Goal: Task Accomplishment & Management: Manage account settings

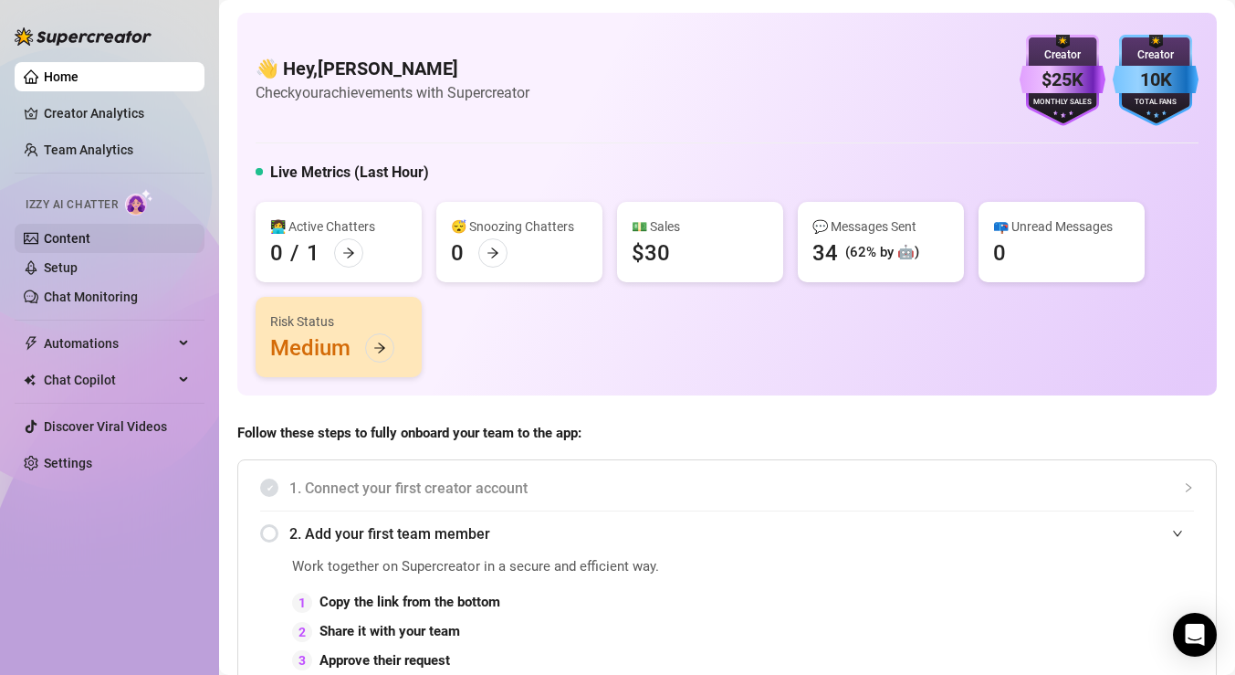
click at [90, 237] on link "Content" at bounding box center [67, 238] width 47 height 15
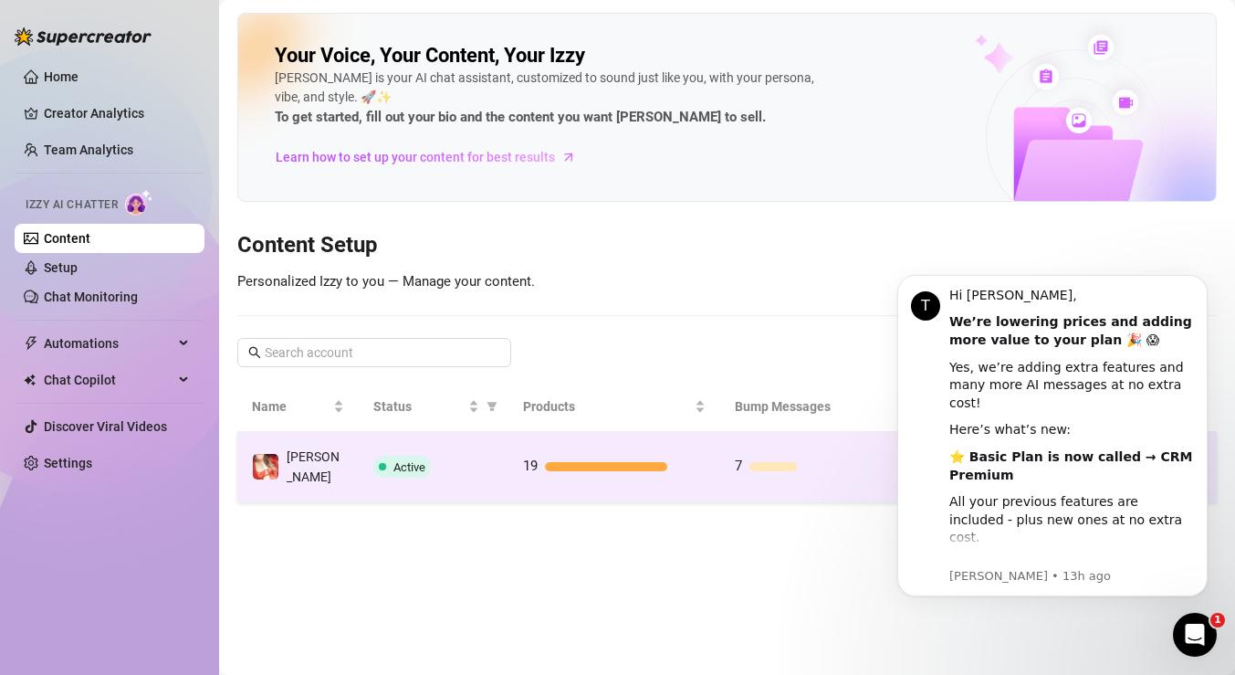
click at [697, 446] on td "19" at bounding box center [614, 467] width 212 height 70
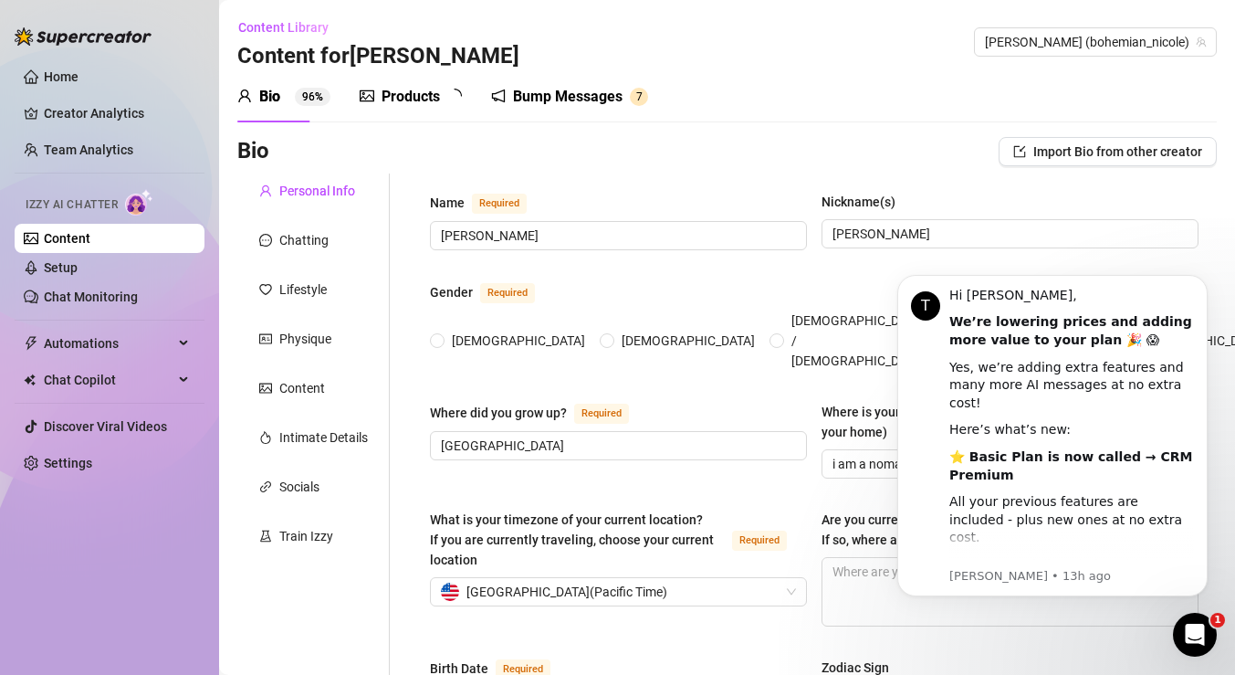
radio input "true"
type input "[DATE]"
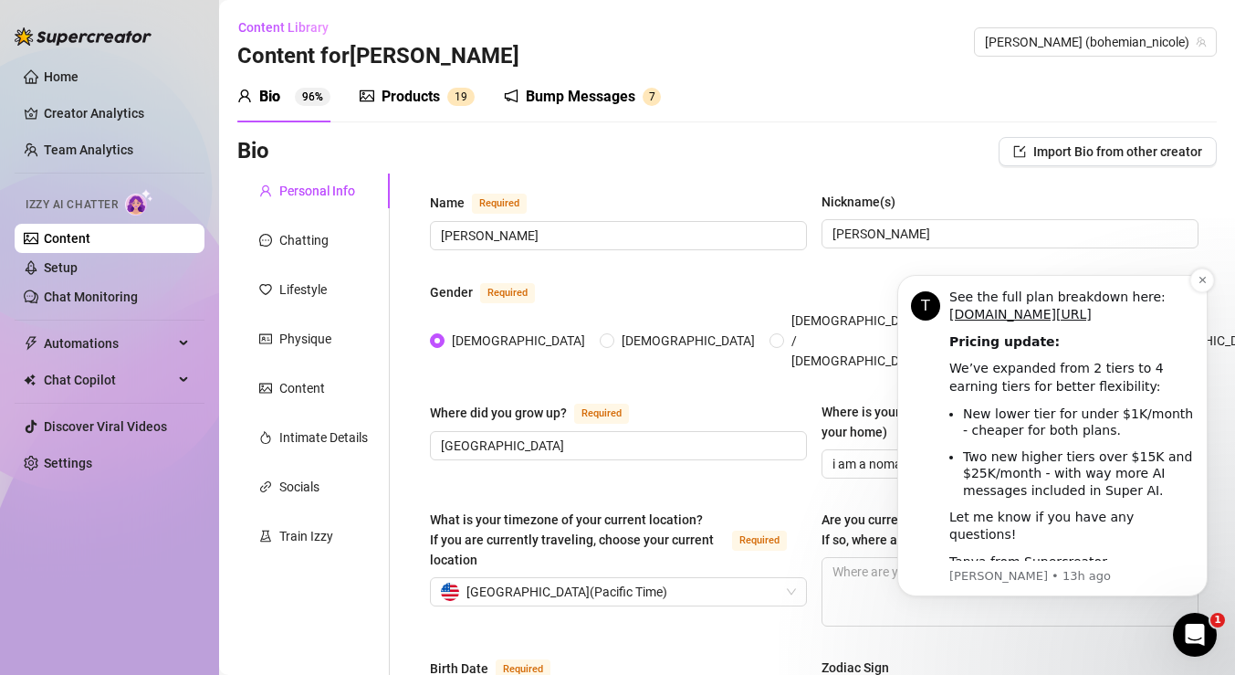
scroll to position [637, 0]
click at [1189, 636] on icon "Open Intercom Messenger" at bounding box center [1195, 635] width 30 height 30
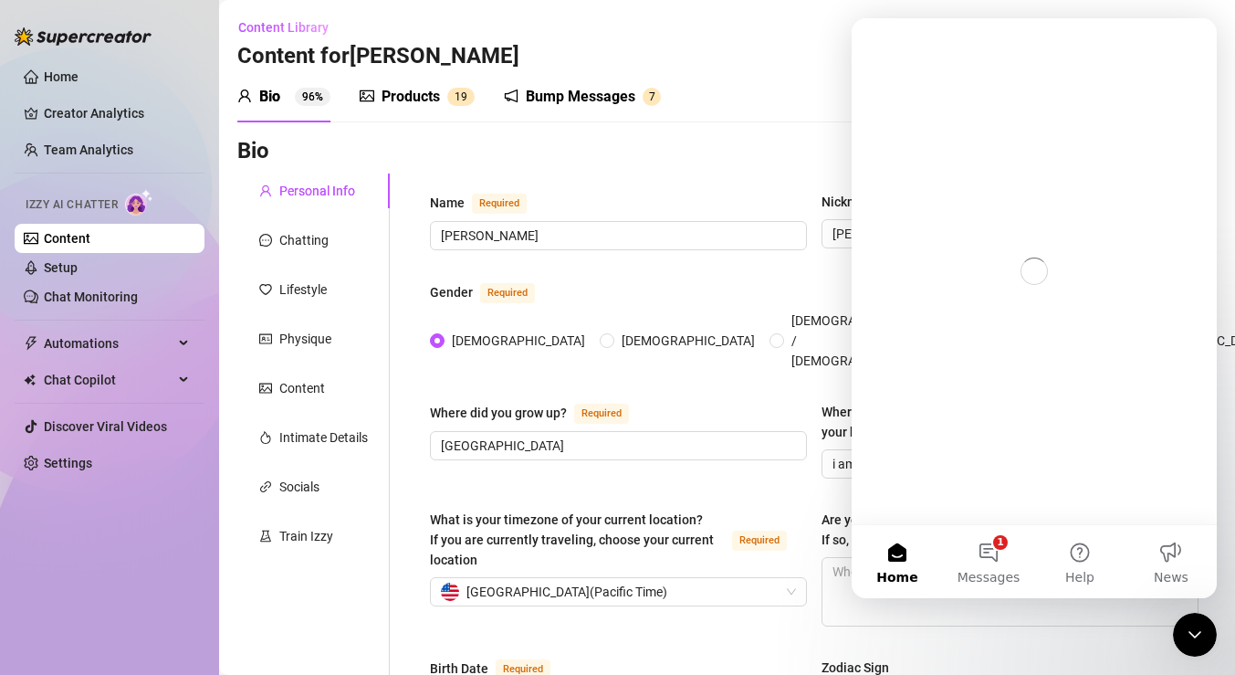
scroll to position [0, 0]
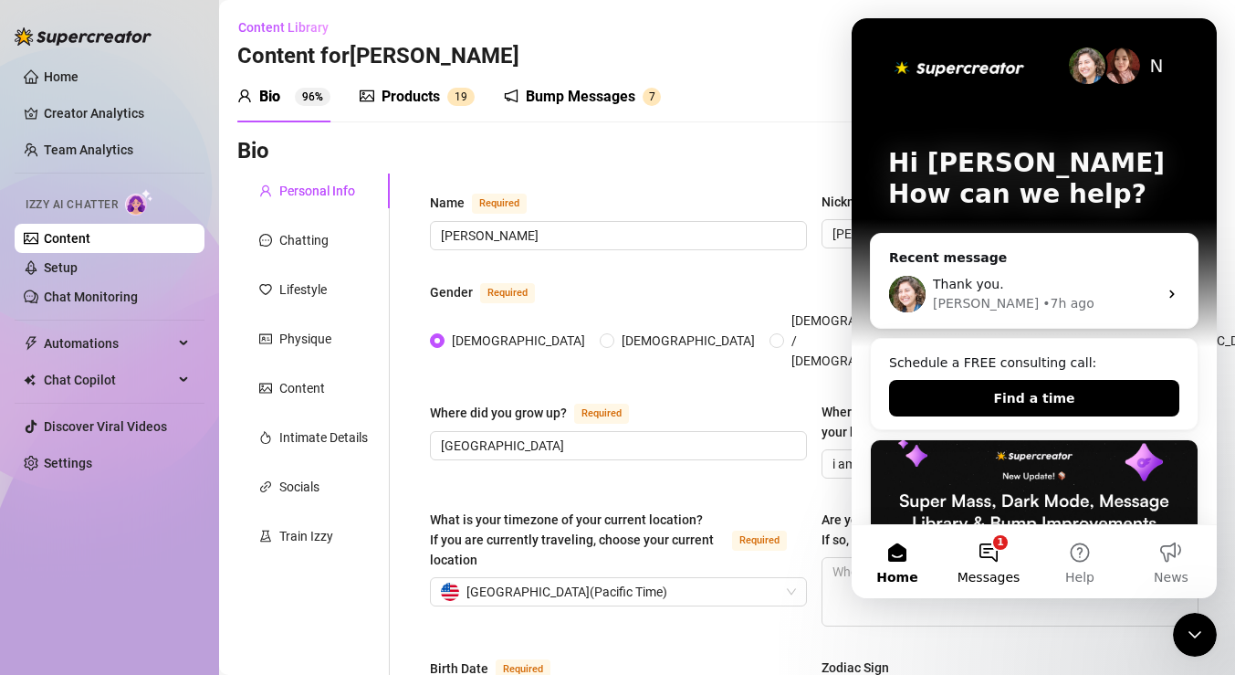
click at [1001, 557] on button "1 Messages" at bounding box center [988, 561] width 91 height 73
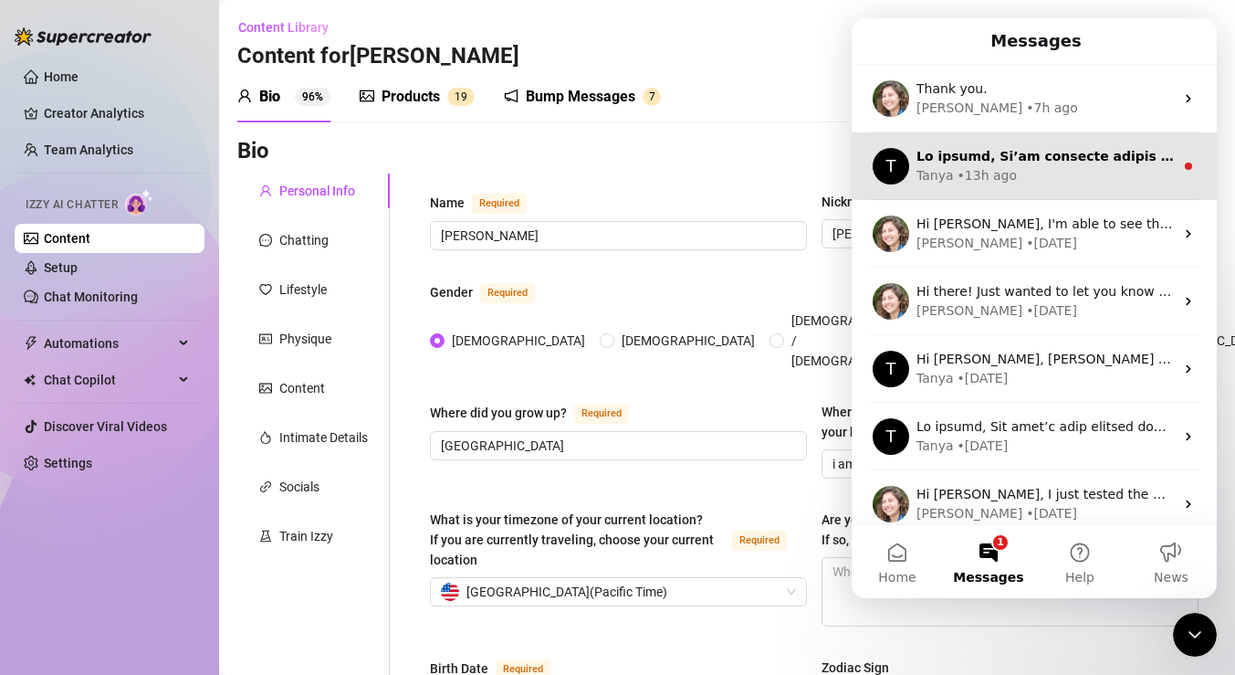
click at [1047, 166] on div "[PERSON_NAME] • 13h ago" at bounding box center [1045, 175] width 257 height 19
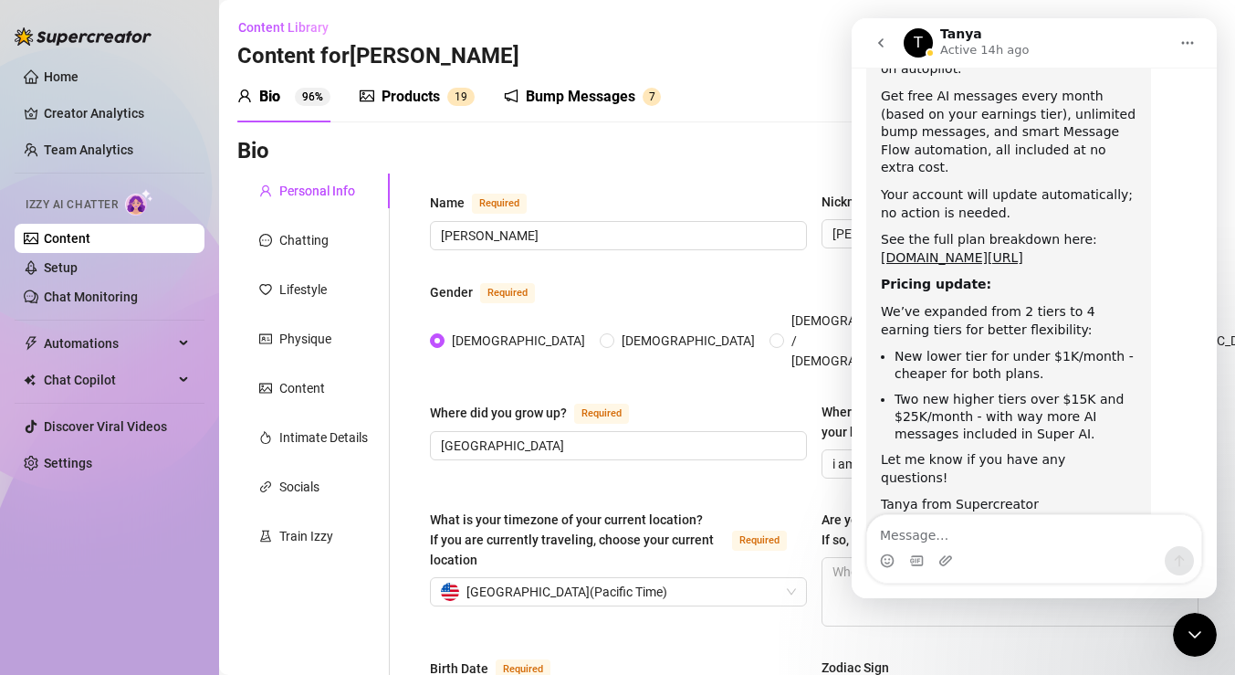
scroll to position [544, 0]
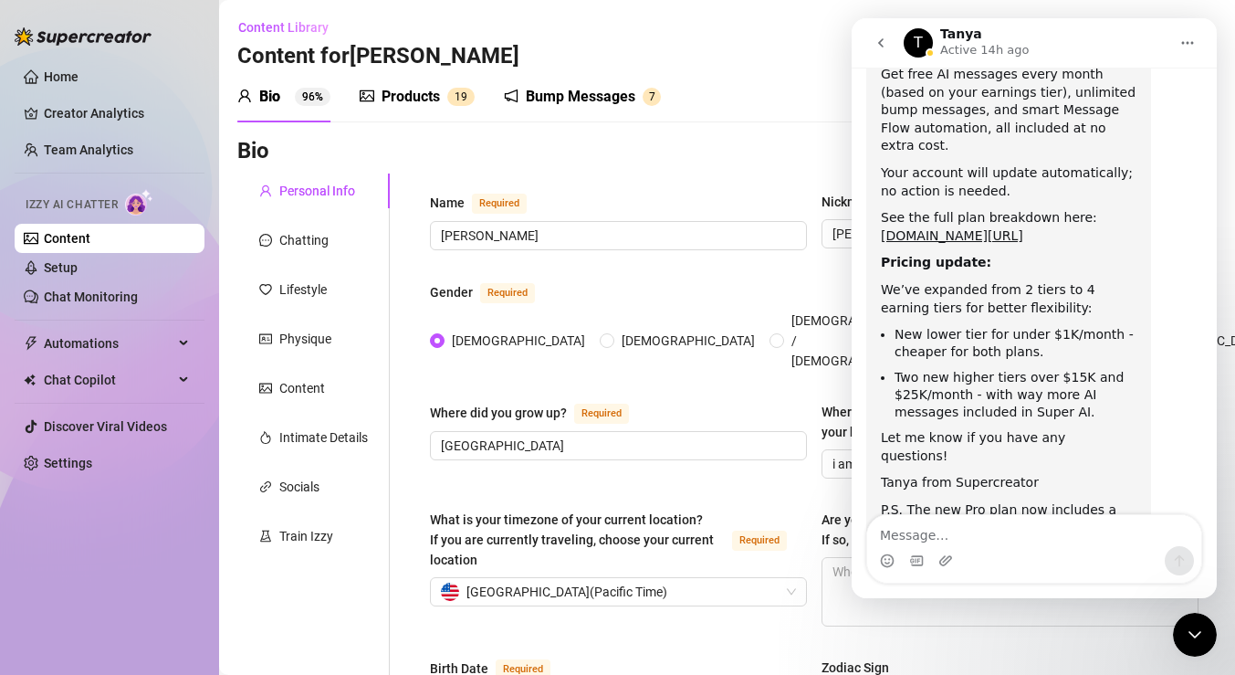
click at [732, 82] on div "Bio 96% Products 1 9 Bump Messages 7" at bounding box center [727, 96] width 980 height 51
click at [1186, 631] on icon "Close Intercom Messenger" at bounding box center [1195, 634] width 22 height 22
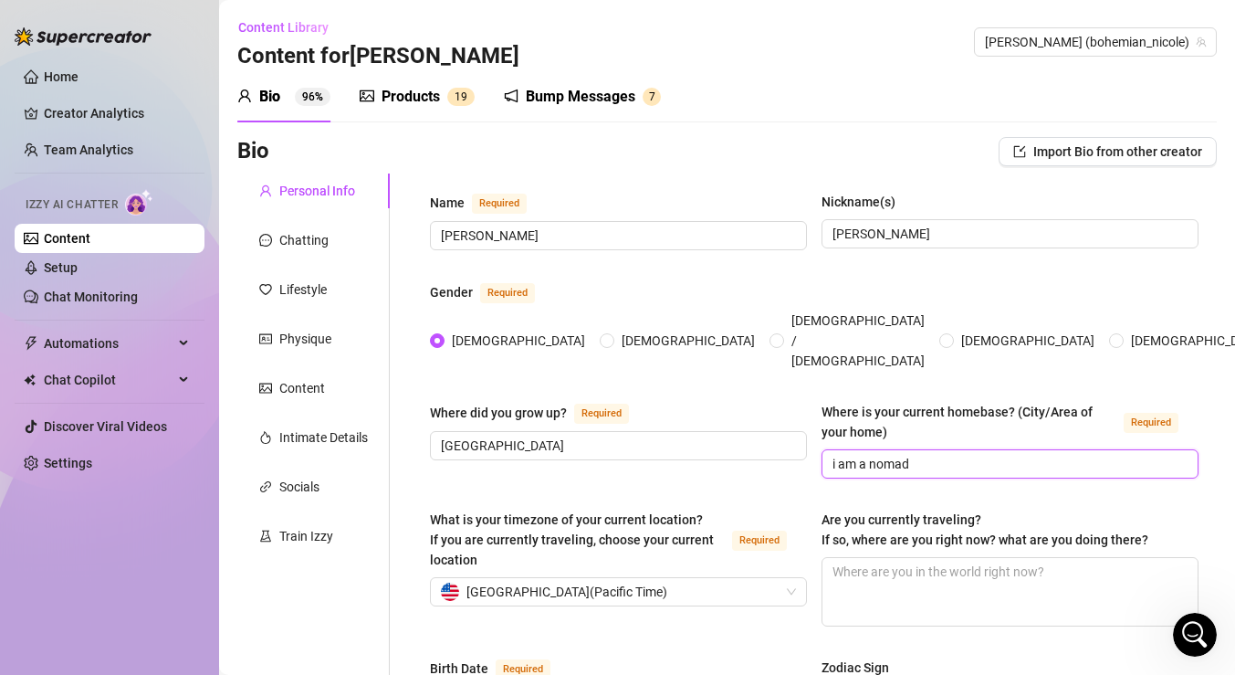
click at [957, 454] on input "i am a nomad" at bounding box center [1008, 464] width 351 height 20
type input "i am a nomad but i spend a lot of time [GEOGRAPHIC_DATA] area and bay area [US_…"
click at [941, 558] on textarea "Are you currently traveling? If so, where are you right now? what are you doing…" at bounding box center [1009, 592] width 375 height 68
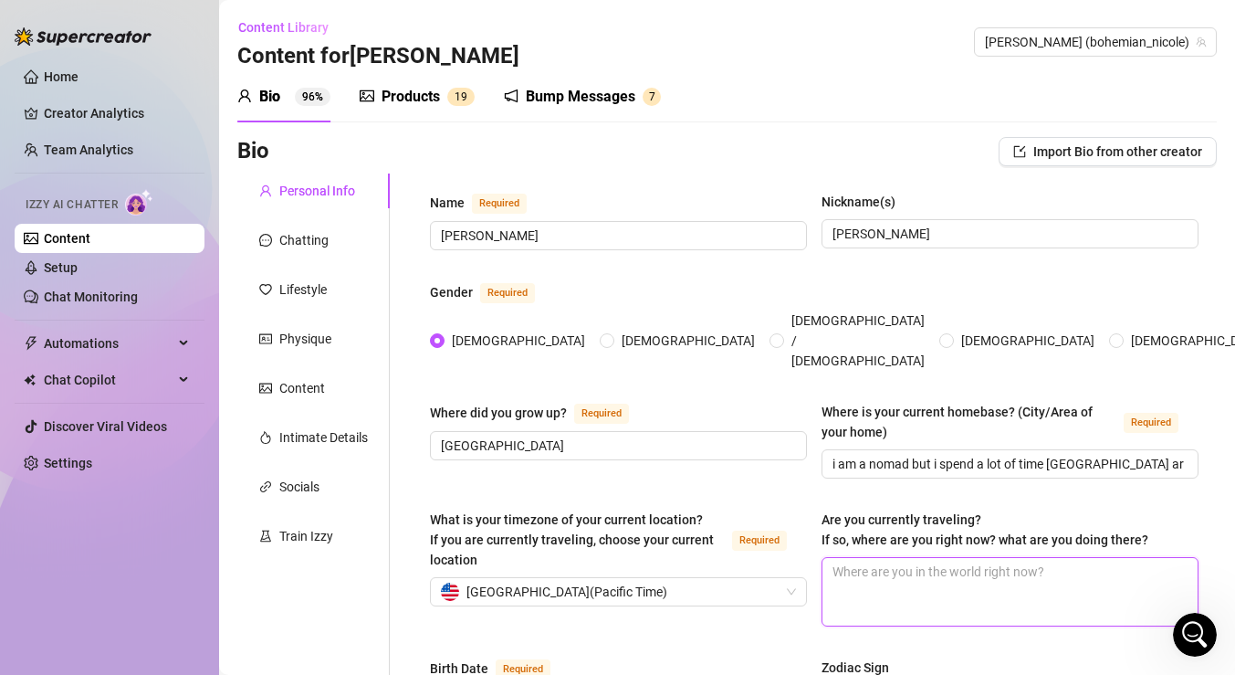
type textarea "i"
type textarea "im"
type textarea "im c"
type textarea "im cu"
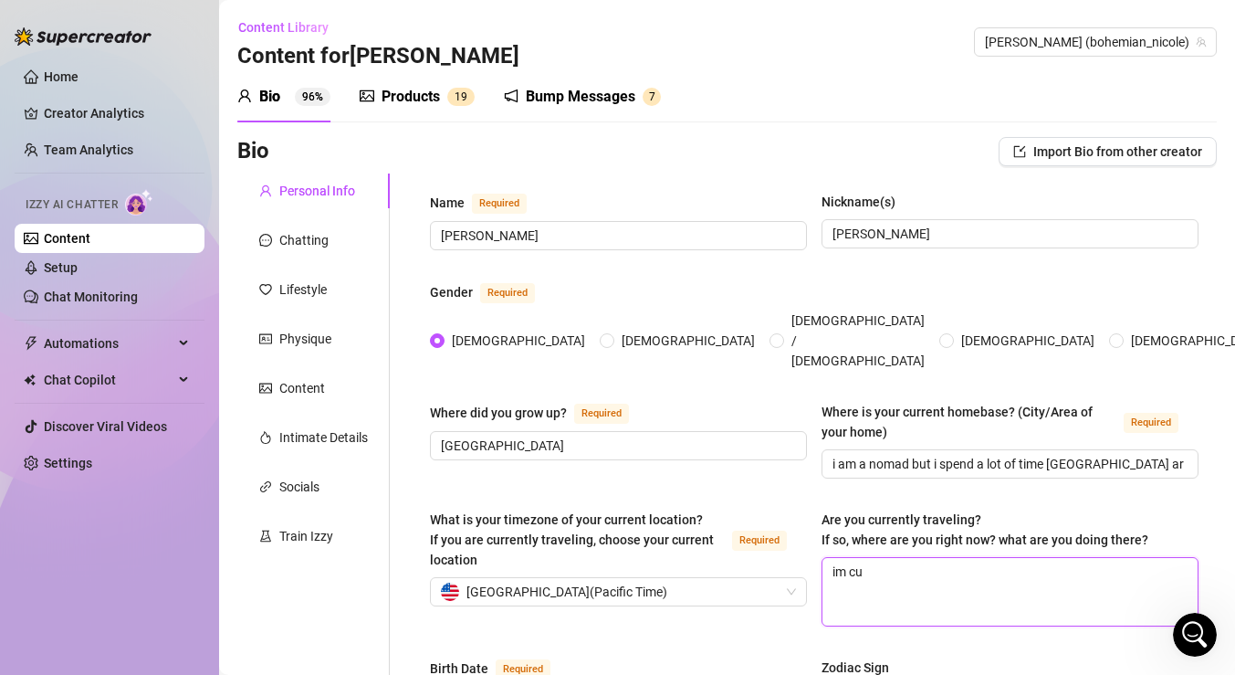
type textarea "im cur"
type textarea "im curr"
type textarea "im curre"
type textarea "im curren"
type textarea "im current"
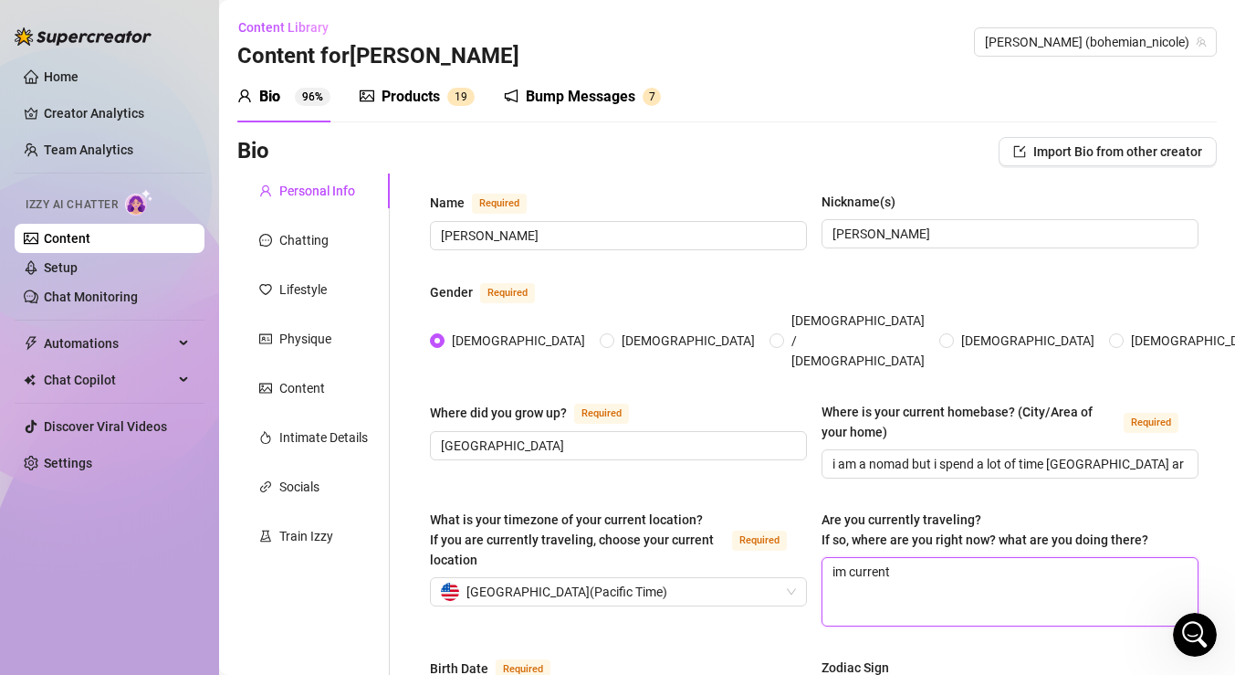
type textarea "im currentl"
type textarea "im currently"
type textarea "im currently e"
type textarea "im currently en"
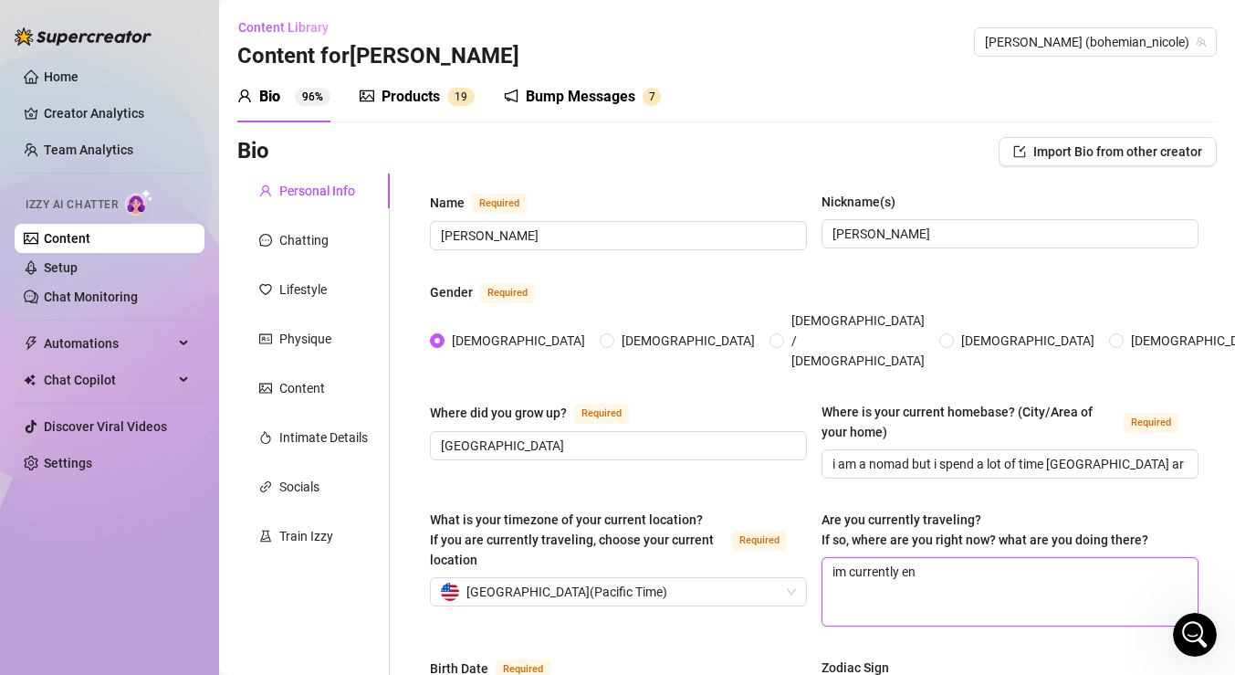
type textarea "im currently enj"
type textarea "im currently enjo"
type textarea "im currently enjoy"
type textarea "im currently enjoyi"
type textarea "im currently enjoying"
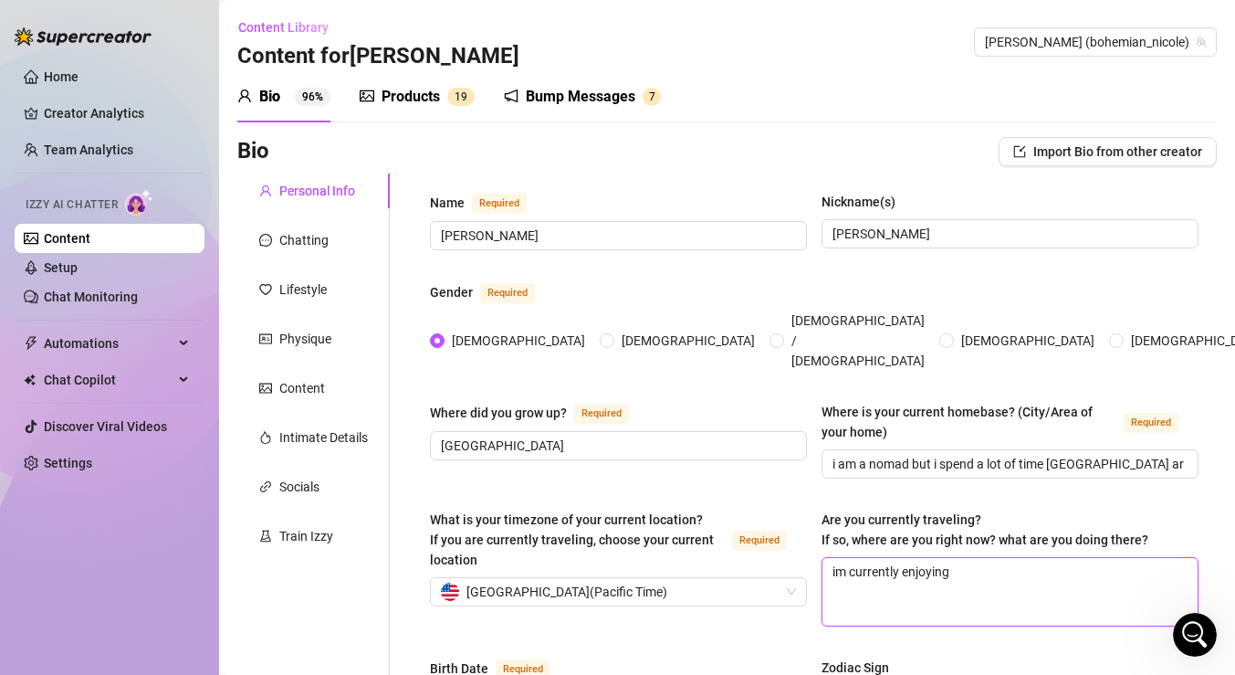
type textarea "im currently enjoying"
type textarea "im currently enjoying s"
type textarea "im currently enjoying so"
type textarea "im currently enjoying some"
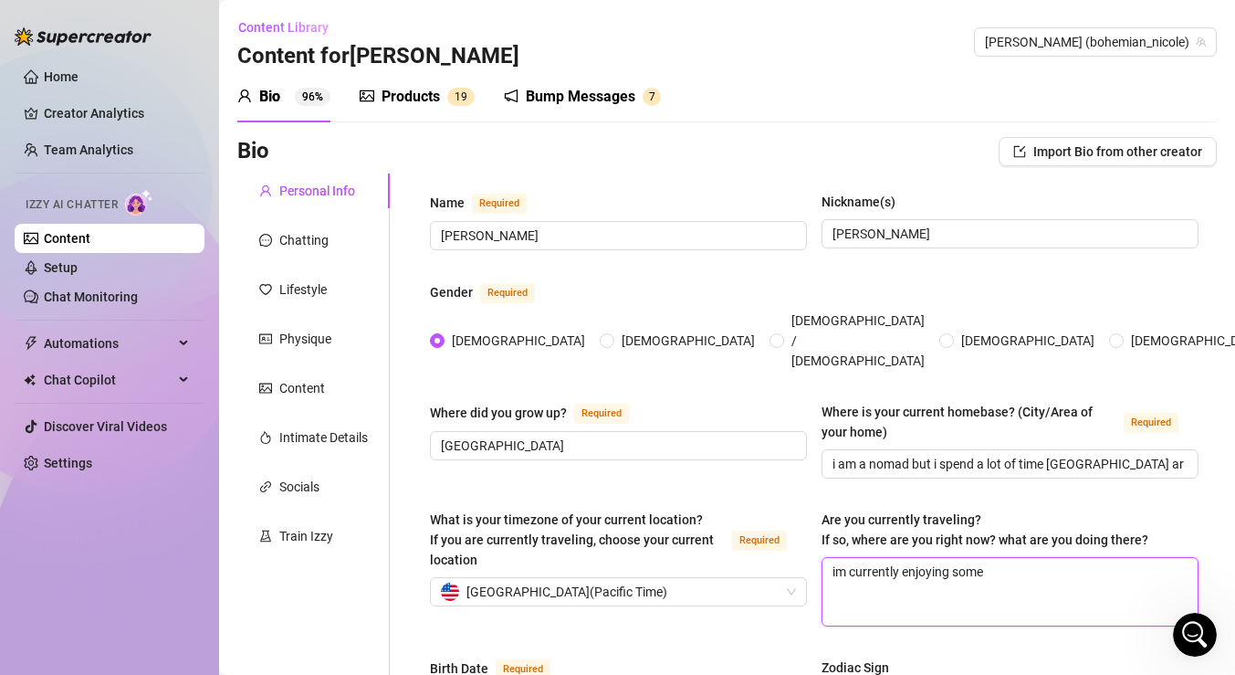
type textarea "im currently enjoying some t"
type textarea "im currently enjoying some ti"
type textarea "im currently enjoying some [PERSON_NAME]"
type textarea "im currently enjoying some time"
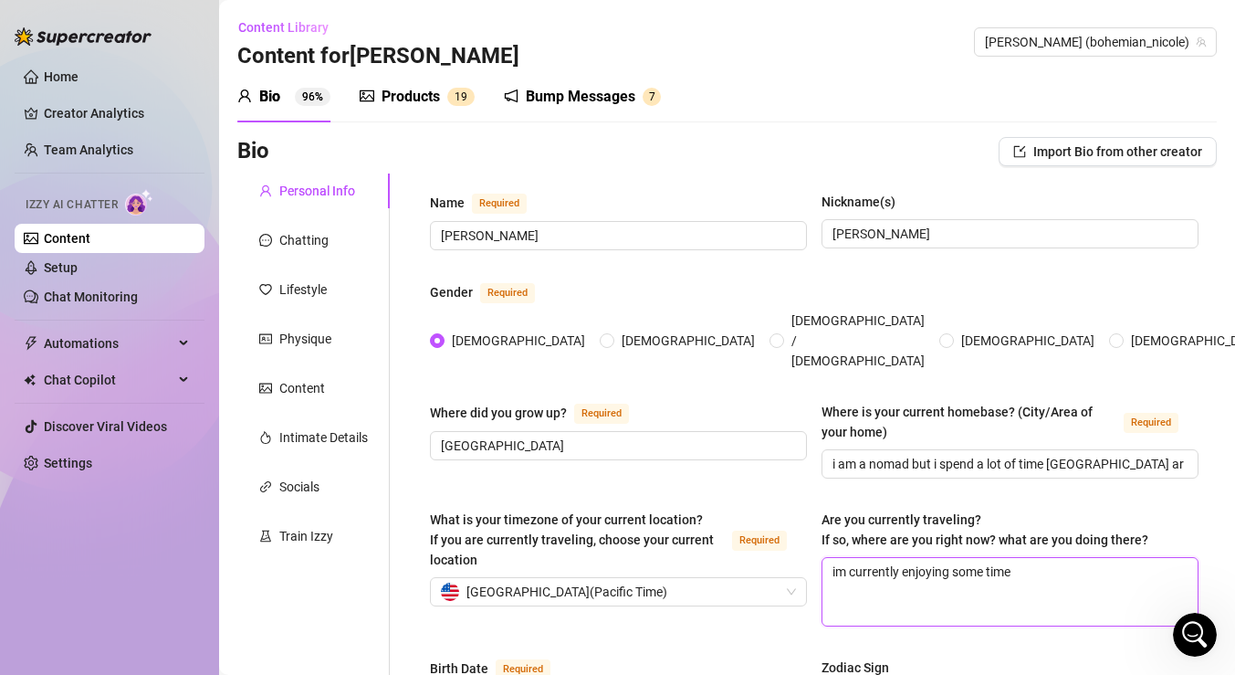
type textarea "im currently enjoying some time i"
type textarea "im currently enjoying some time in"
type textarea "im currently enjoying some time in s"
type textarea "im currently enjoying some time in sa"
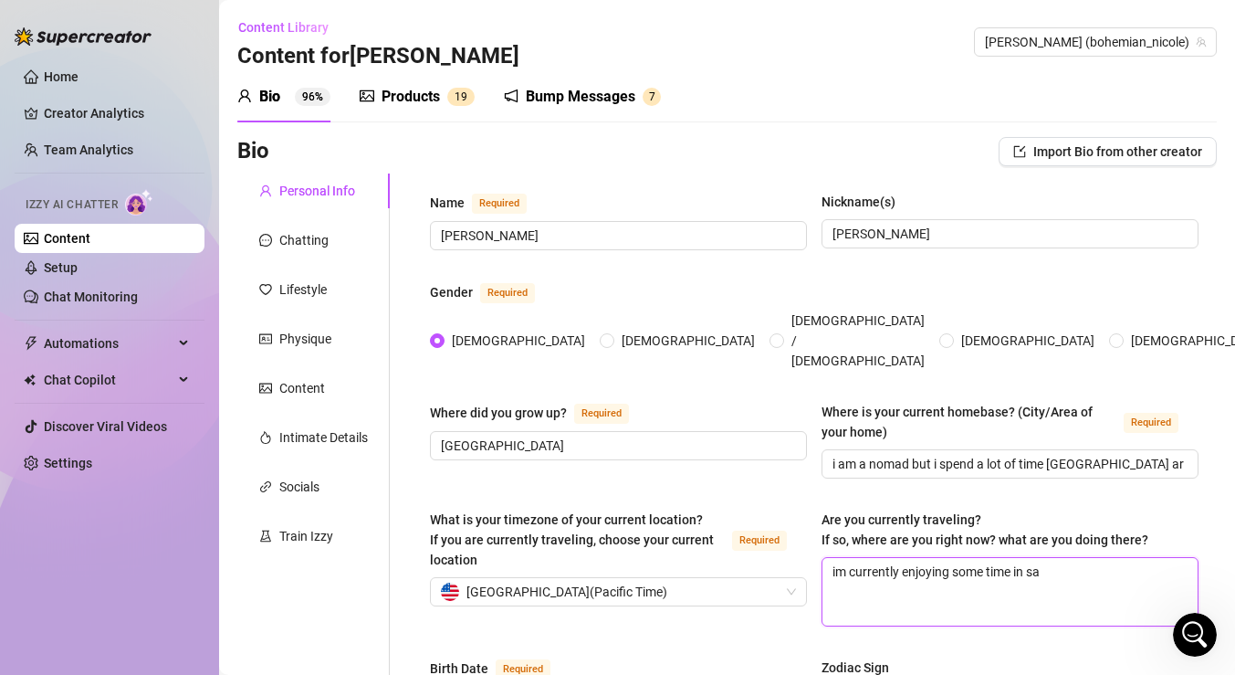
type textarea "im currently enjoying some time in [GEOGRAPHIC_DATA]"
type textarea "im currently enjoying some time in sant"
type textarea "im currently enjoying some time in [GEOGRAPHIC_DATA]"
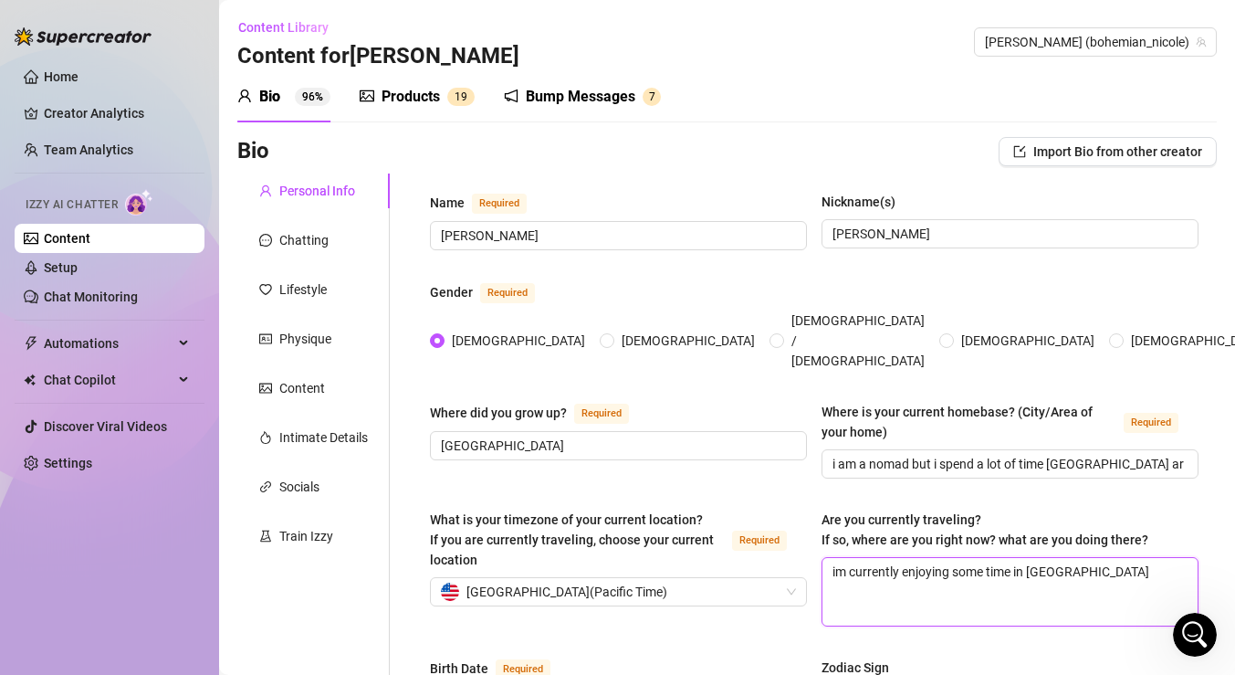
type textarea "im currently enjoying some time in [GEOGRAPHIC_DATA]"
type textarea "im currently enjoying some time in santa cru"
type textarea "im currently enjoying some time in [GEOGRAPHIC_DATA][PERSON_NAME]"
type textarea "im currently enjoying some time in [GEOGRAPHIC_DATA][PERSON_NAME]."
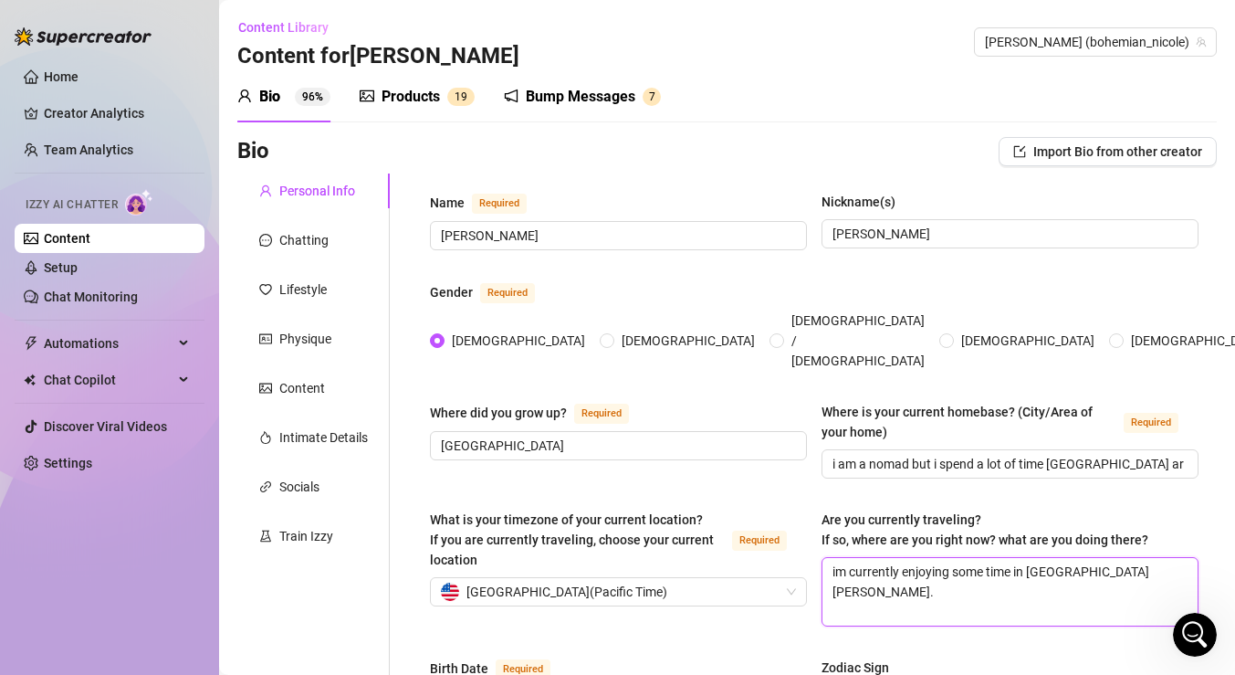
type textarea "im currently enjoying some time in [GEOGRAPHIC_DATA][PERSON_NAME]."
type textarea "im currently enjoying some time in [GEOGRAPHIC_DATA][PERSON_NAME]. s"
type textarea "im currently enjoying some time in [GEOGRAPHIC_DATA][PERSON_NAME]. st"
type textarea "im currently enjoying some time in [GEOGRAPHIC_DATA][PERSON_NAME]. sta"
type textarea "im currently enjoying some time in [GEOGRAPHIC_DATA][PERSON_NAME]. stay"
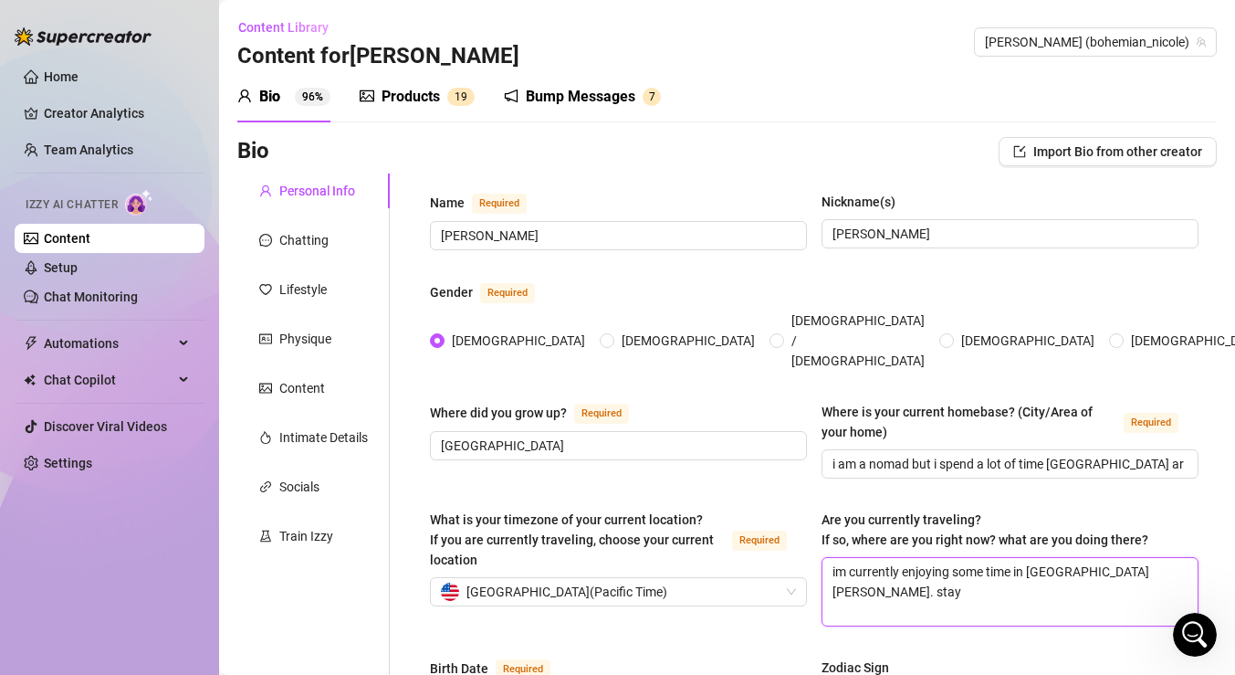
type textarea "im currently enjoying some time in [GEOGRAPHIC_DATA][PERSON_NAME]. stayi"
type textarea "im currently enjoying some time in [GEOGRAPHIC_DATA][PERSON_NAME]. staying"
type textarea "im currently enjoying some time in [GEOGRAPHIC_DATA][PERSON_NAME]. staying w"
type textarea "im currently enjoying some time in [GEOGRAPHIC_DATA][PERSON_NAME]. staying wi"
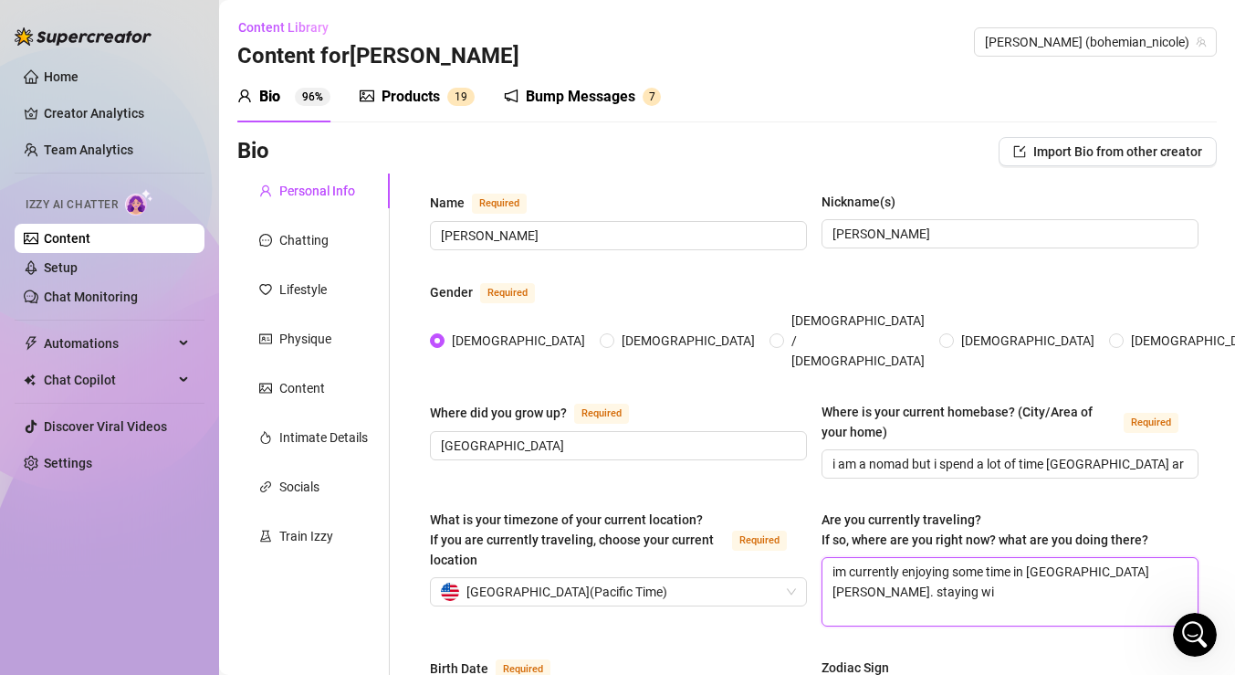
type textarea "im currently enjoying some time in [GEOGRAPHIC_DATA][PERSON_NAME]. staying wit"
type textarea "im currently enjoying some time in [GEOGRAPHIC_DATA][PERSON_NAME]. staying with"
type textarea "im currently enjoying some time in [GEOGRAPHIC_DATA][PERSON_NAME]. staying with…"
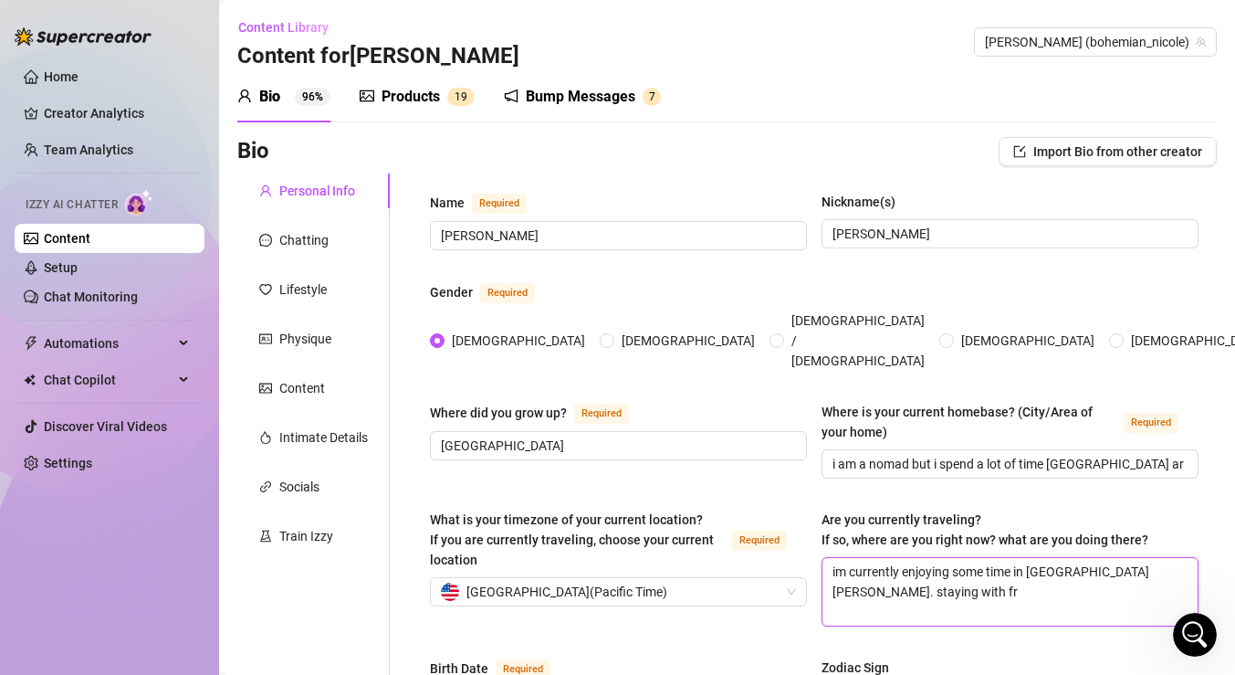
type textarea "im currently enjoying some time in [GEOGRAPHIC_DATA][PERSON_NAME]. staying with…"
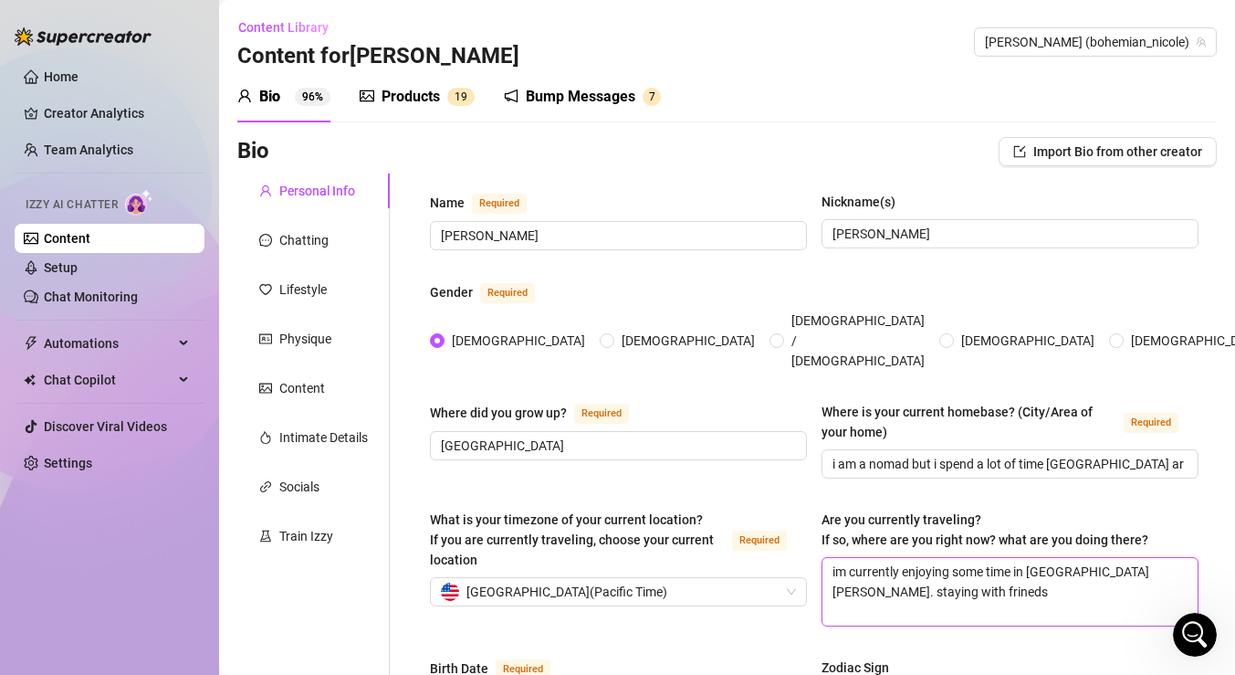
type textarea "im currently enjoying some time in [GEOGRAPHIC_DATA][PERSON_NAME]. staying with…"
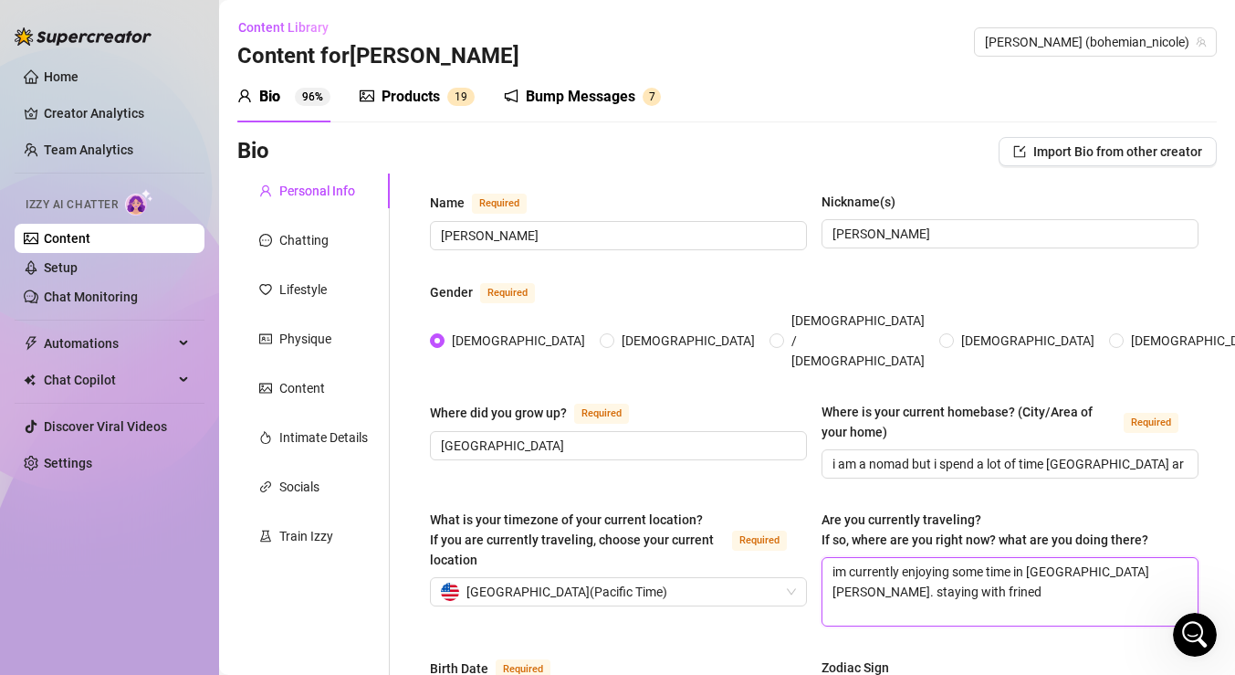
type textarea "im currently enjoying some time in [GEOGRAPHIC_DATA][PERSON_NAME]. staying with…"
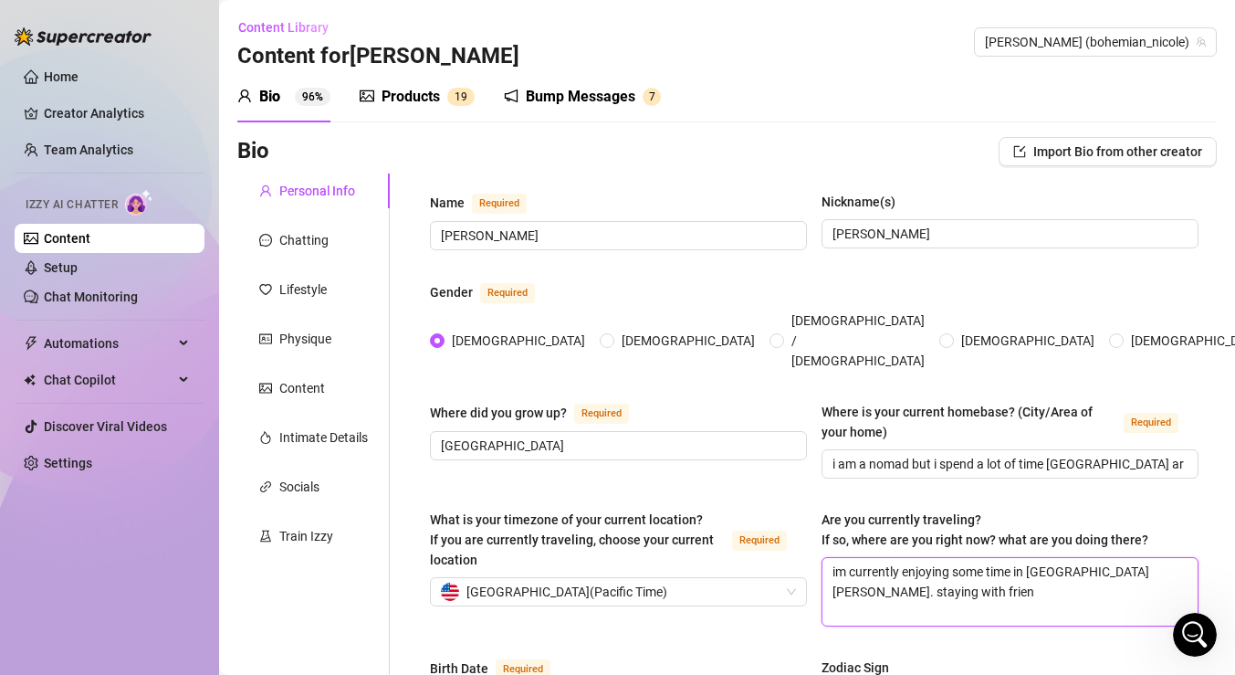
type textarea "im currently enjoying some time in [GEOGRAPHIC_DATA][PERSON_NAME]. staying with…"
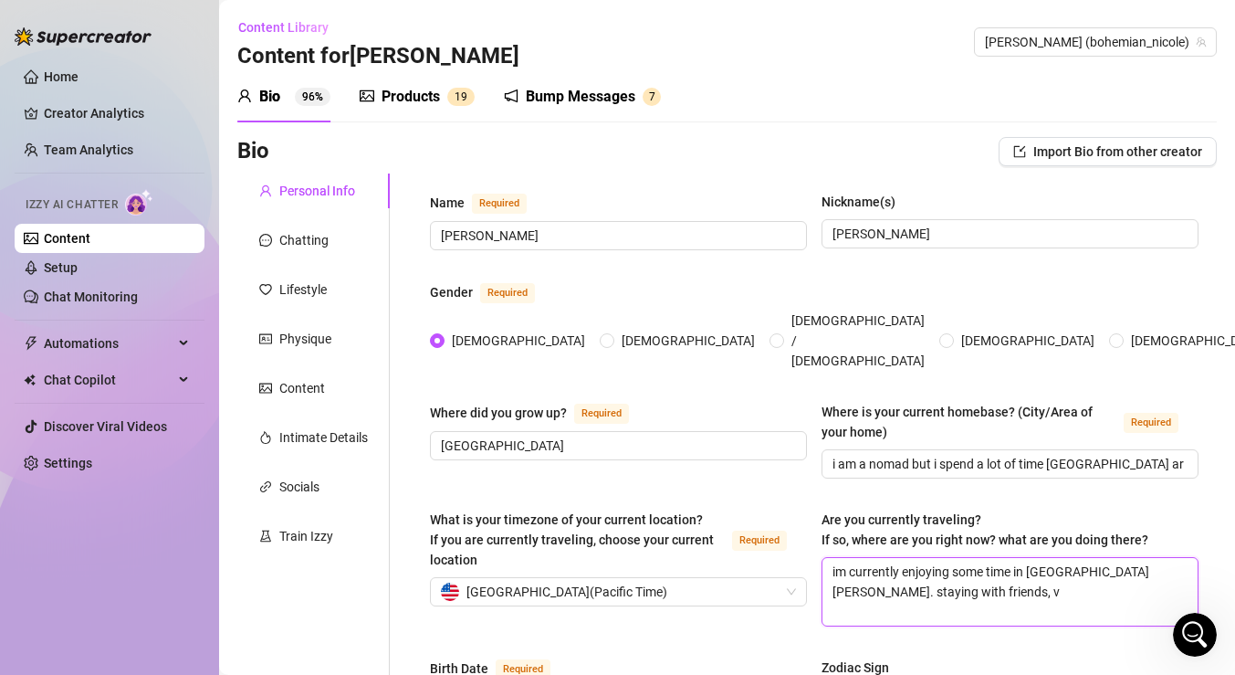
type textarea "im currently enjoying some time in [GEOGRAPHIC_DATA][PERSON_NAME]. staying with…"
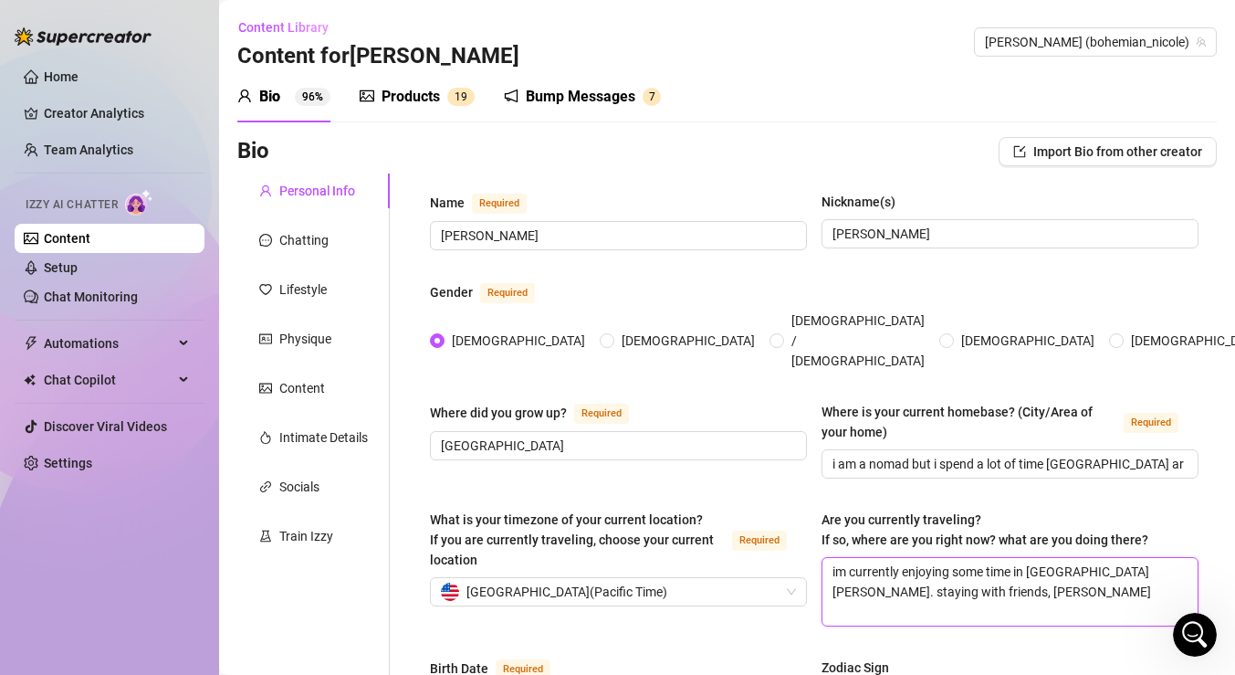
type textarea "im currently enjoying some time in [GEOGRAPHIC_DATA][PERSON_NAME]. staying with…"
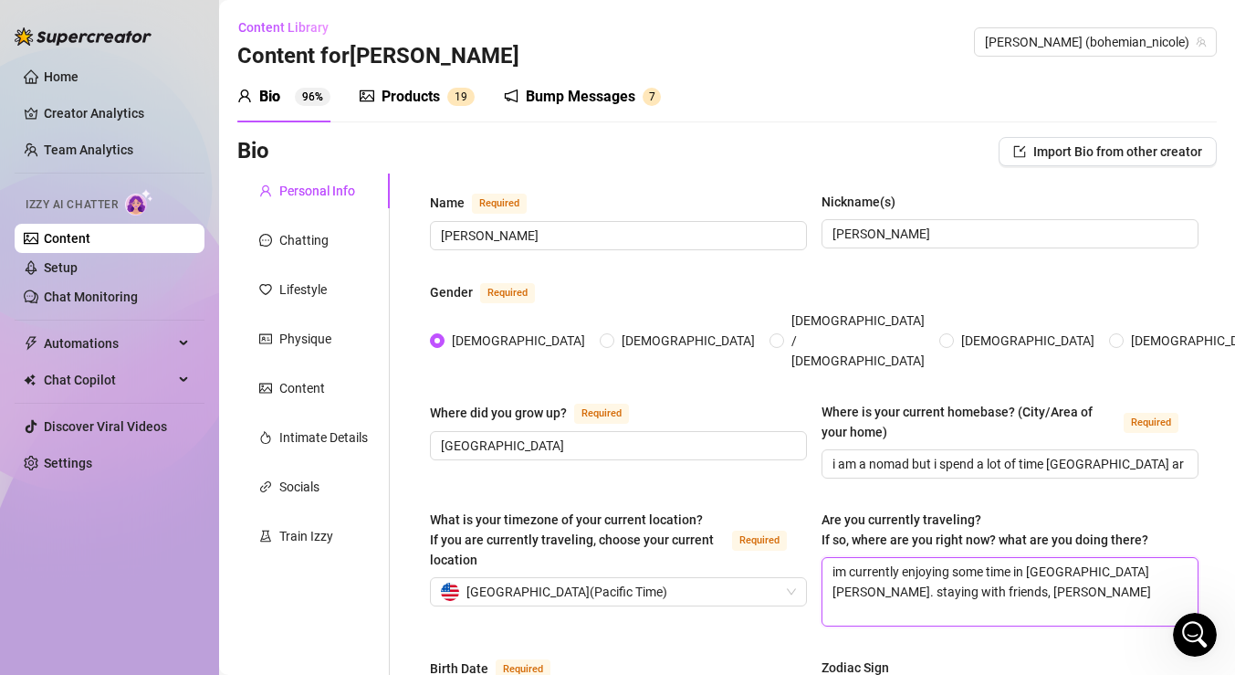
type textarea "im currently enjoying some time in [GEOGRAPHIC_DATA][PERSON_NAME]. staying with…"
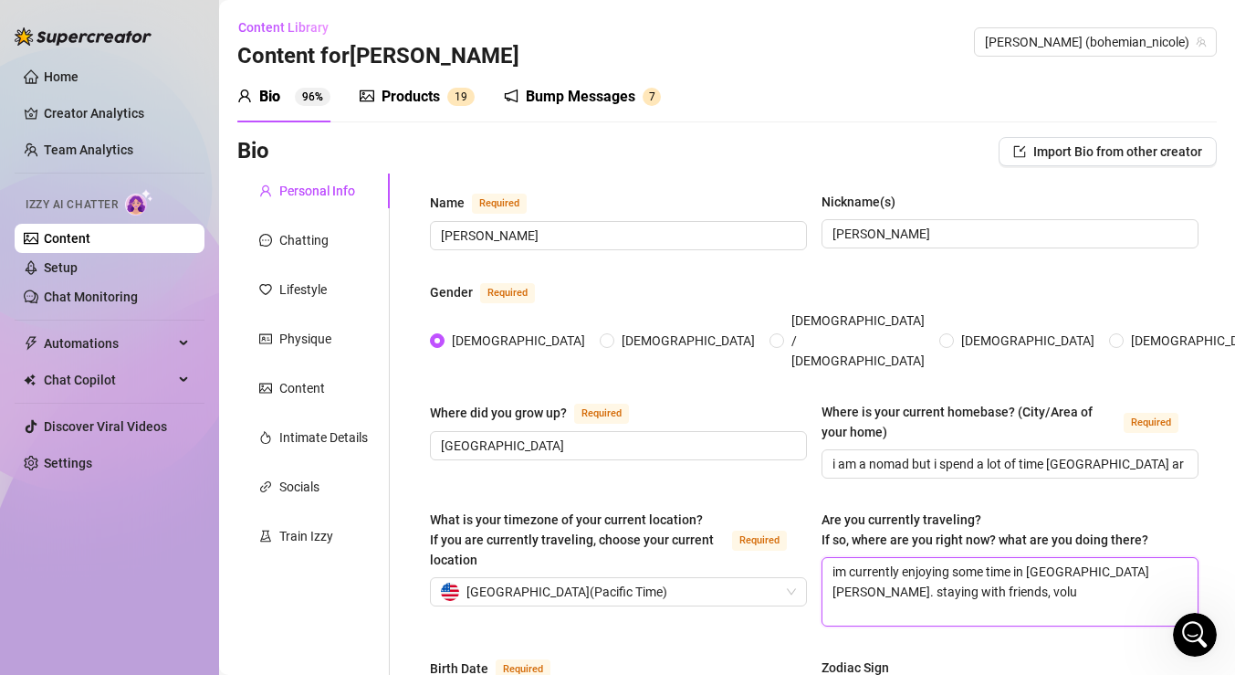
type textarea "im currently enjoying some time in [GEOGRAPHIC_DATA][PERSON_NAME]. staying with…"
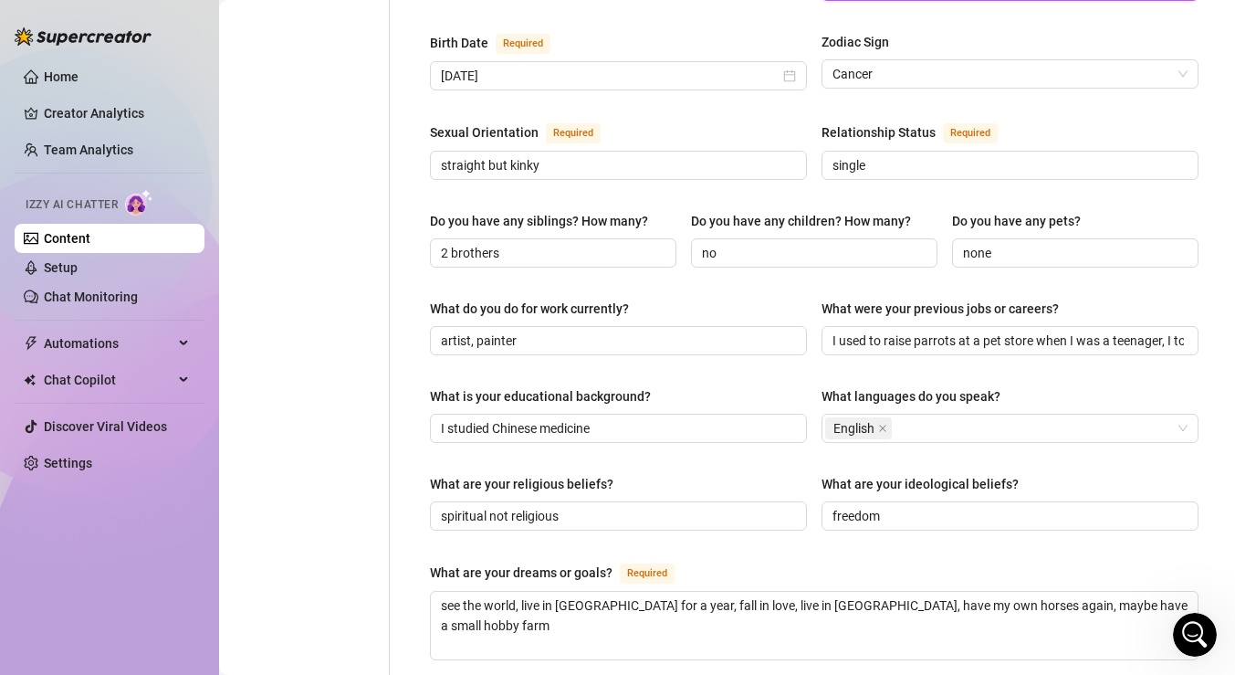
scroll to position [630, 0]
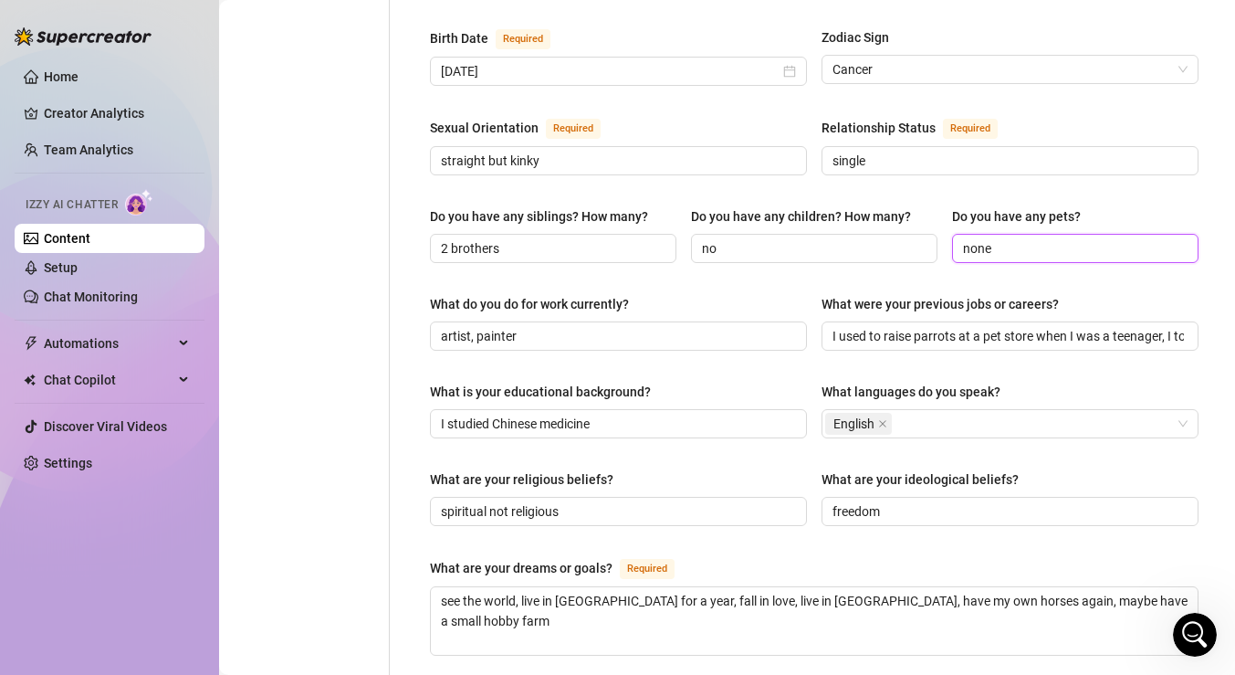
click at [1056, 238] on input "none" at bounding box center [1073, 248] width 221 height 20
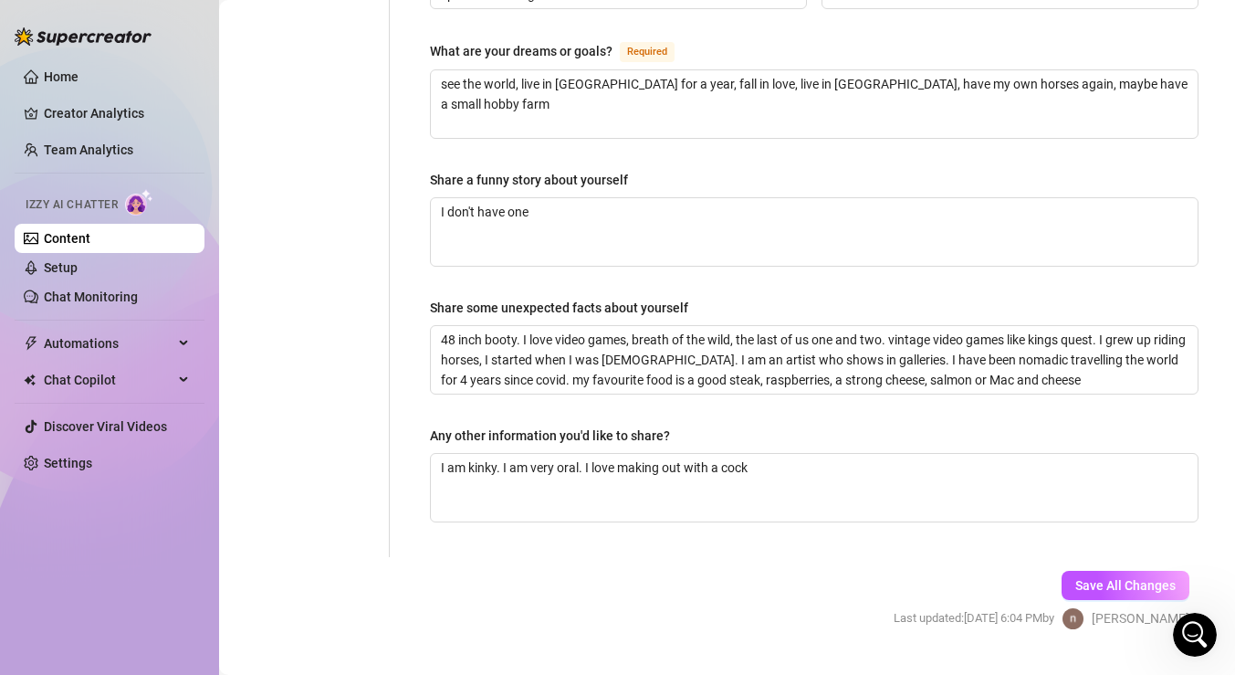
scroll to position [1153, 0]
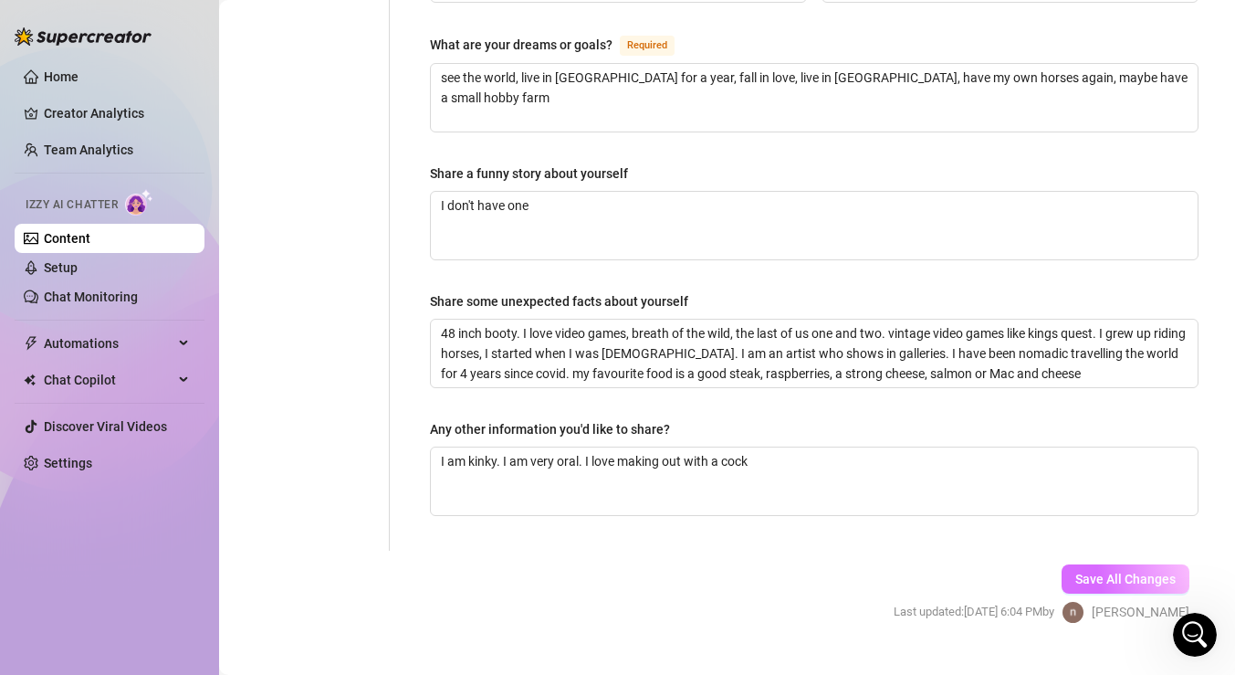
click at [1113, 564] on button "Save All Changes" at bounding box center [1126, 578] width 128 height 29
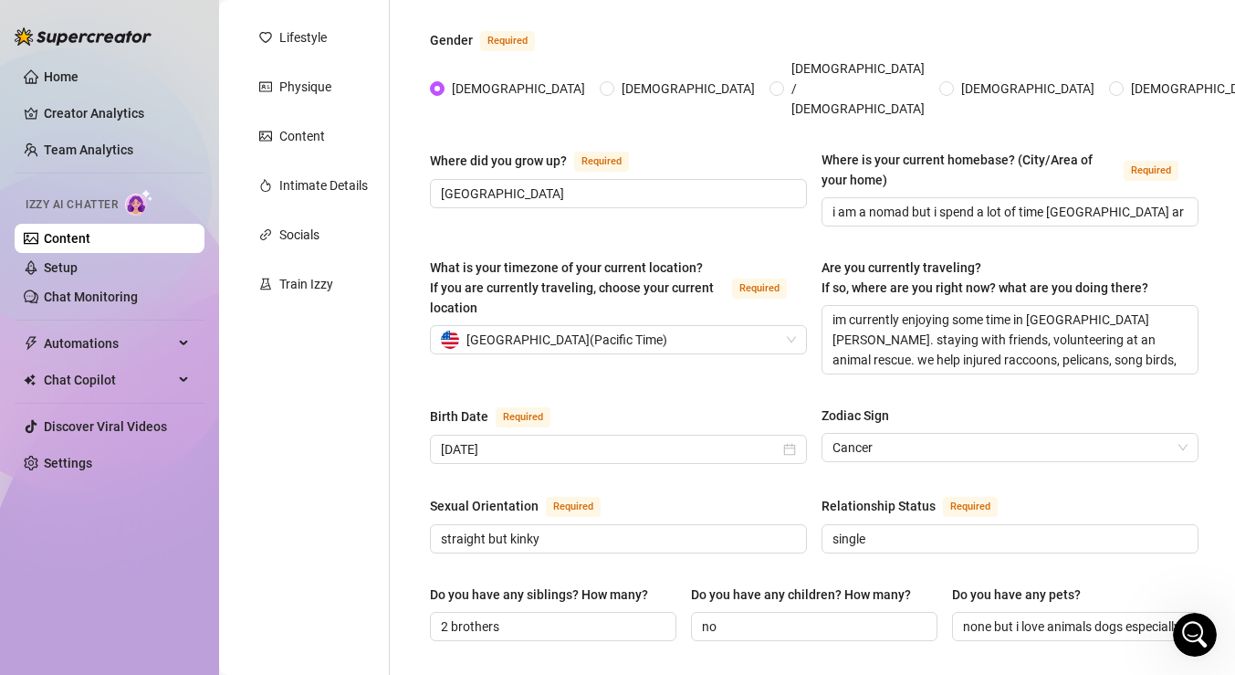
scroll to position [247, 0]
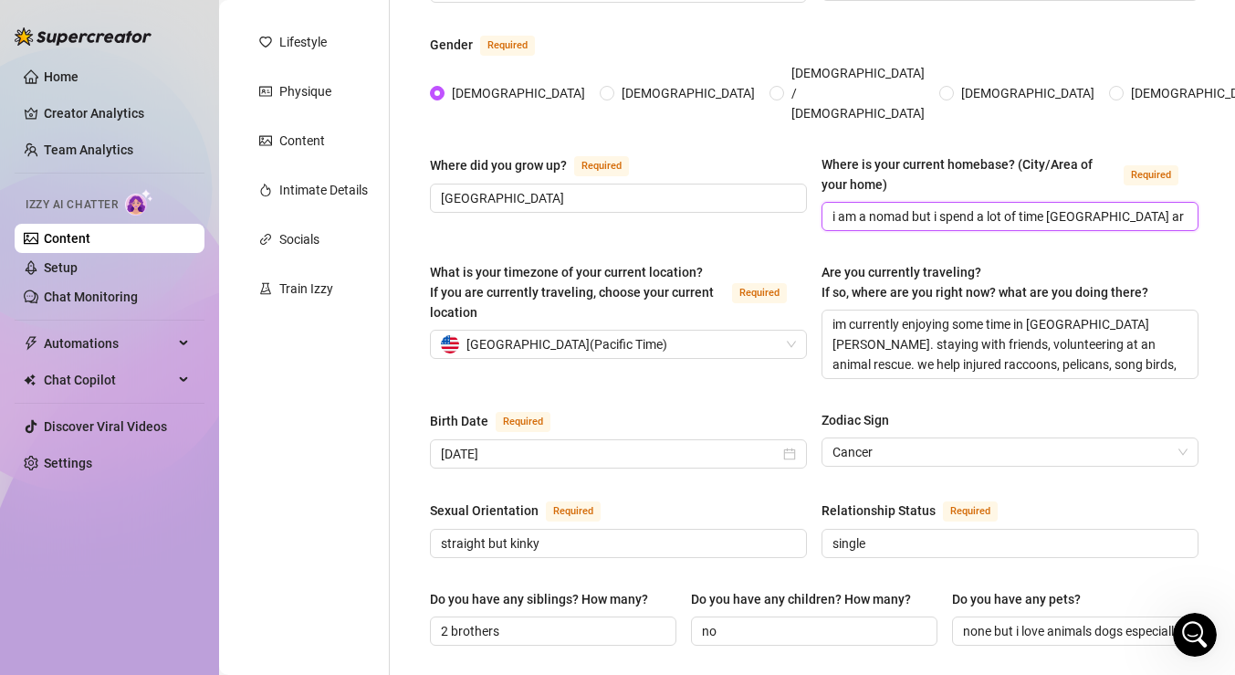
click at [964, 206] on input "i am a nomad but i spend a lot of time [GEOGRAPHIC_DATA] area and bay area [US_…" at bounding box center [1008, 216] width 351 height 20
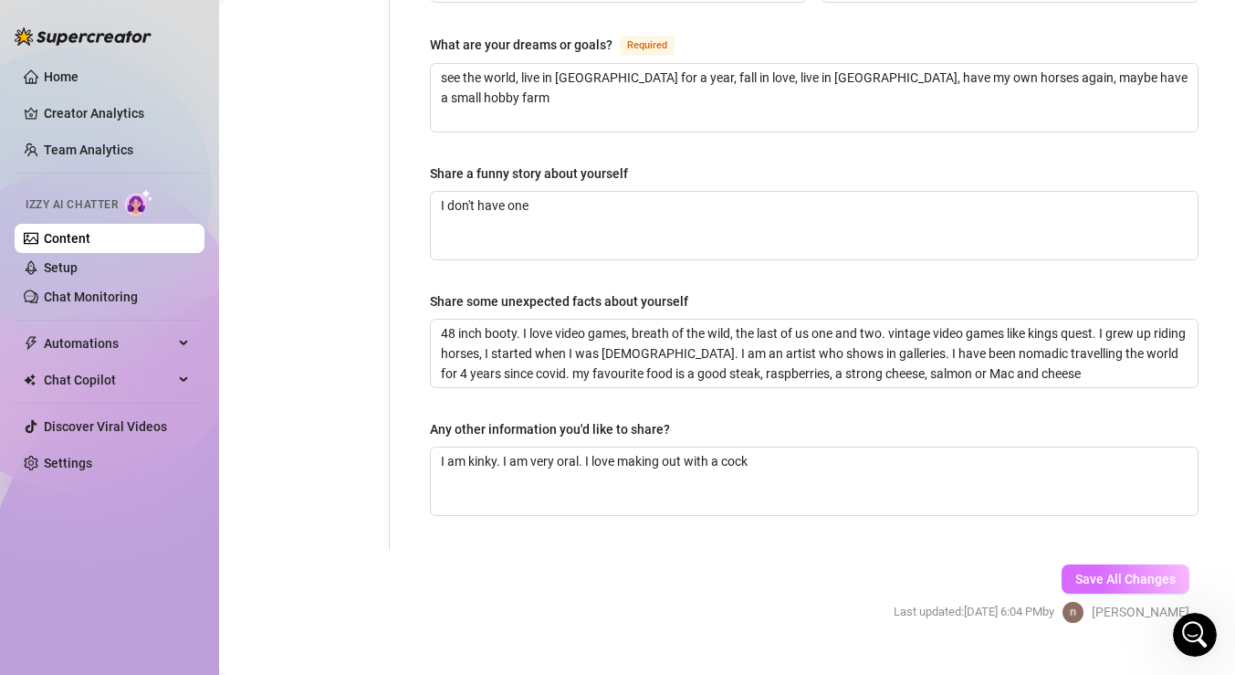
scroll to position [0, 0]
click at [1125, 571] on span "Save All Changes" at bounding box center [1125, 578] width 100 height 15
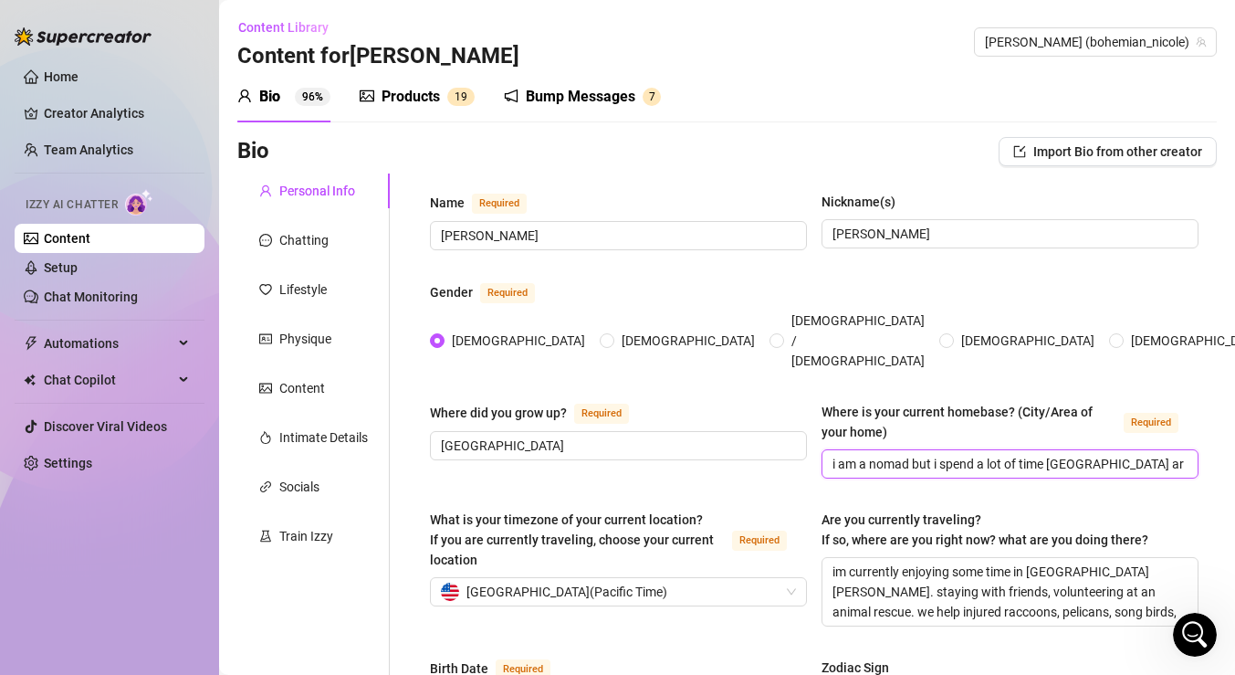
click at [976, 454] on input "i am a nomad but i spend a lot of time [GEOGRAPHIC_DATA] area and bay area [US_…" at bounding box center [1008, 464] width 351 height 20
click at [1036, 578] on textarea "im currently enjoying some time in [GEOGRAPHIC_DATA][PERSON_NAME]. staying with…" at bounding box center [1009, 592] width 375 height 68
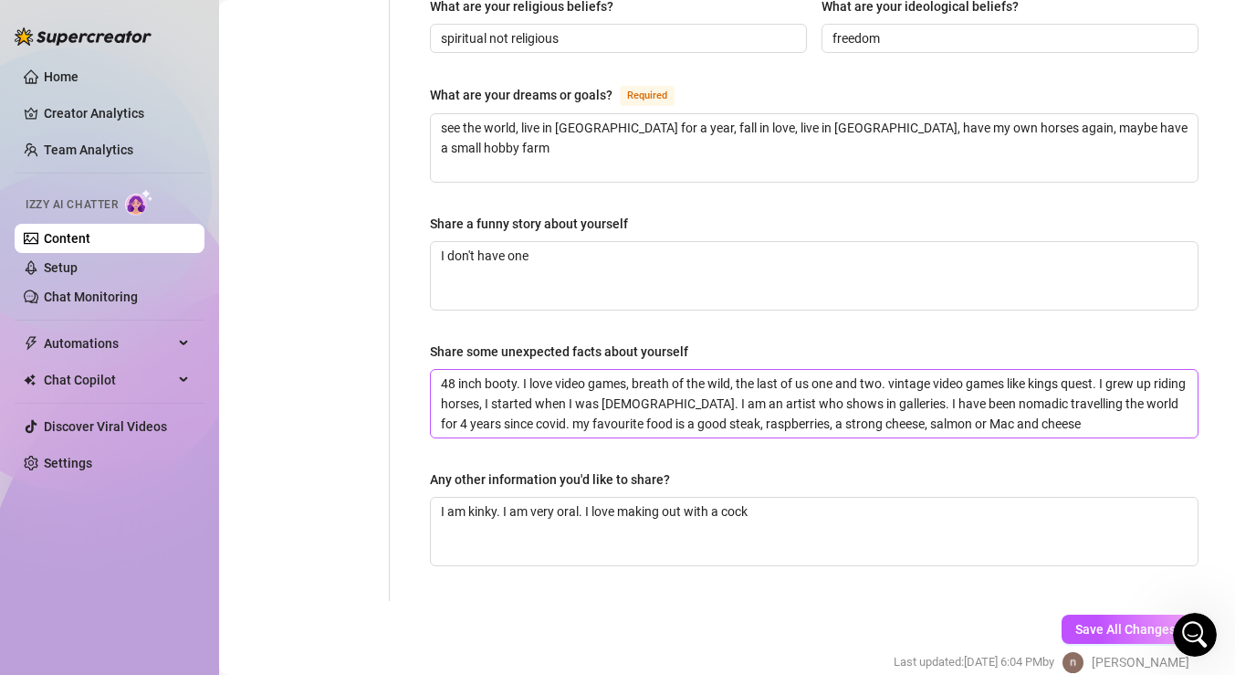
scroll to position [1104, 0]
click at [1083, 386] on textarea "48 inch booty. I love video games, breath of the wild, the last of us one and t…" at bounding box center [814, 403] width 767 height 68
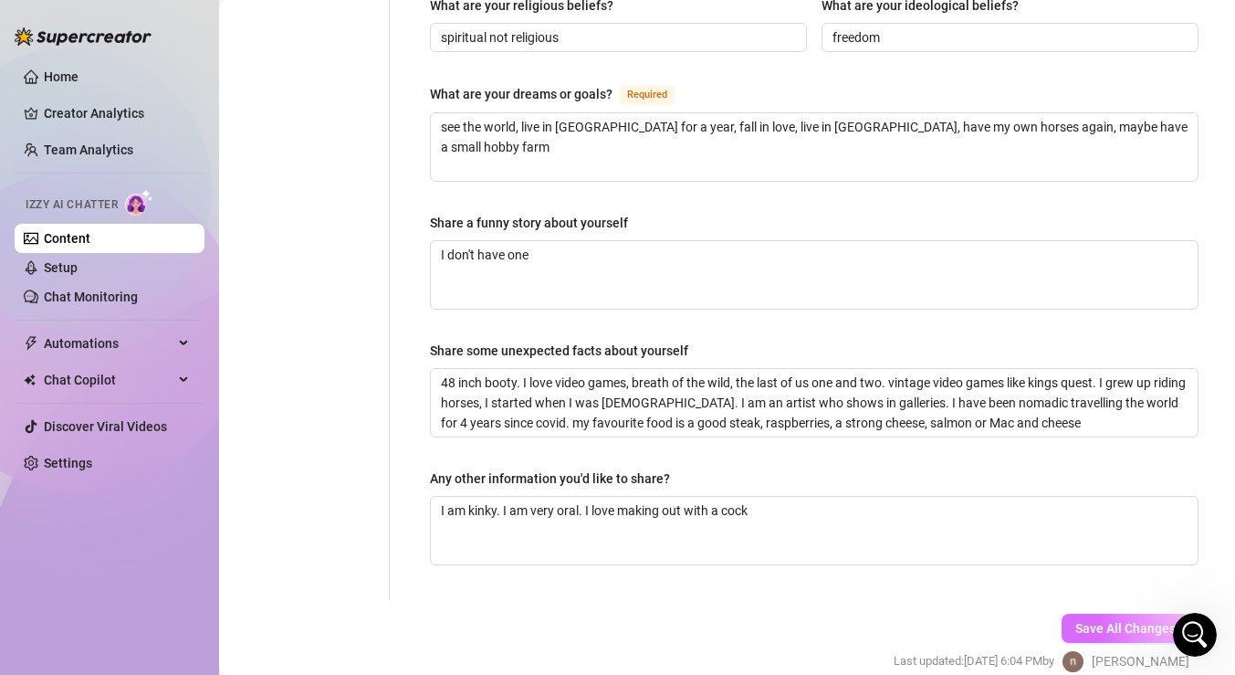
click at [1077, 621] on span "Save All Changes" at bounding box center [1125, 628] width 100 height 15
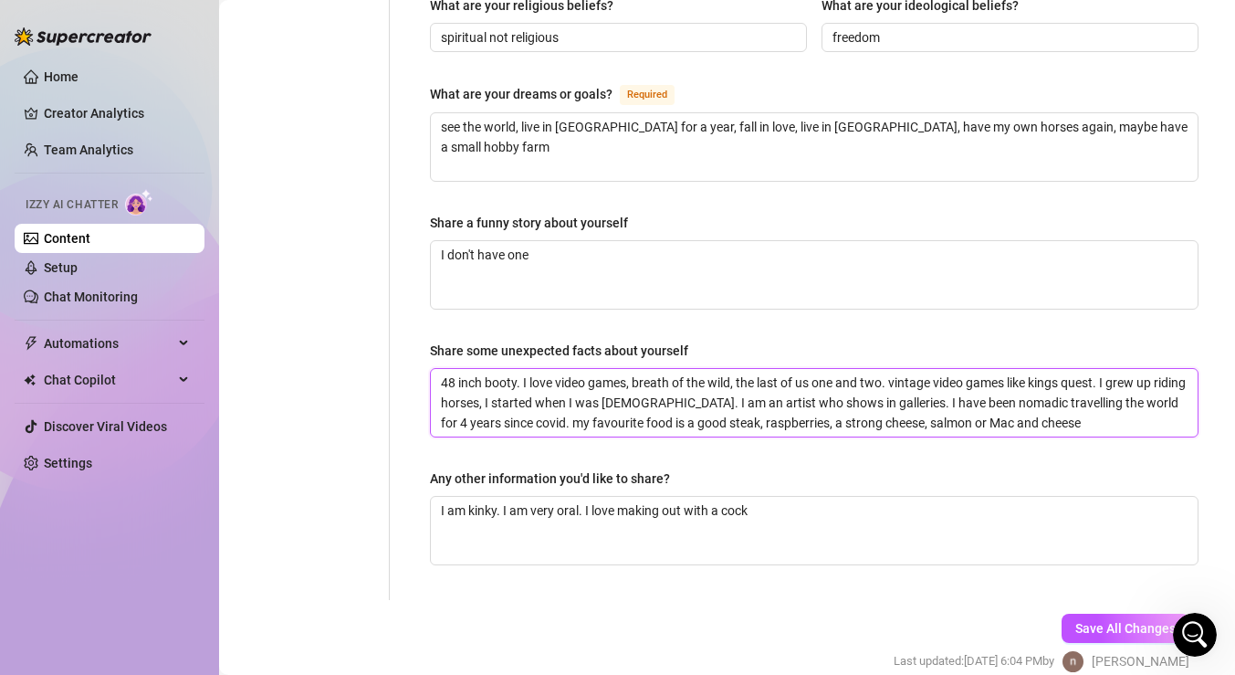
click at [1128, 384] on textarea "48 inch booty. I love video games, breath of the wild, the last of us one and t…" at bounding box center [814, 403] width 767 height 68
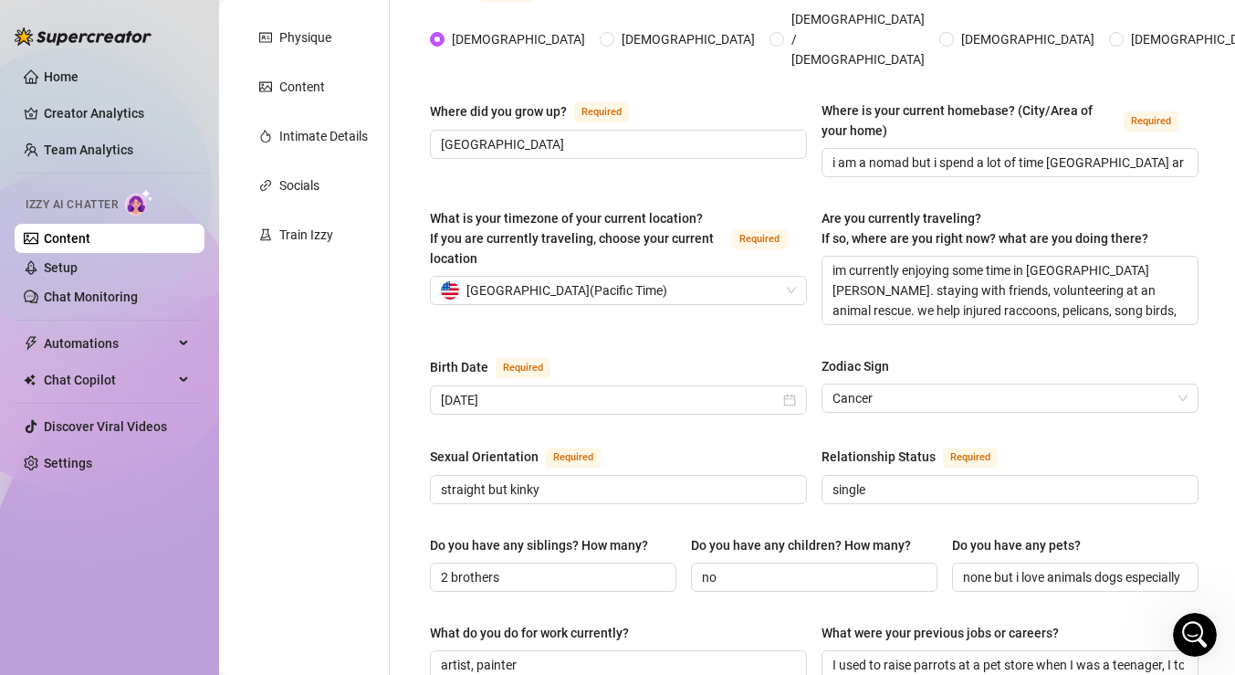
scroll to position [306, 0]
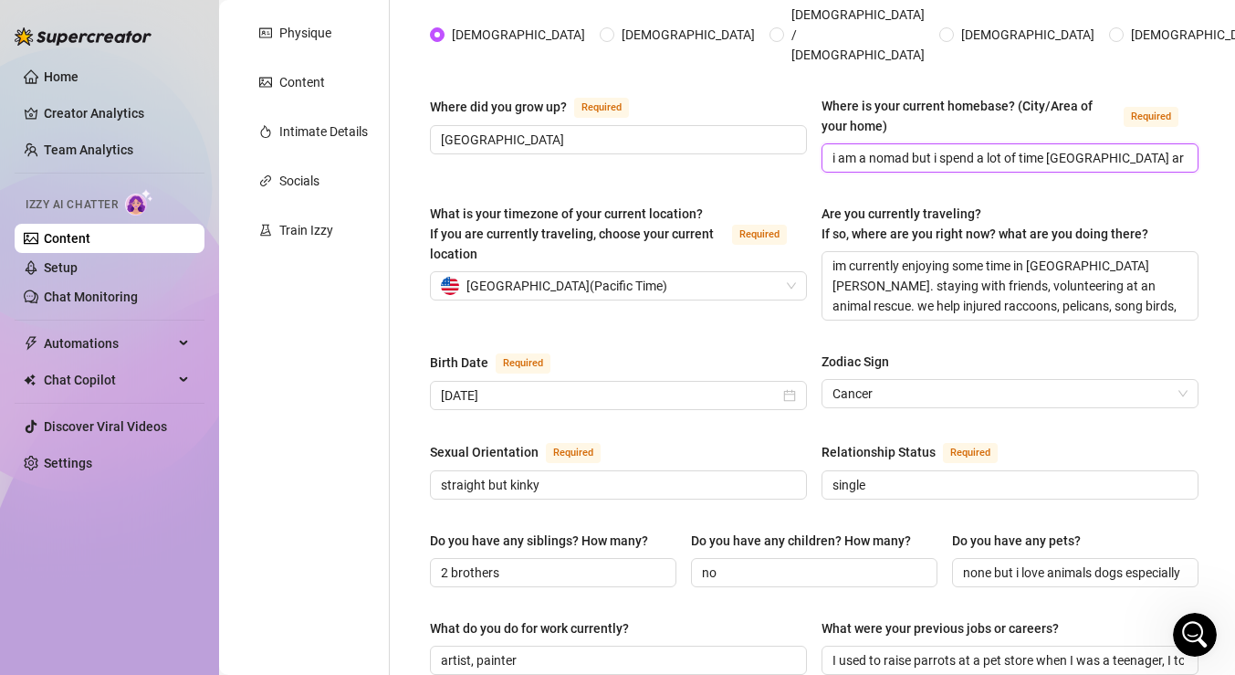
click at [1098, 148] on input "i am a nomad but i spend a lot of time [GEOGRAPHIC_DATA] area and bay area [US_…" at bounding box center [1008, 158] width 351 height 20
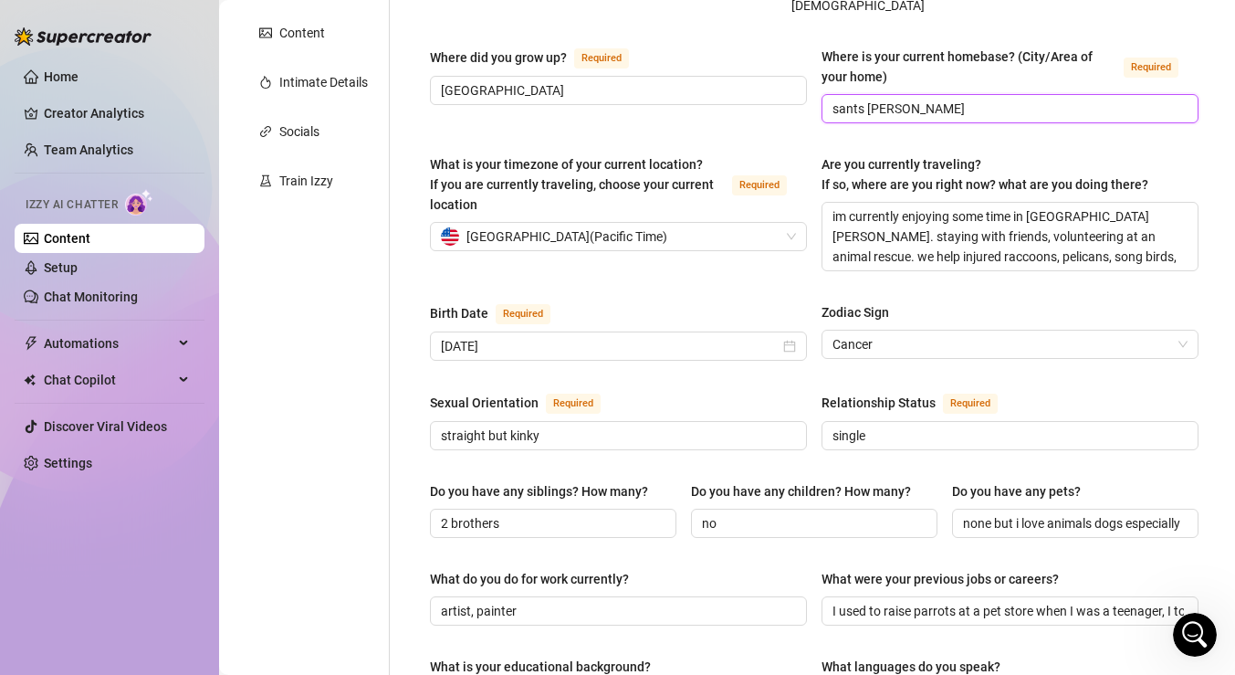
scroll to position [1153, 0]
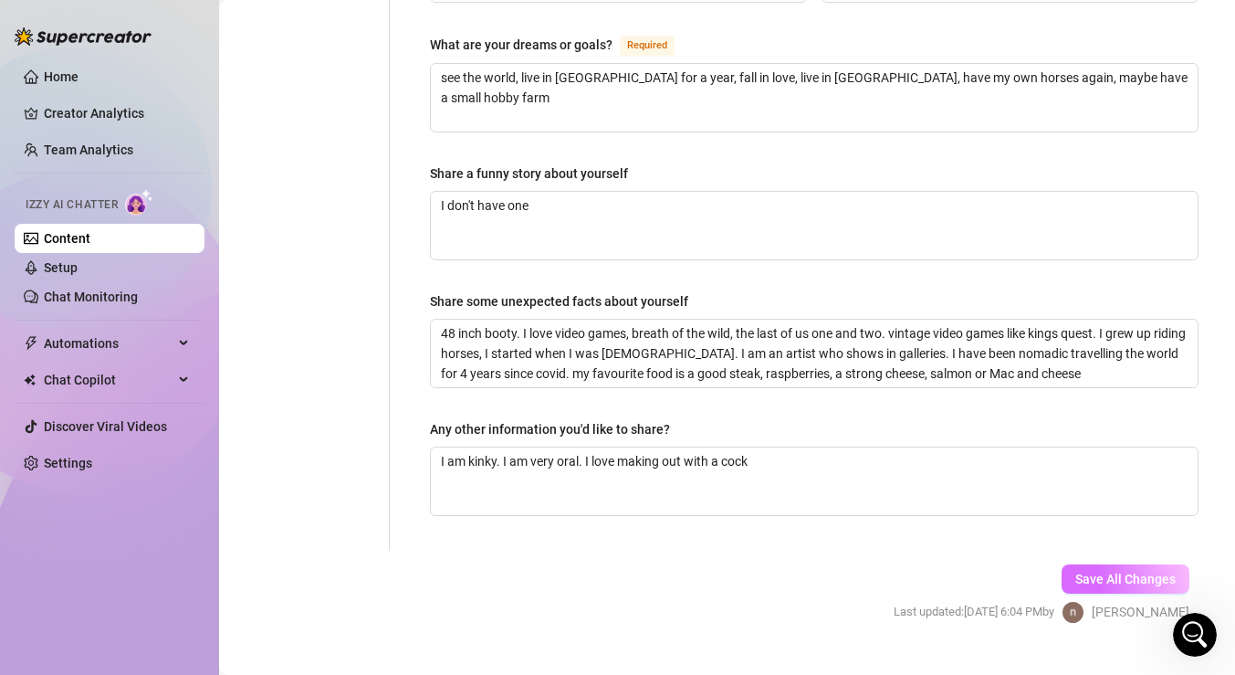
click at [1105, 564] on button "Save All Changes" at bounding box center [1126, 578] width 128 height 29
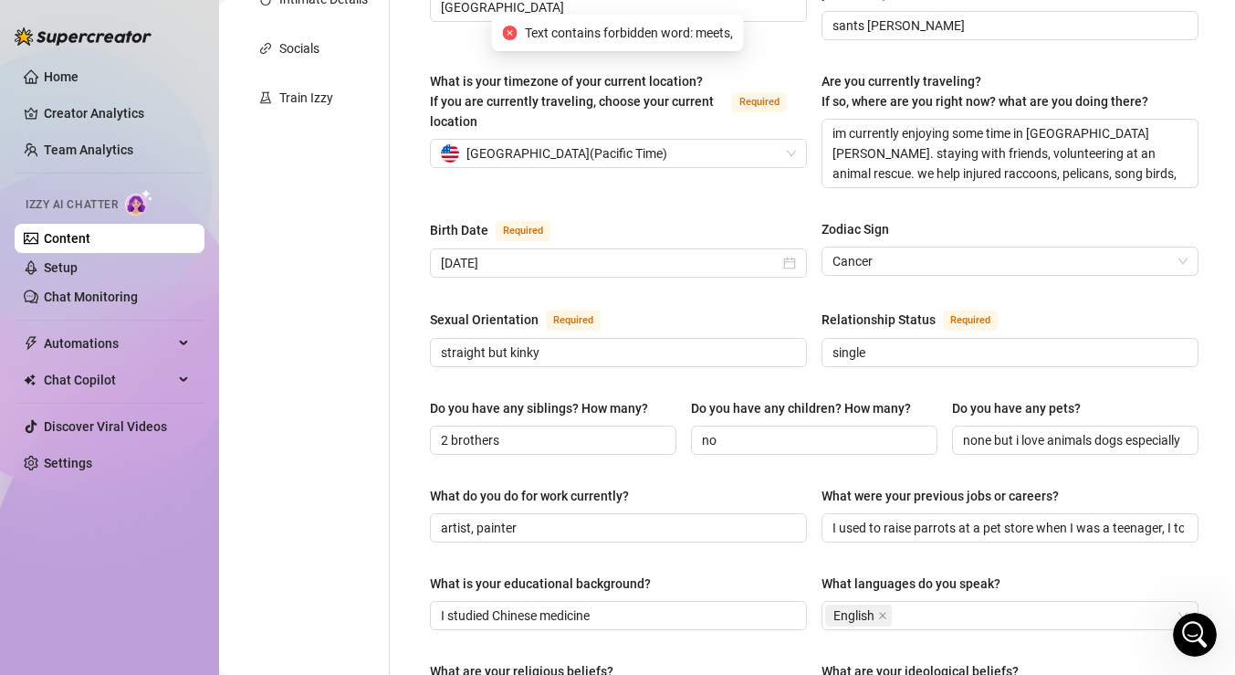
scroll to position [357, 0]
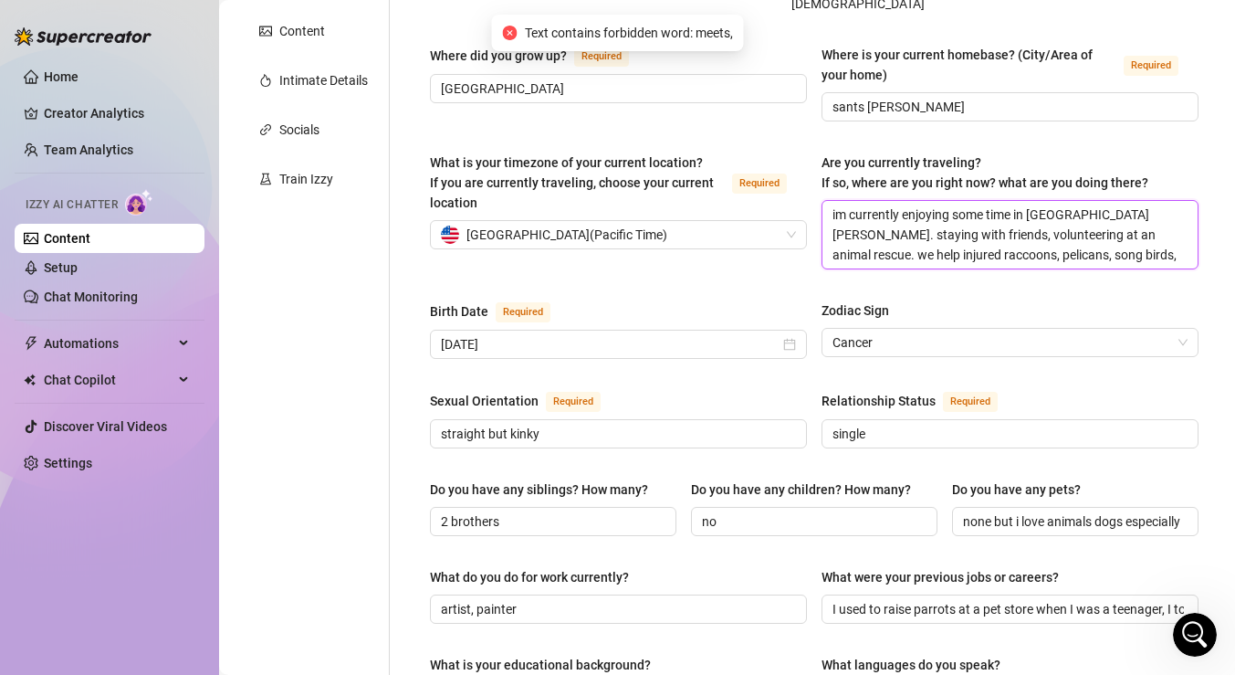
click at [1105, 223] on textarea "im currently enjoying some time in [GEOGRAPHIC_DATA][PERSON_NAME]. staying with…" at bounding box center [1009, 235] width 375 height 68
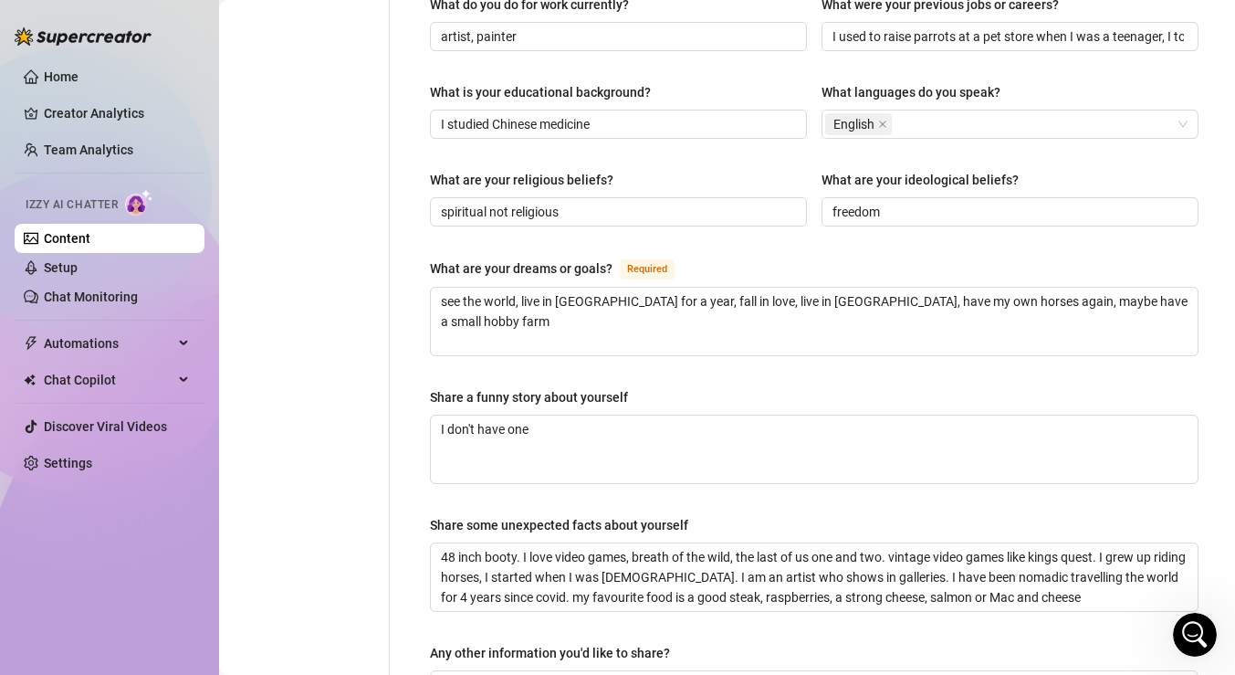
scroll to position [1153, 0]
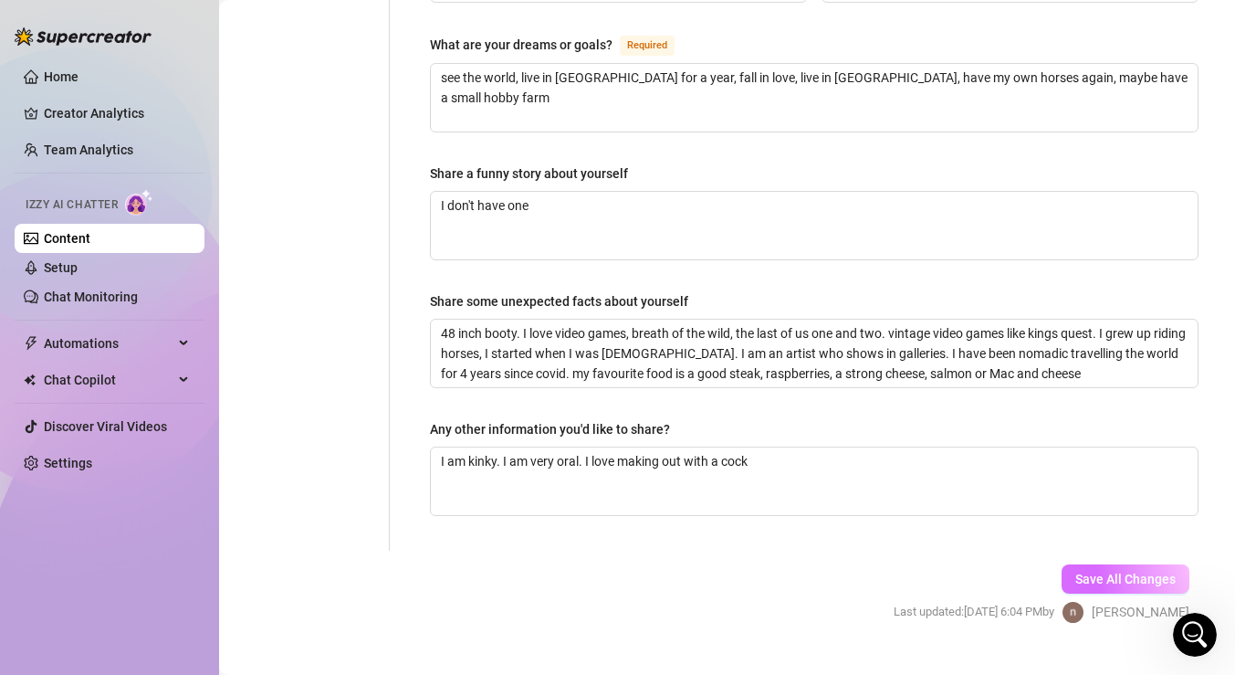
click at [1091, 571] on span "Save All Changes" at bounding box center [1125, 578] width 100 height 15
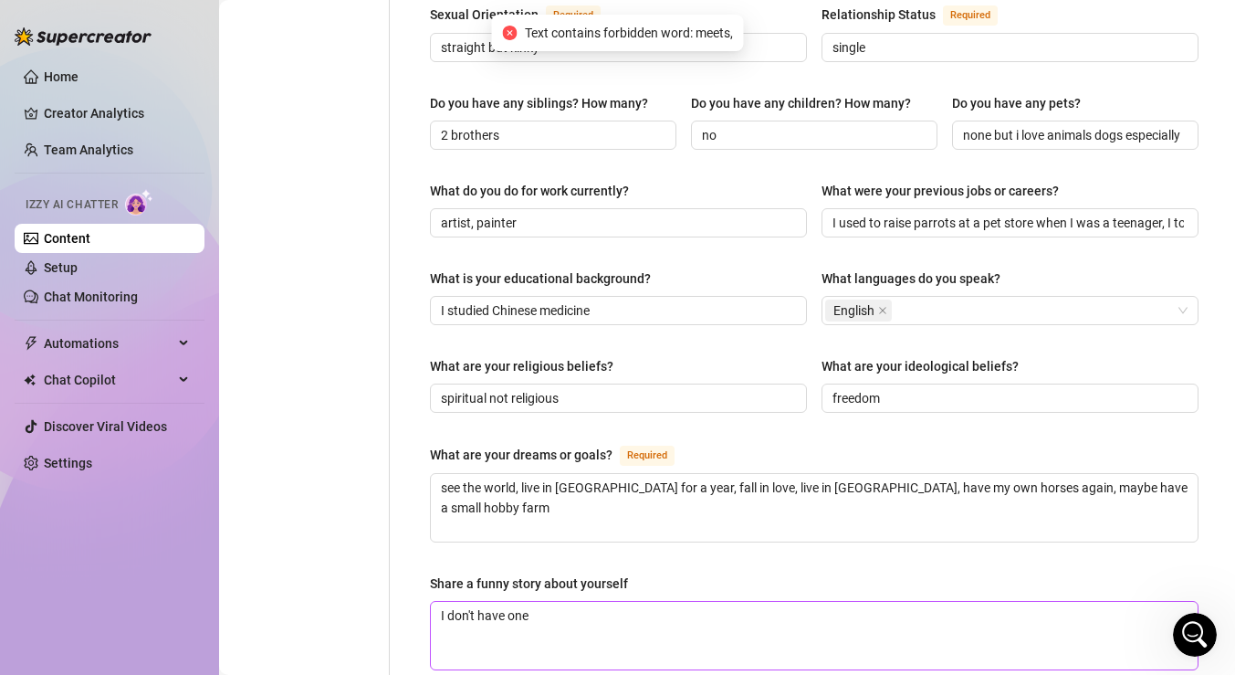
scroll to position [451, 0]
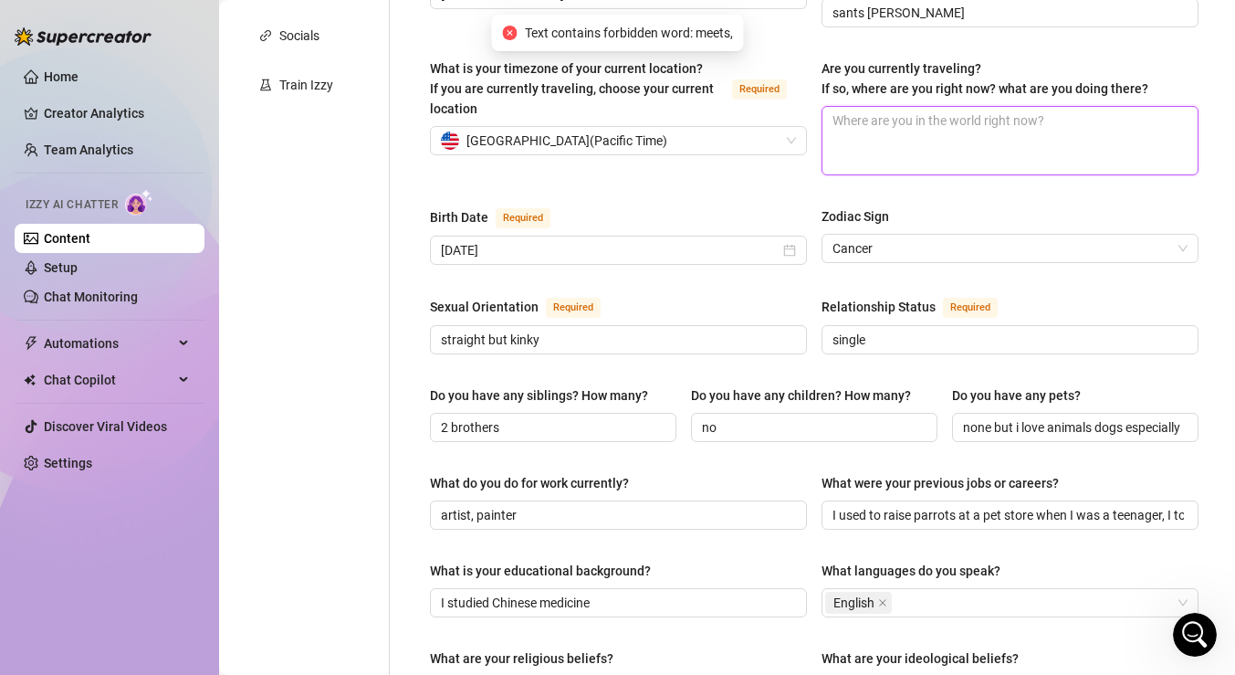
click at [1036, 110] on textarea "Are you currently traveling? If so, where are you right now? what are you doing…" at bounding box center [1009, 141] width 375 height 68
paste textarea "im currently enjoying some time in [GEOGRAPHIC_DATA][PERSON_NAME]. staying with…"
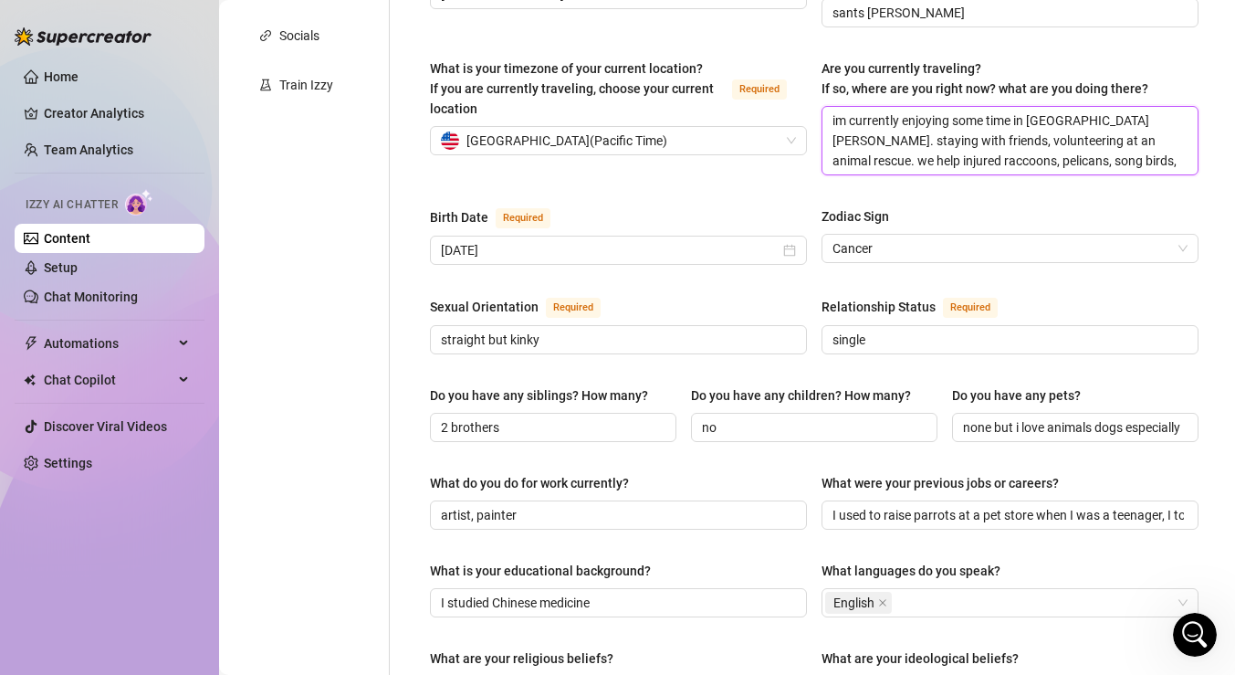
scroll to position [456, 0]
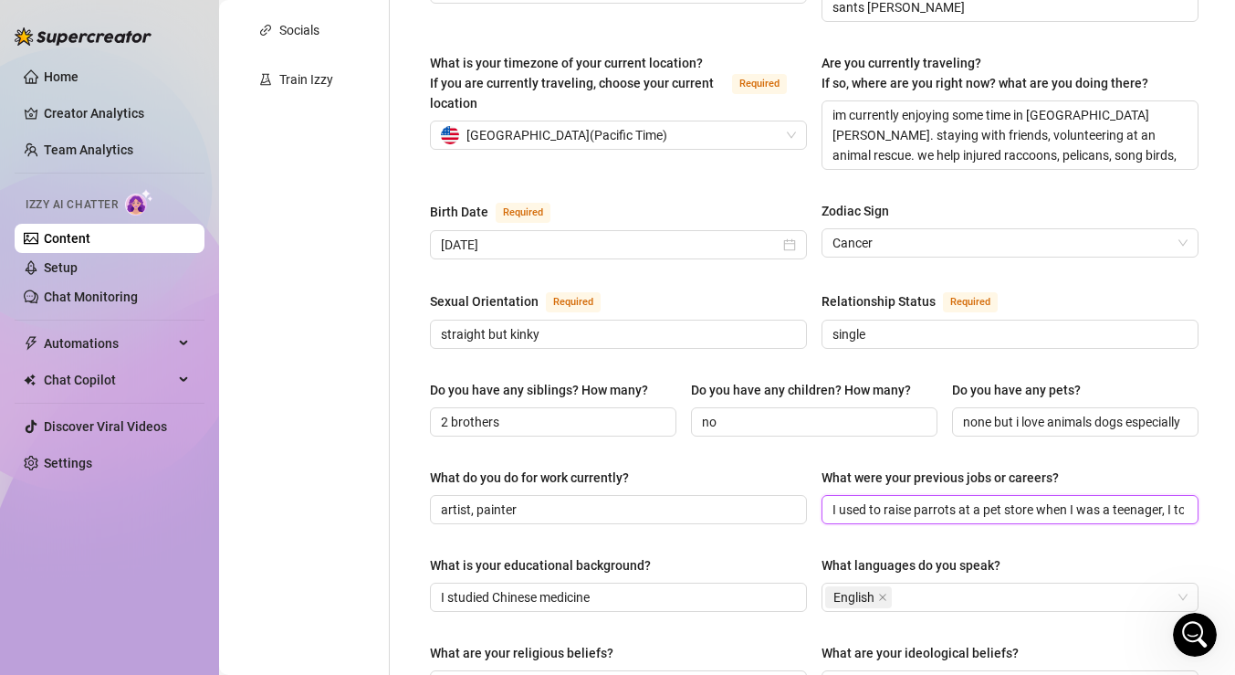
click at [963, 499] on input "I used to raise parrots at a pet store when I was a teenager, I took care of ho…" at bounding box center [1008, 509] width 351 height 20
click at [990, 412] on input "none but i love animals dogs especially" at bounding box center [1073, 422] width 221 height 20
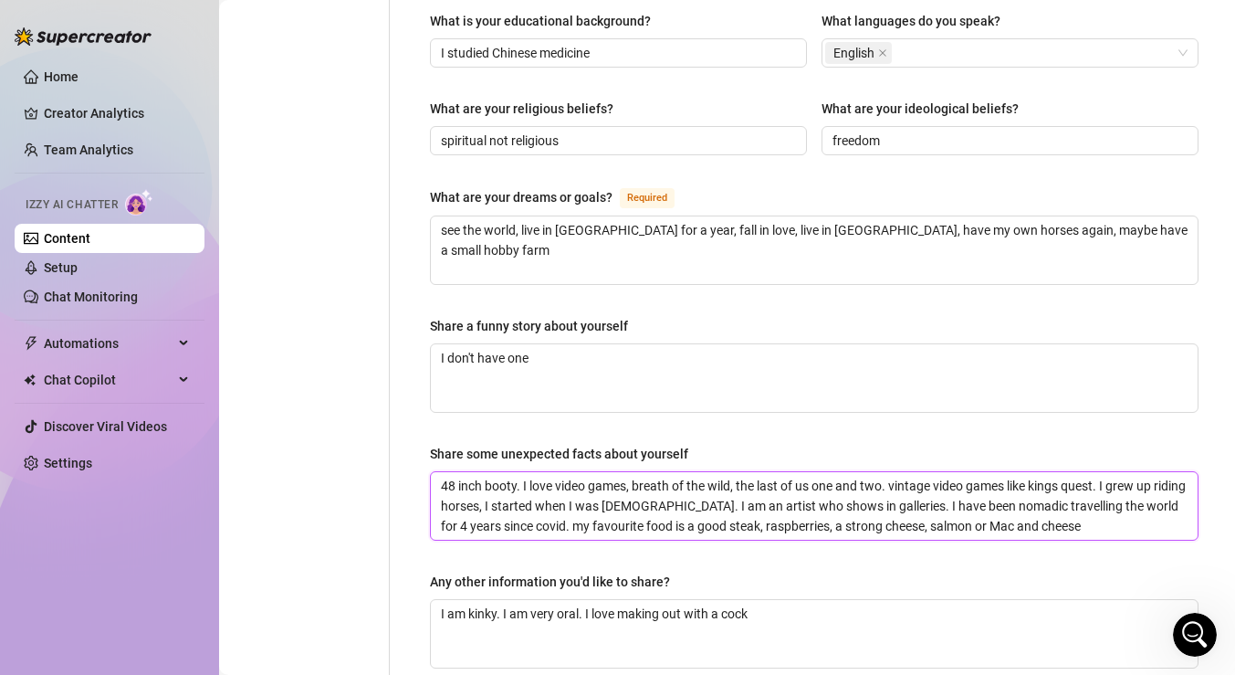
click at [1064, 491] on textarea "48 inch booty. I love video games, breath of the wild, the last of us one and t…" at bounding box center [814, 506] width 767 height 68
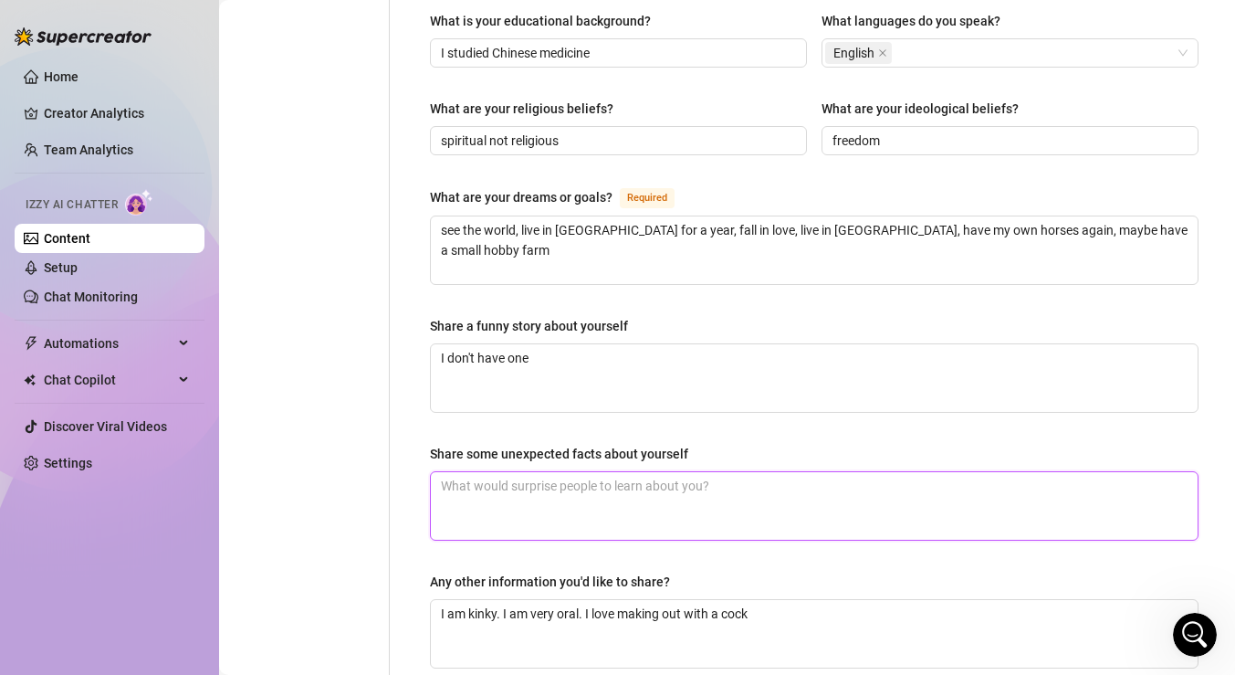
scroll to position [1153, 0]
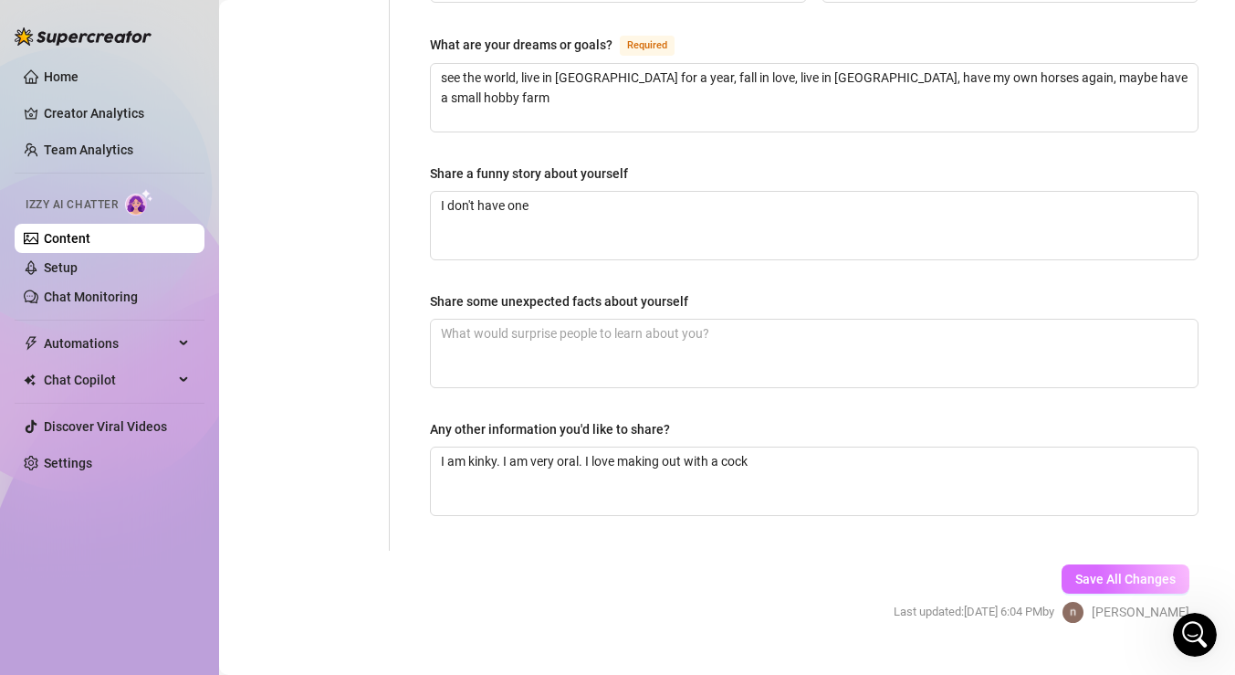
click at [1095, 571] on span "Save All Changes" at bounding box center [1125, 578] width 100 height 15
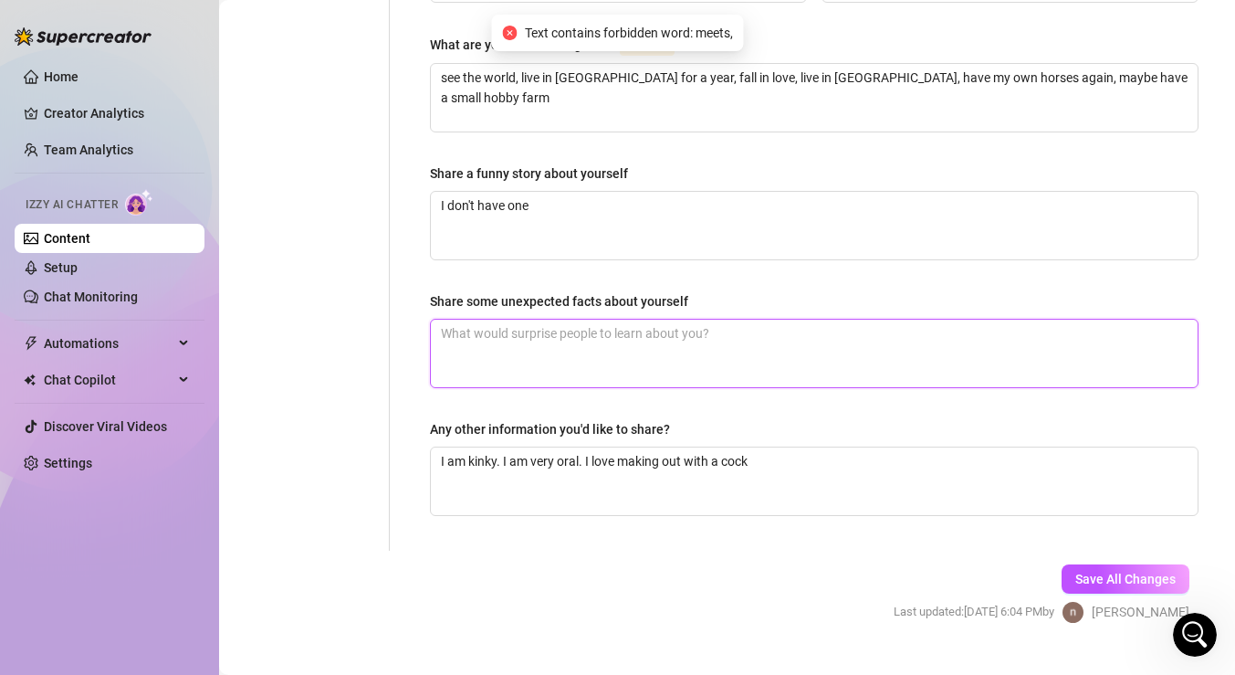
click at [908, 320] on textarea "Share some unexpected facts about yourself" at bounding box center [814, 354] width 767 height 68
paste textarea "48 inch booty. I love video games, breath of the wild, the last of us one and t…"
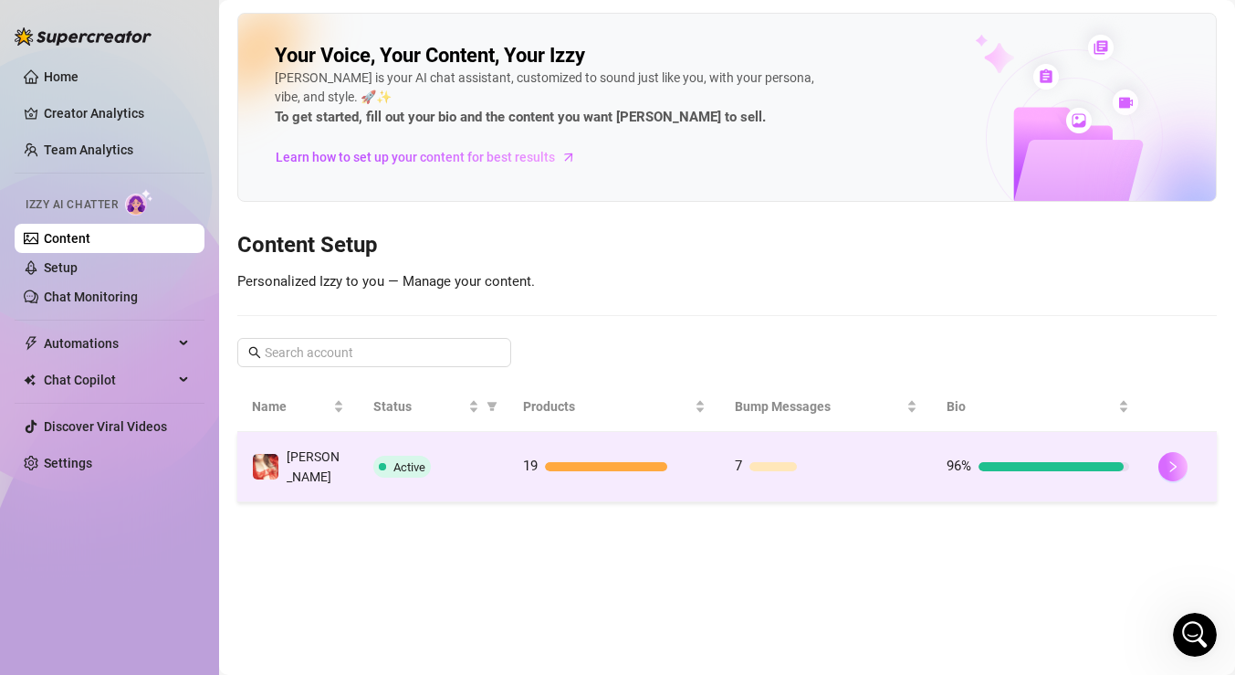
click at [1180, 459] on button "button" at bounding box center [1172, 466] width 29 height 29
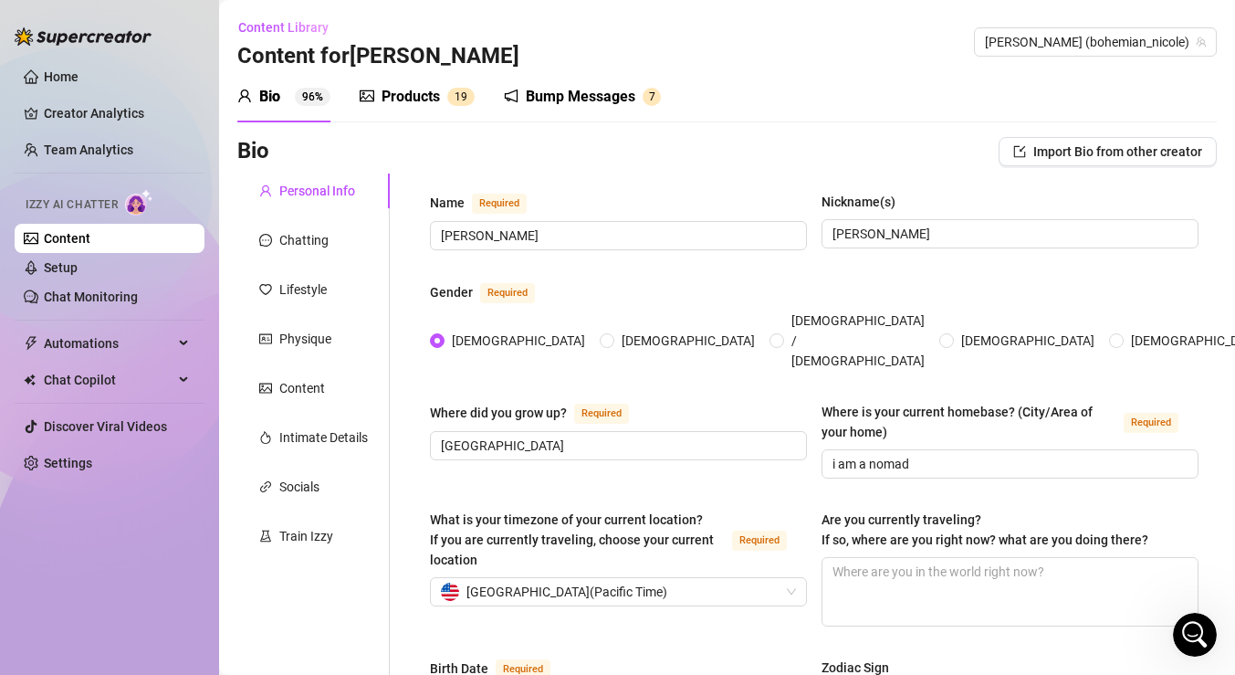
click at [580, 108] on div "Bump Messages 7" at bounding box center [582, 96] width 157 height 51
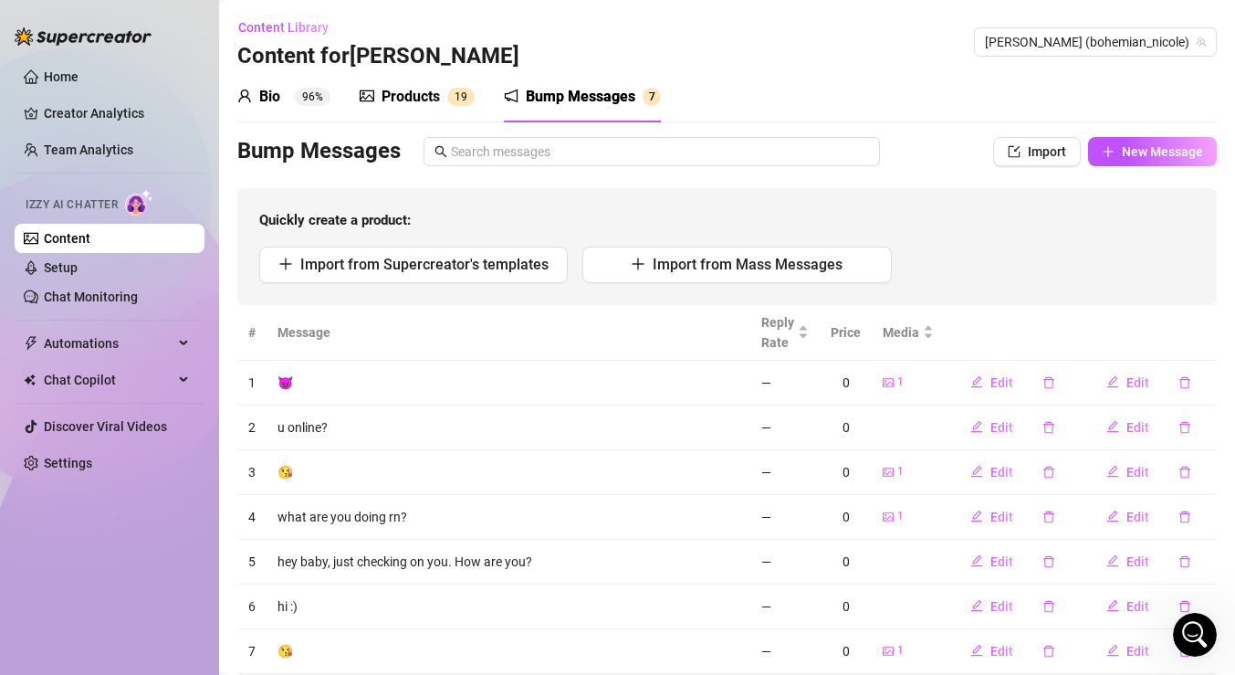
scroll to position [53, 0]
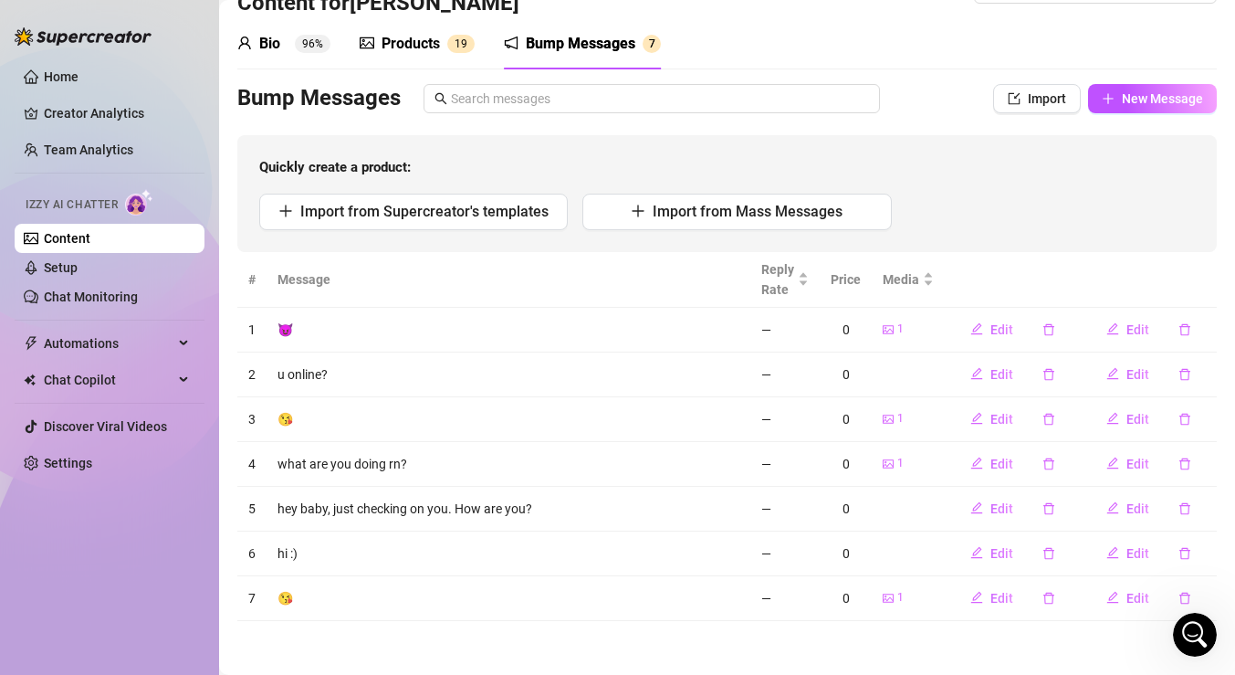
click at [1096, 157] on span "Quickly create a product:" at bounding box center [727, 168] width 936 height 22
click at [1130, 332] on span "Edit" at bounding box center [1137, 329] width 23 height 15
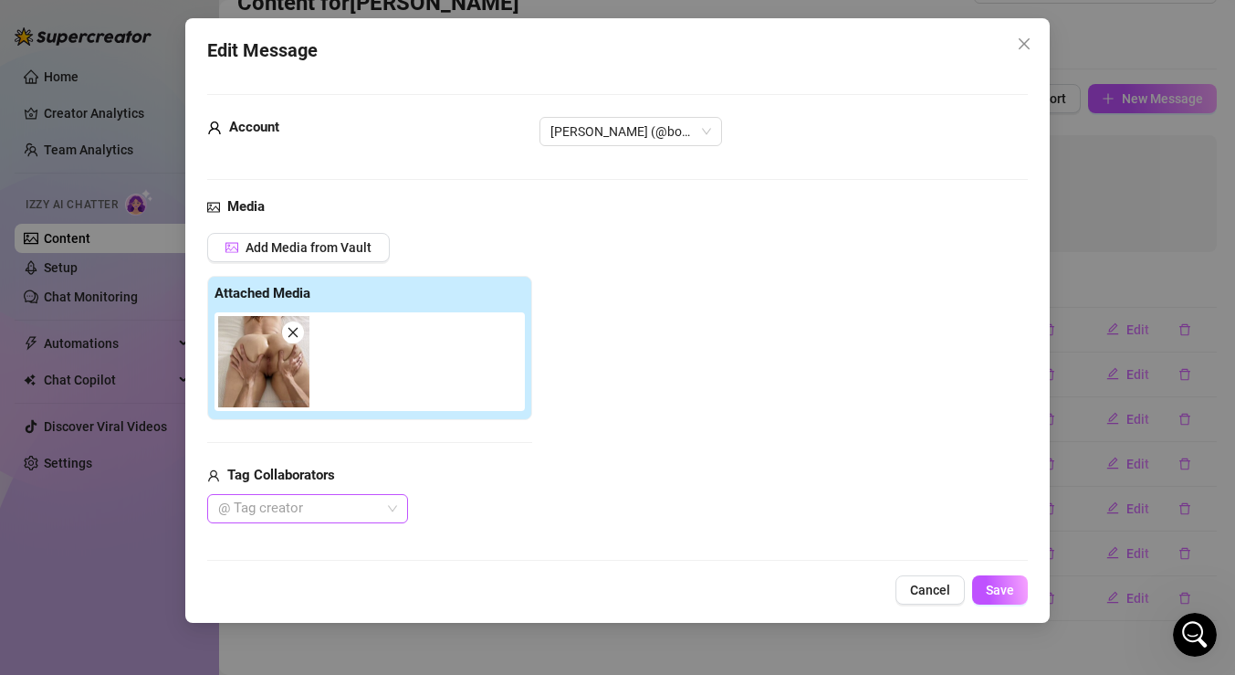
click at [383, 506] on div at bounding box center [298, 509] width 174 height 26
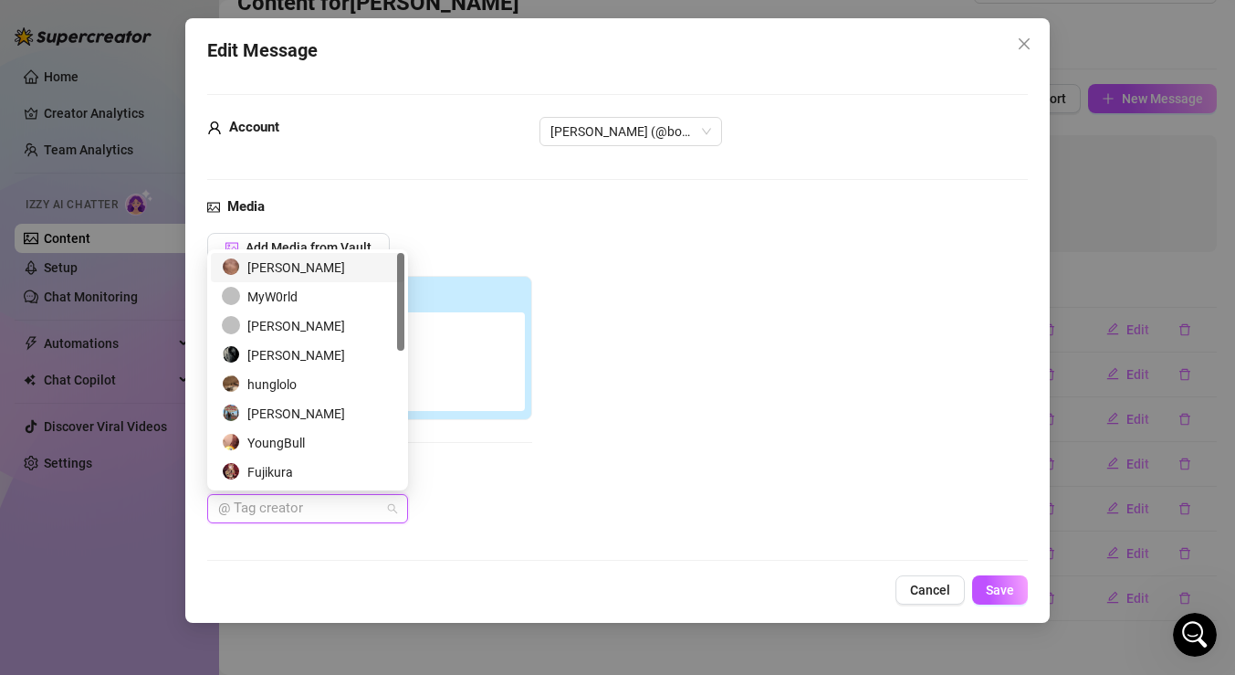
click at [331, 267] on div "[PERSON_NAME]" at bounding box center [308, 267] width 172 height 20
click at [1014, 586] on button "Save" at bounding box center [1000, 589] width 56 height 29
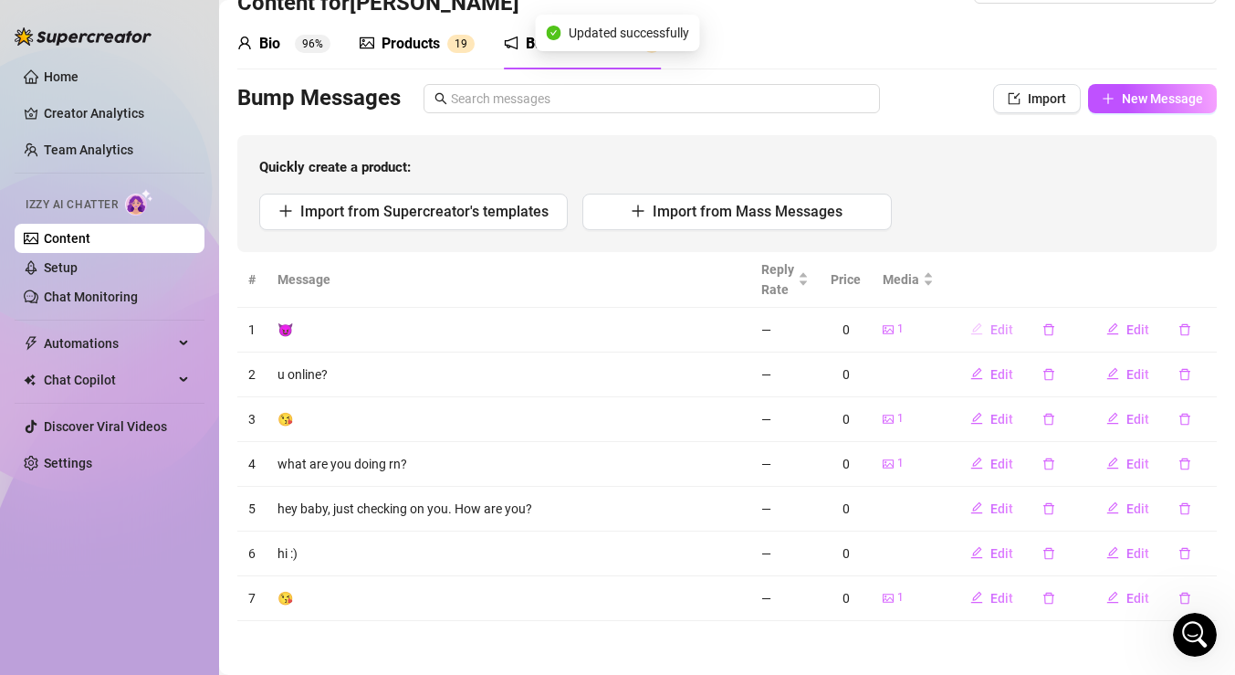
click at [997, 326] on span "Edit" at bounding box center [1001, 329] width 23 height 15
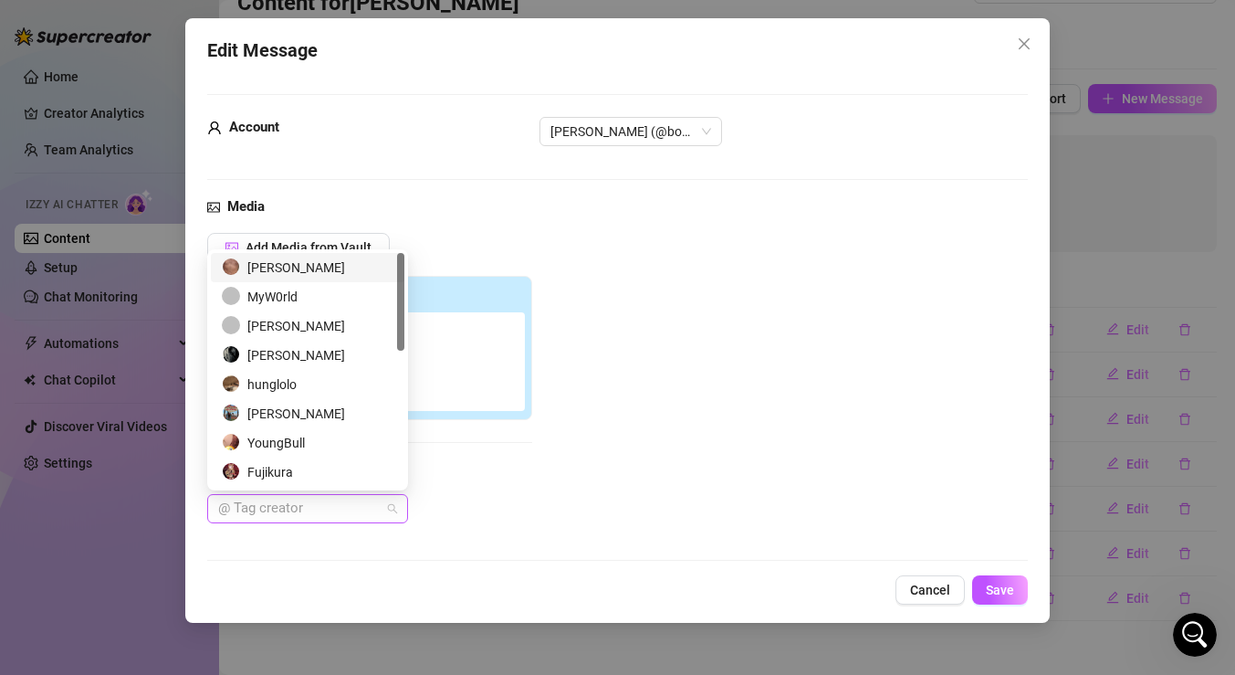
click at [389, 500] on div "@ Tag creator" at bounding box center [307, 508] width 201 height 29
click at [344, 266] on div "[PERSON_NAME]" at bounding box center [308, 267] width 172 height 20
click at [1006, 591] on span "Save" at bounding box center [1000, 589] width 28 height 15
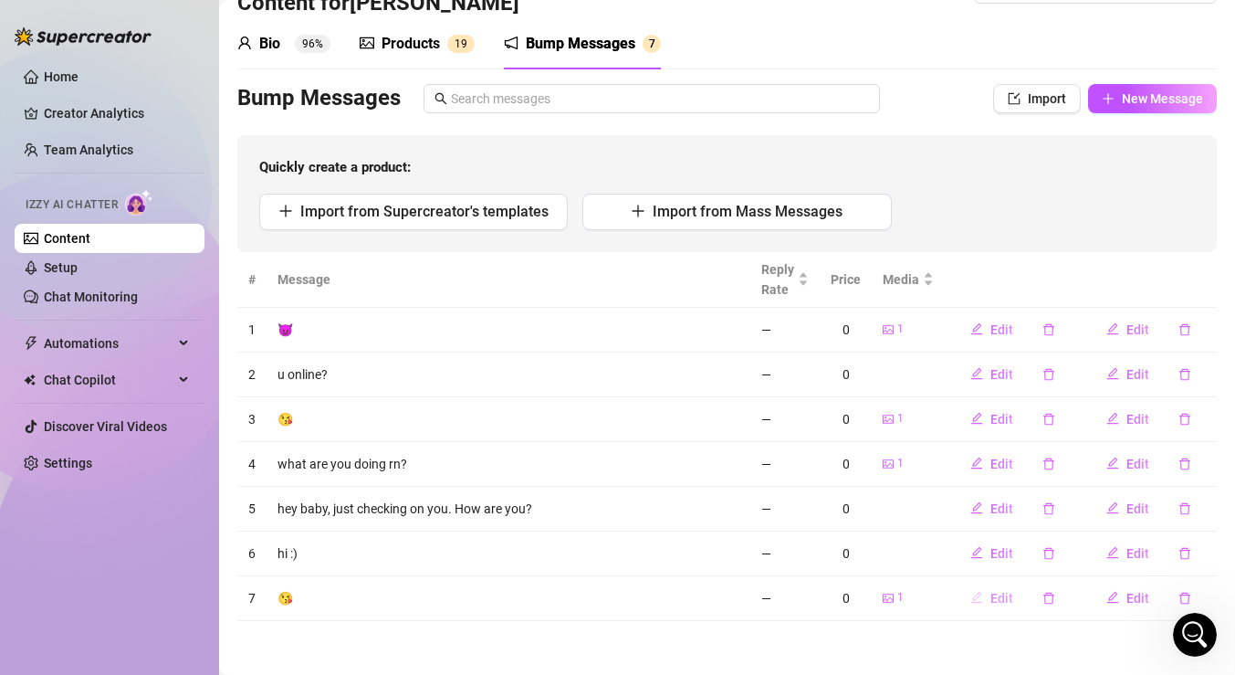
click at [998, 599] on span "Edit" at bounding box center [1001, 598] width 23 height 15
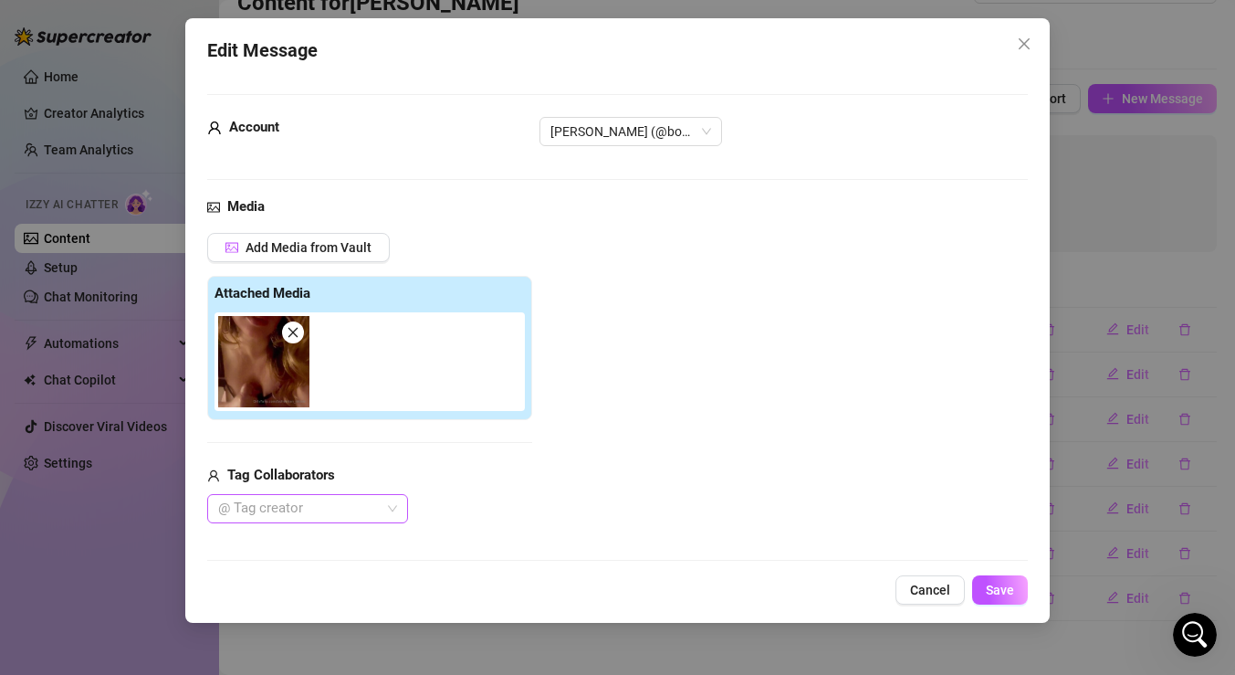
click at [395, 498] on div "@ Tag creator" at bounding box center [307, 508] width 201 height 29
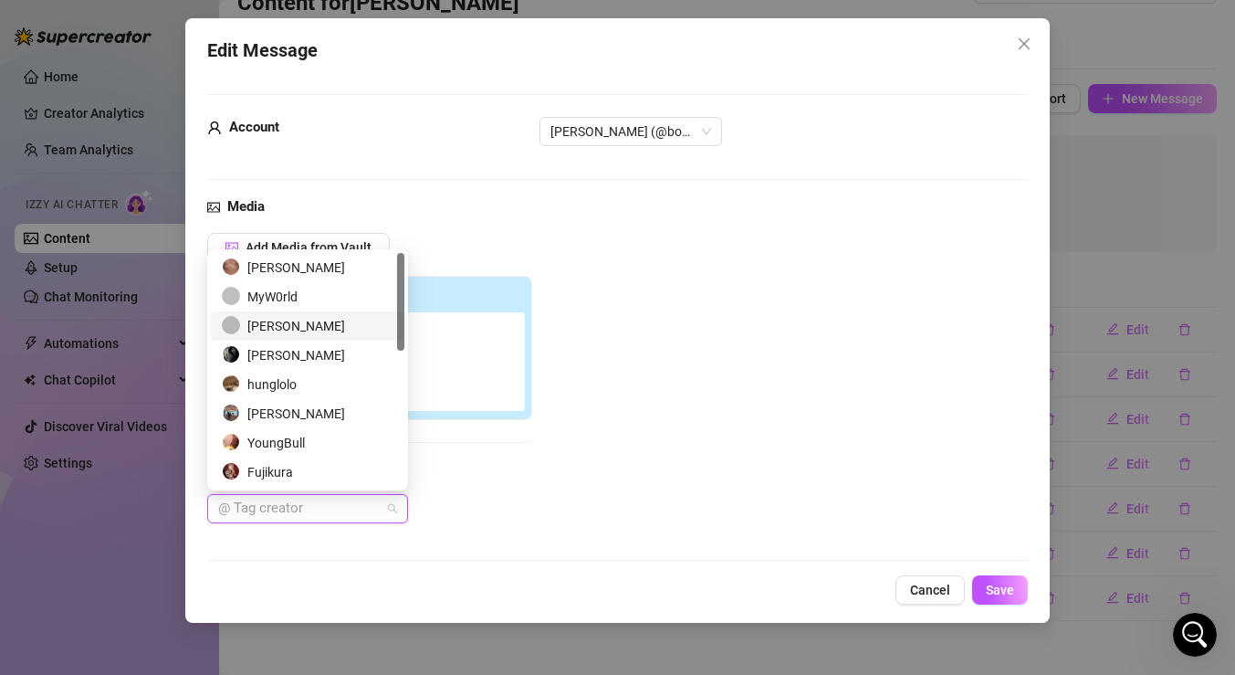
click at [347, 328] on div "[PERSON_NAME]" at bounding box center [308, 326] width 172 height 20
click at [994, 586] on span "Save" at bounding box center [1000, 589] width 28 height 15
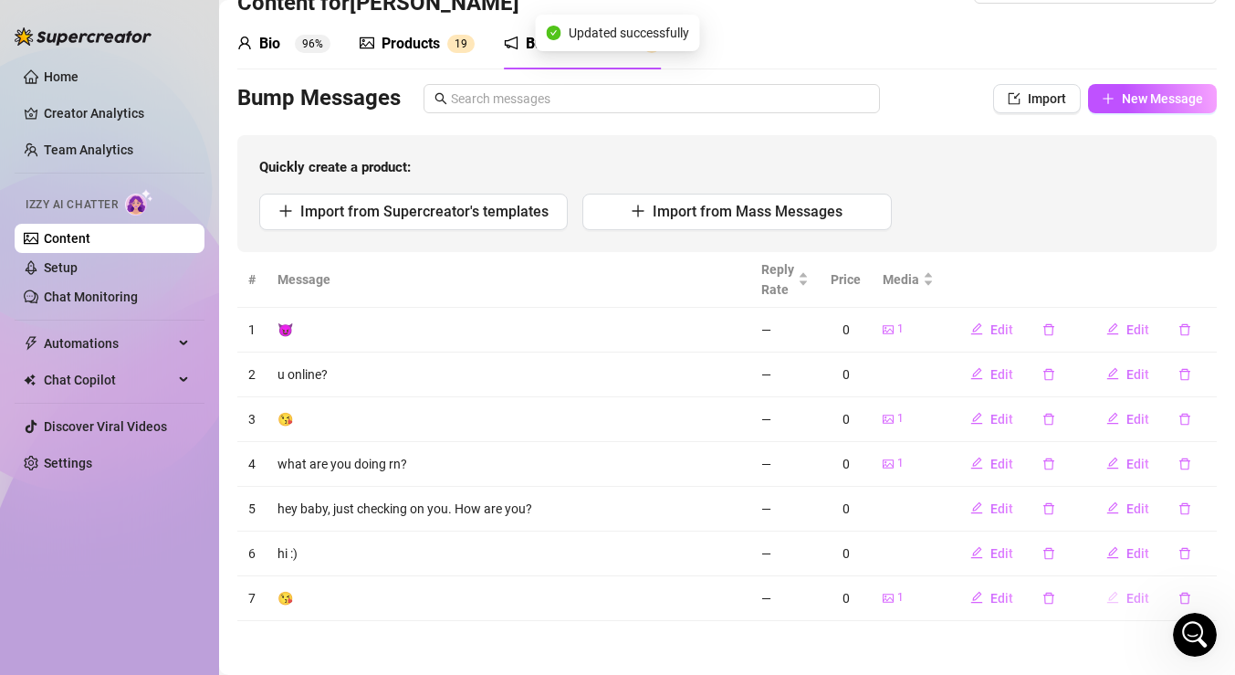
click at [1136, 601] on span "Edit" at bounding box center [1137, 598] width 23 height 15
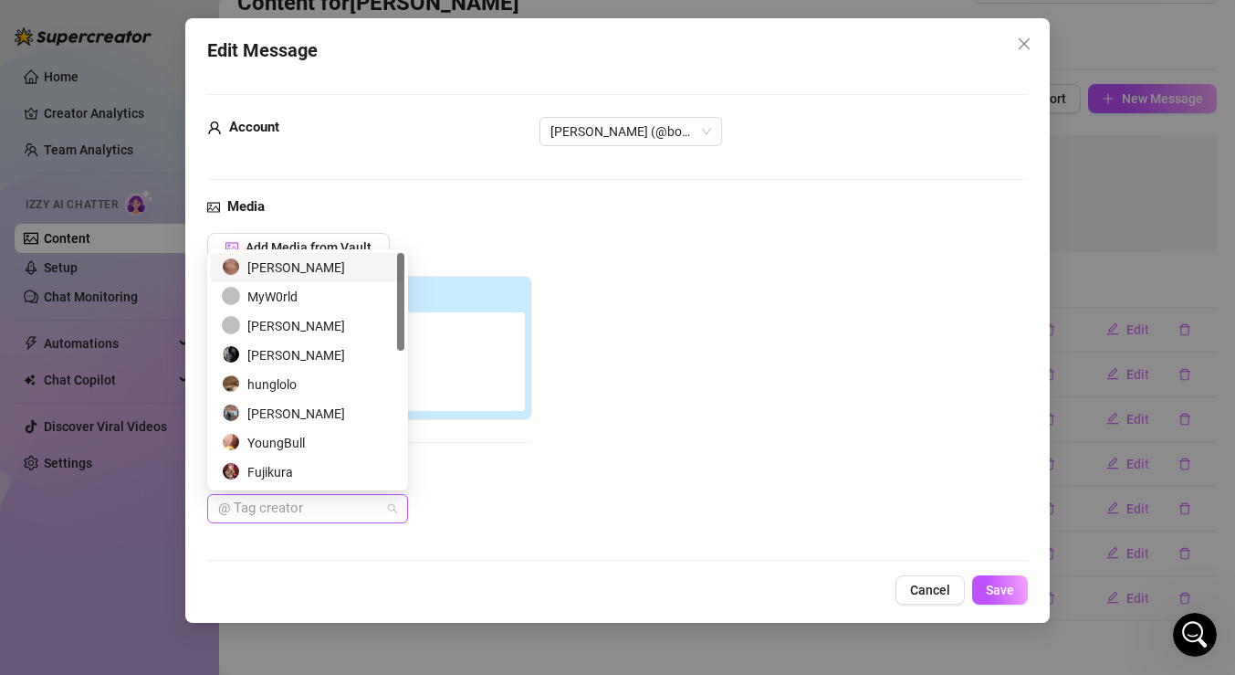
click at [388, 505] on div "@ Tag creator" at bounding box center [307, 508] width 201 height 29
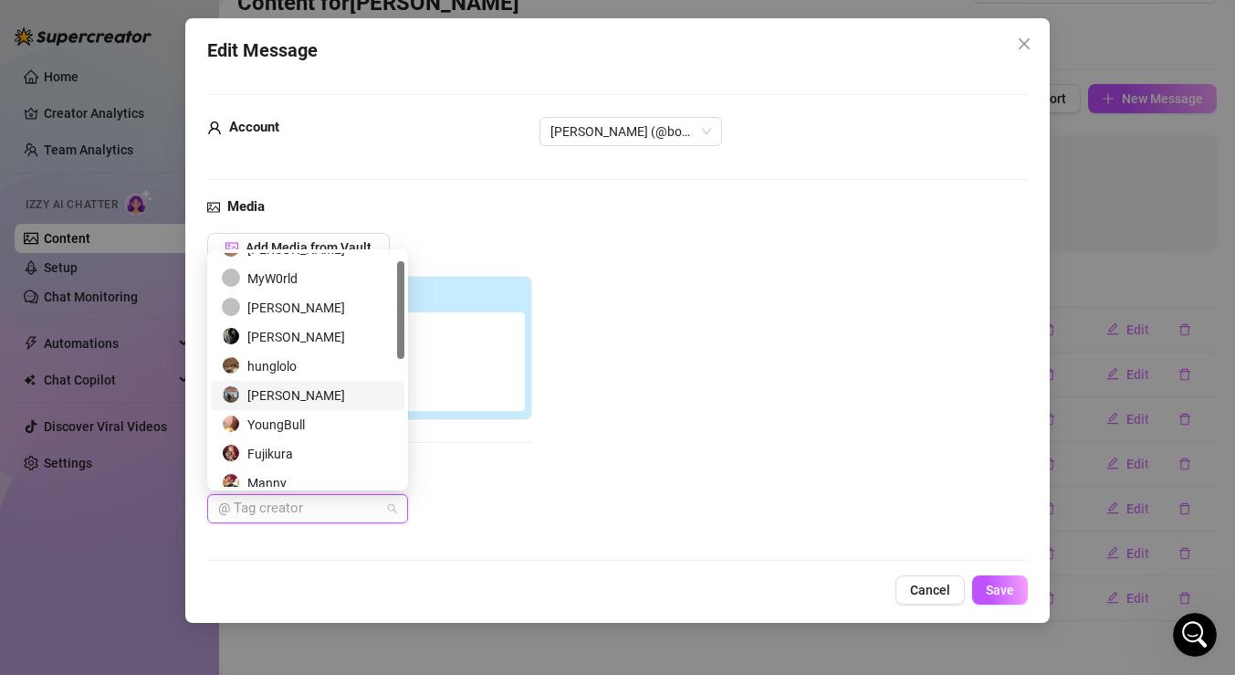
scroll to position [20, 0]
click at [298, 294] on div "[PERSON_NAME]" at bounding box center [308, 305] width 194 height 29
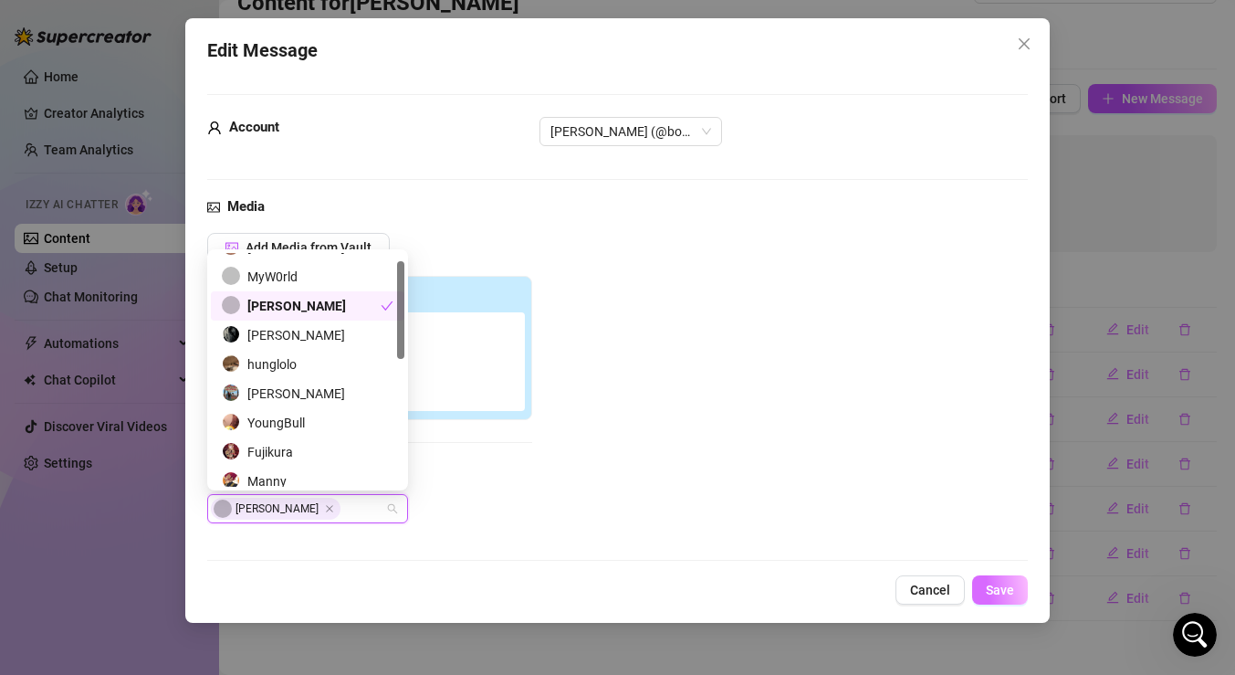
click at [984, 584] on button "Save" at bounding box center [1000, 589] width 56 height 29
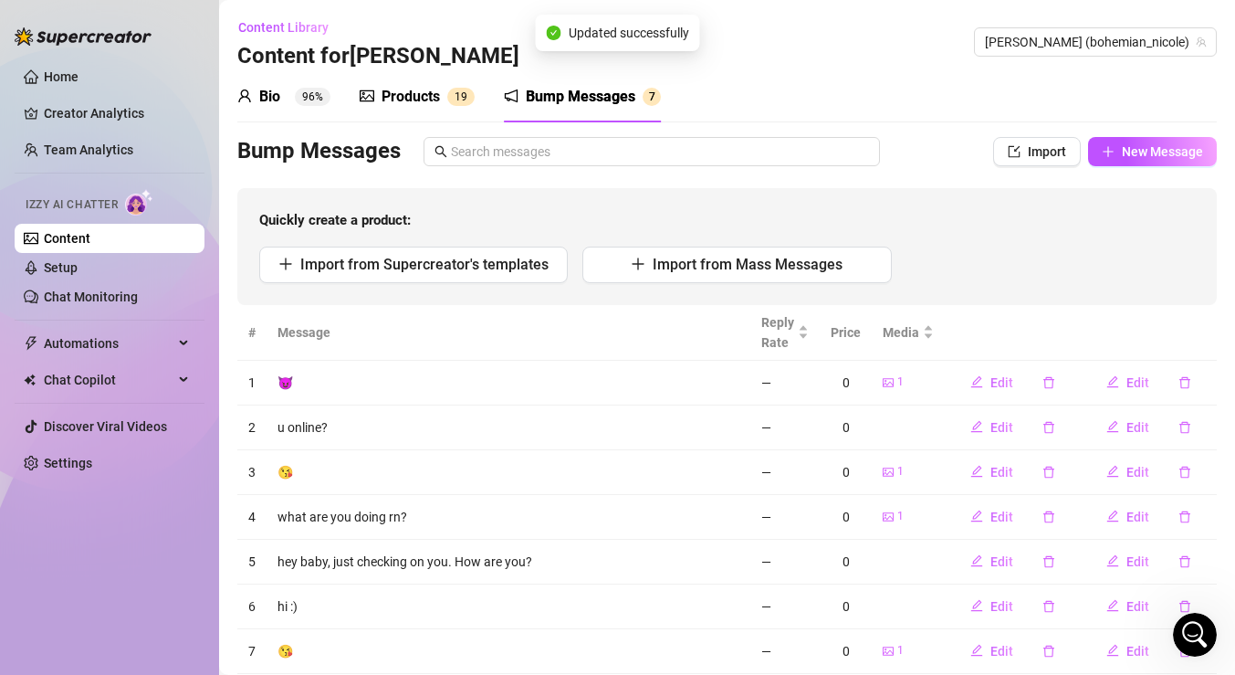
scroll to position [53, 0]
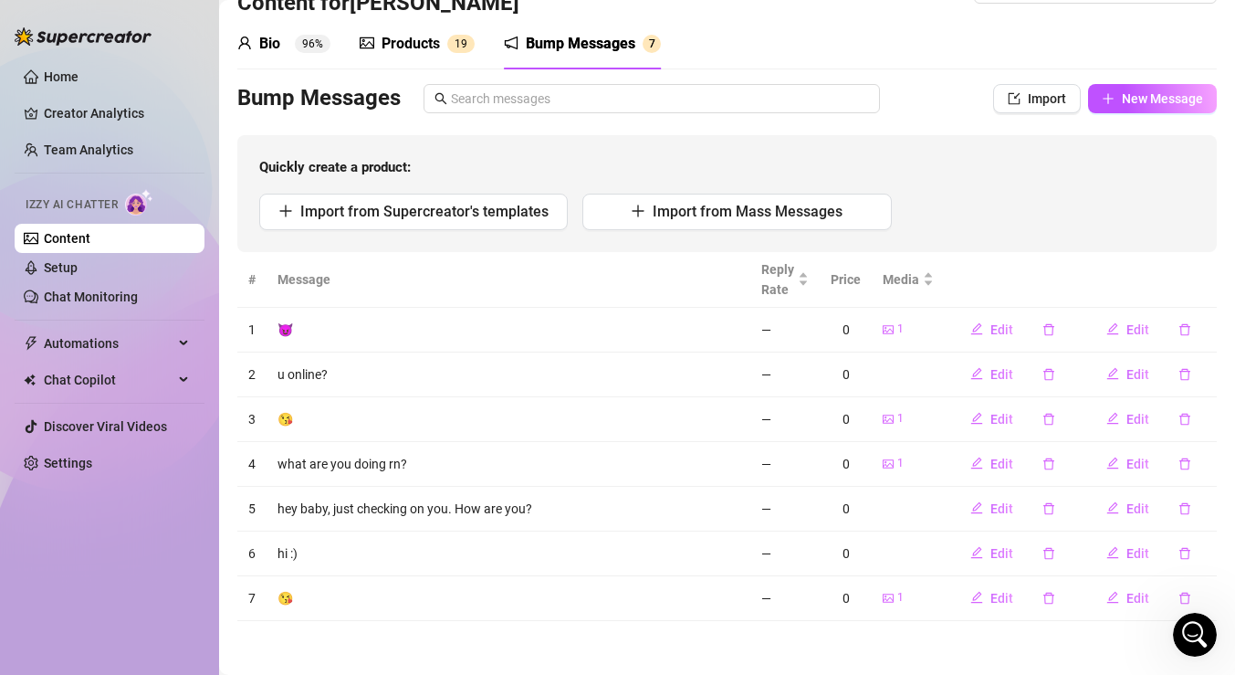
click at [407, 41] on div "Products" at bounding box center [411, 44] width 58 height 22
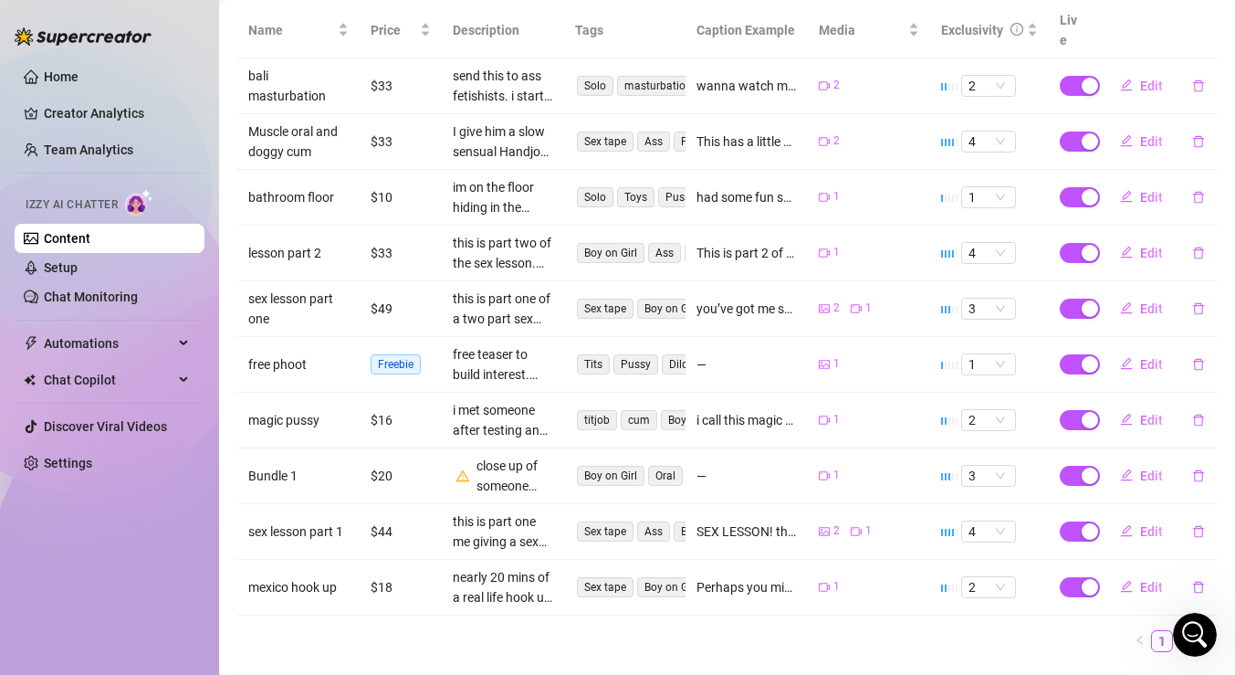
scroll to position [399, 0]
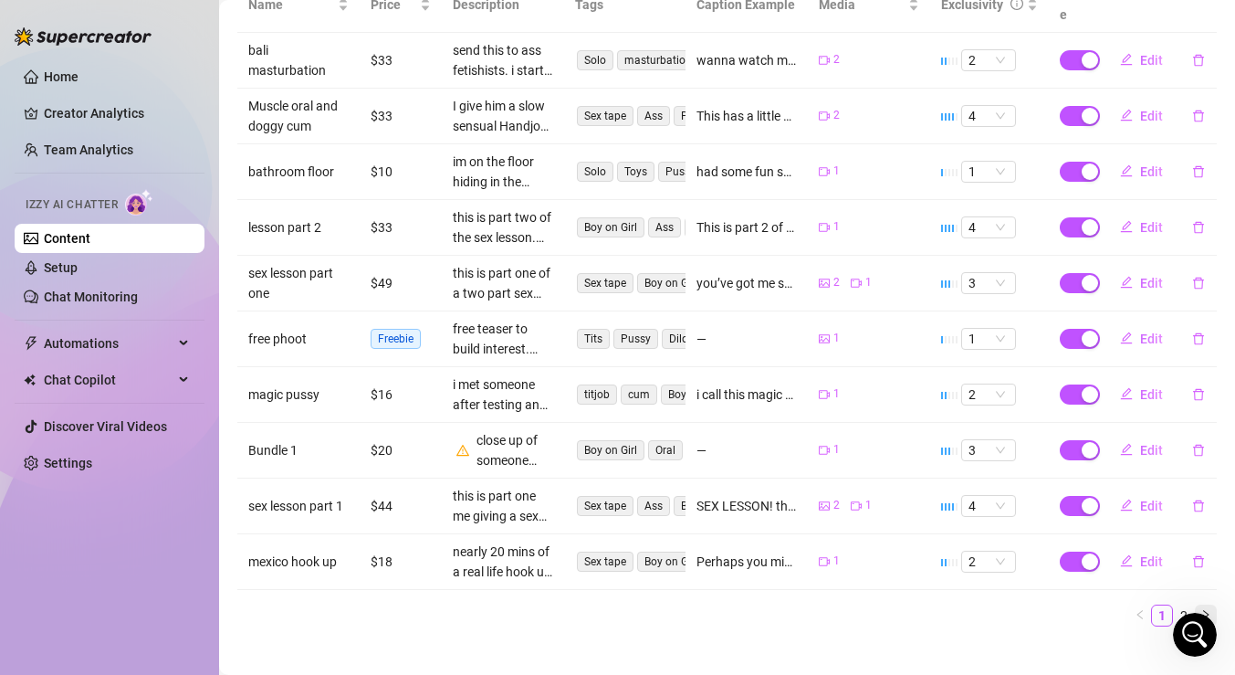
click at [1210, 609] on icon "right" at bounding box center [1205, 614] width 11 height 11
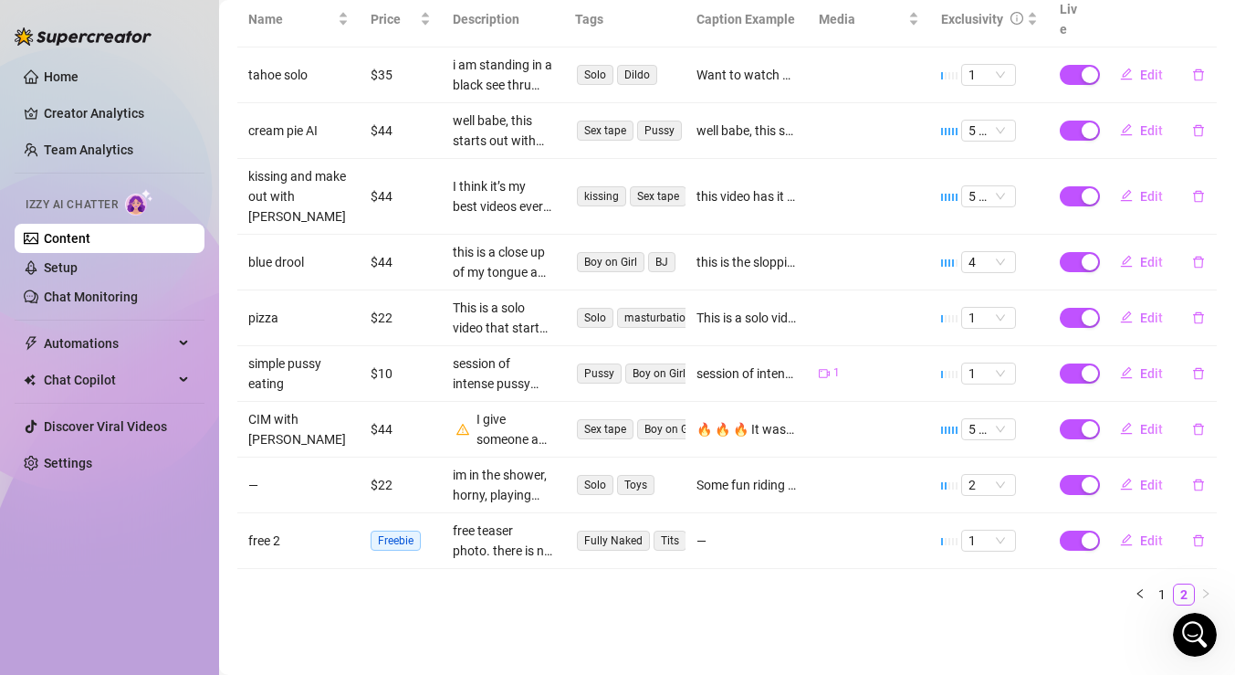
scroll to position [343, 0]
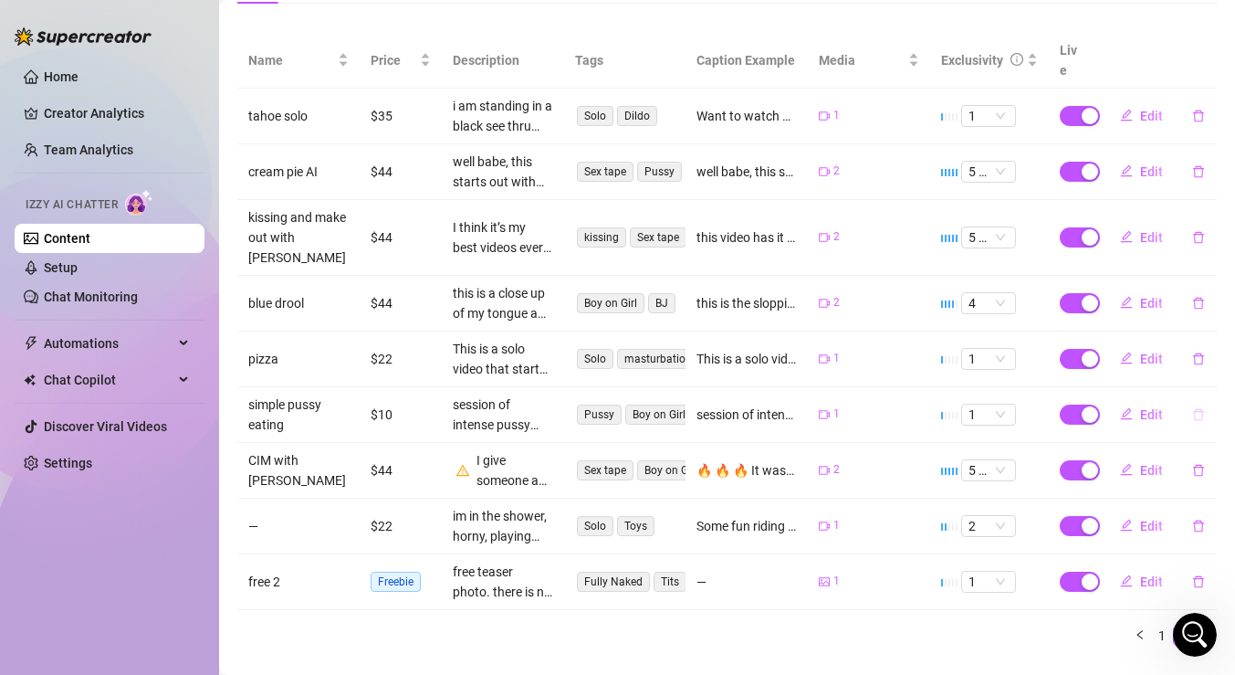
click at [1201, 408] on icon "delete" at bounding box center [1198, 414] width 11 height 12
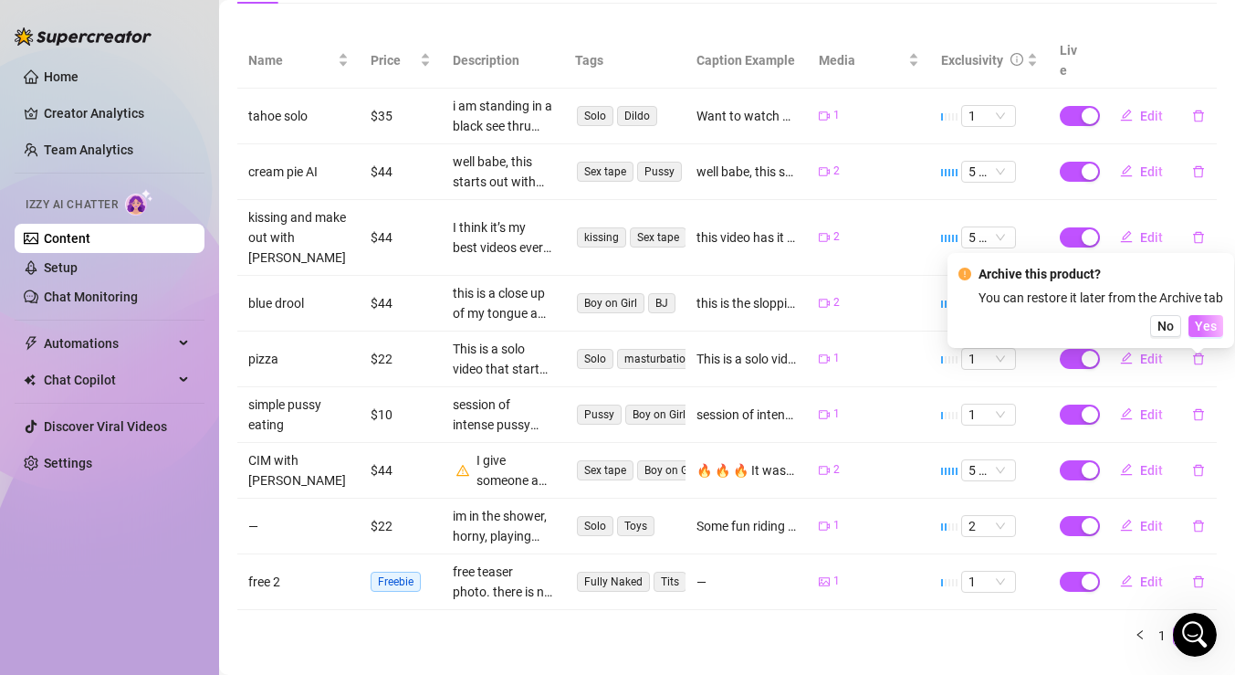
click at [1212, 325] on span "Yes" at bounding box center [1206, 326] width 22 height 15
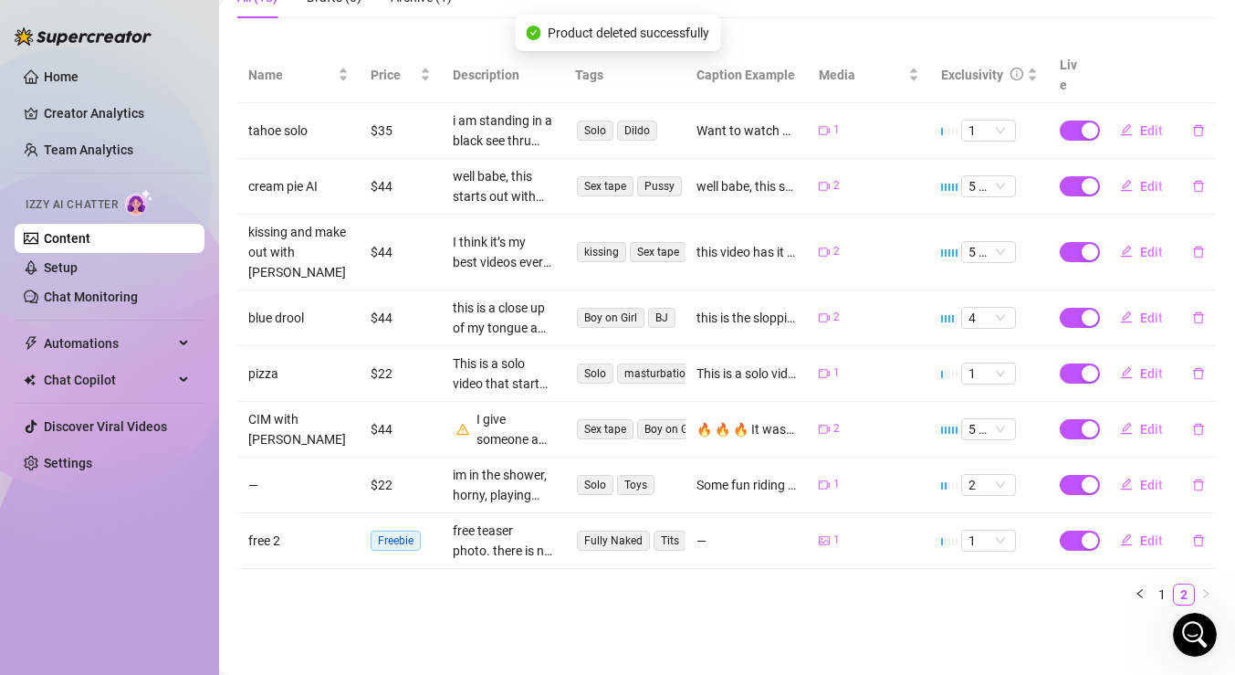
scroll to position [288, 0]
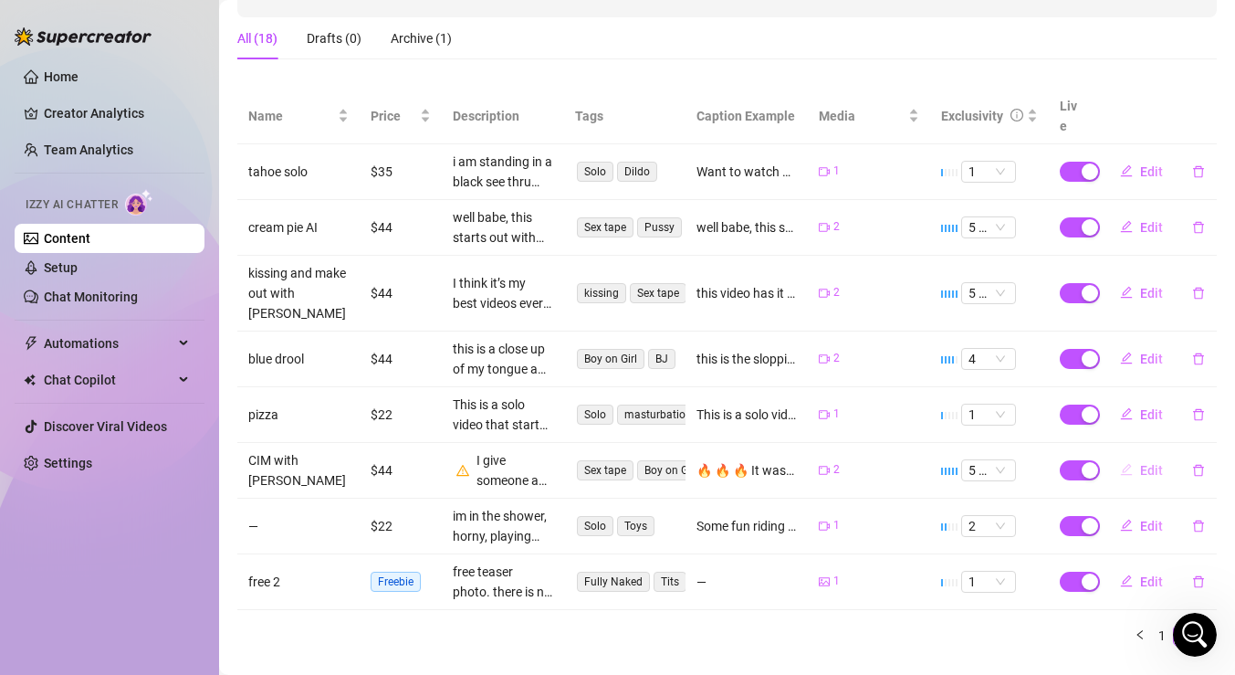
click at [1148, 463] on span "Edit" at bounding box center [1151, 470] width 23 height 15
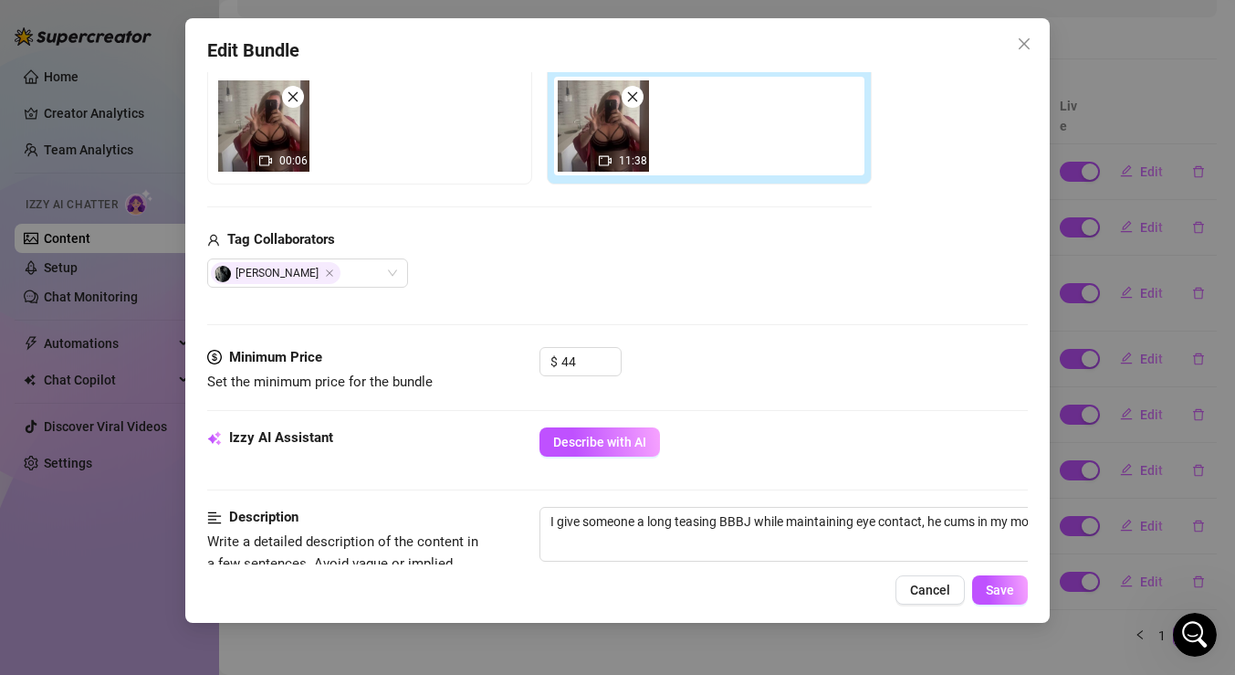
scroll to position [314, 0]
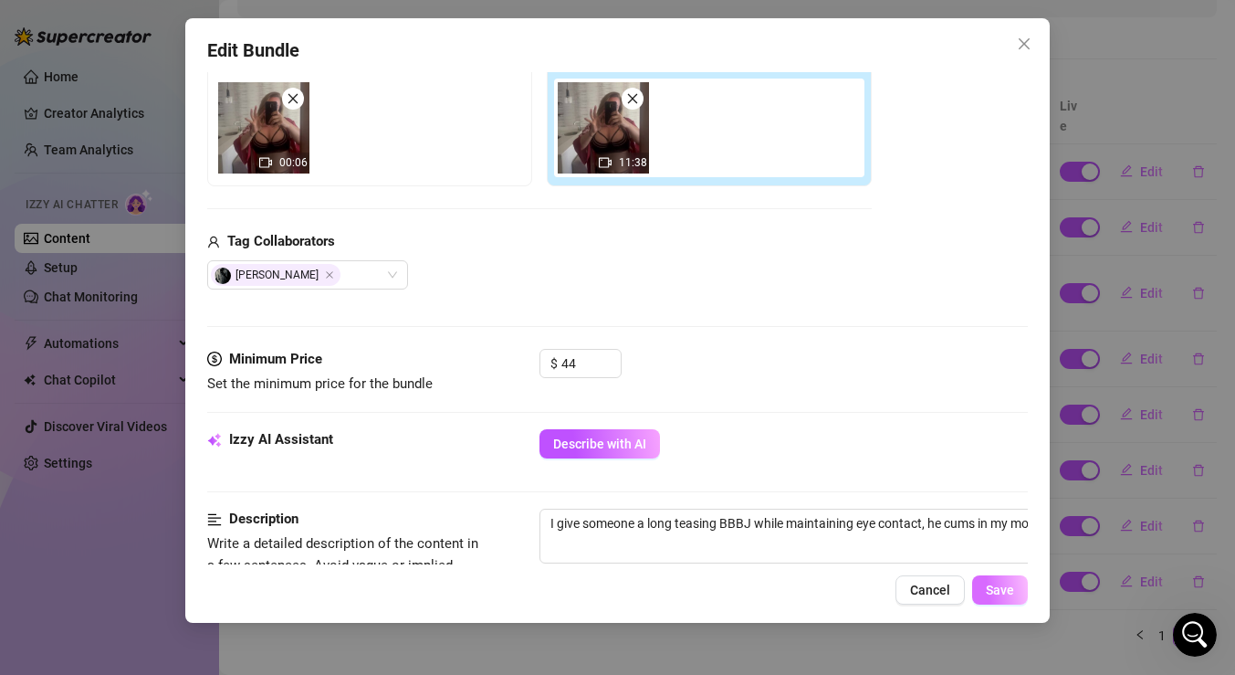
click at [1004, 584] on span "Save" at bounding box center [1000, 589] width 28 height 15
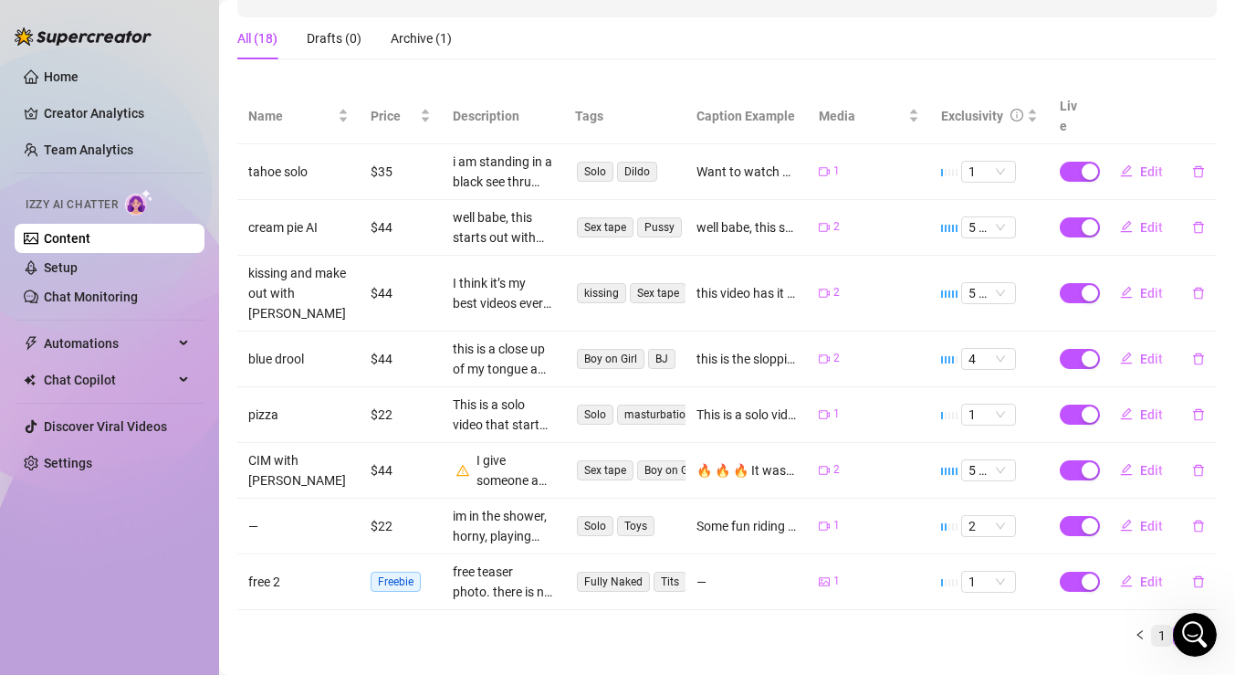
click at [1163, 625] on link "1" at bounding box center [1162, 635] width 20 height 20
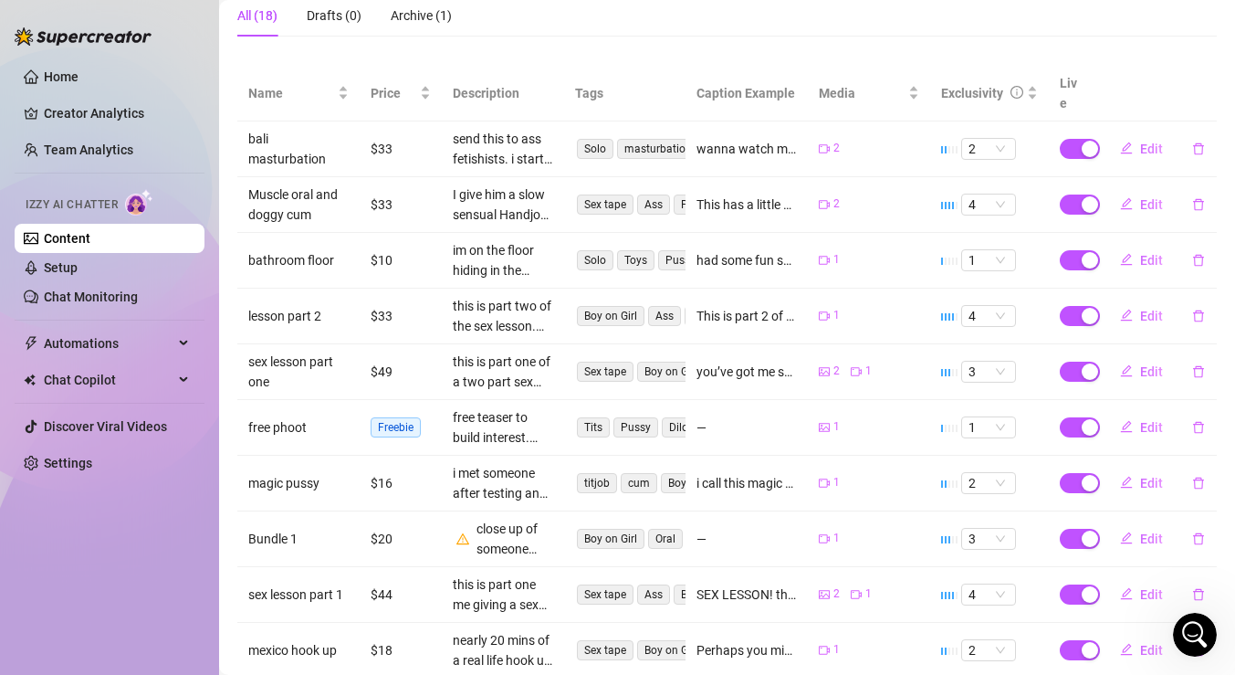
scroll to position [399, 0]
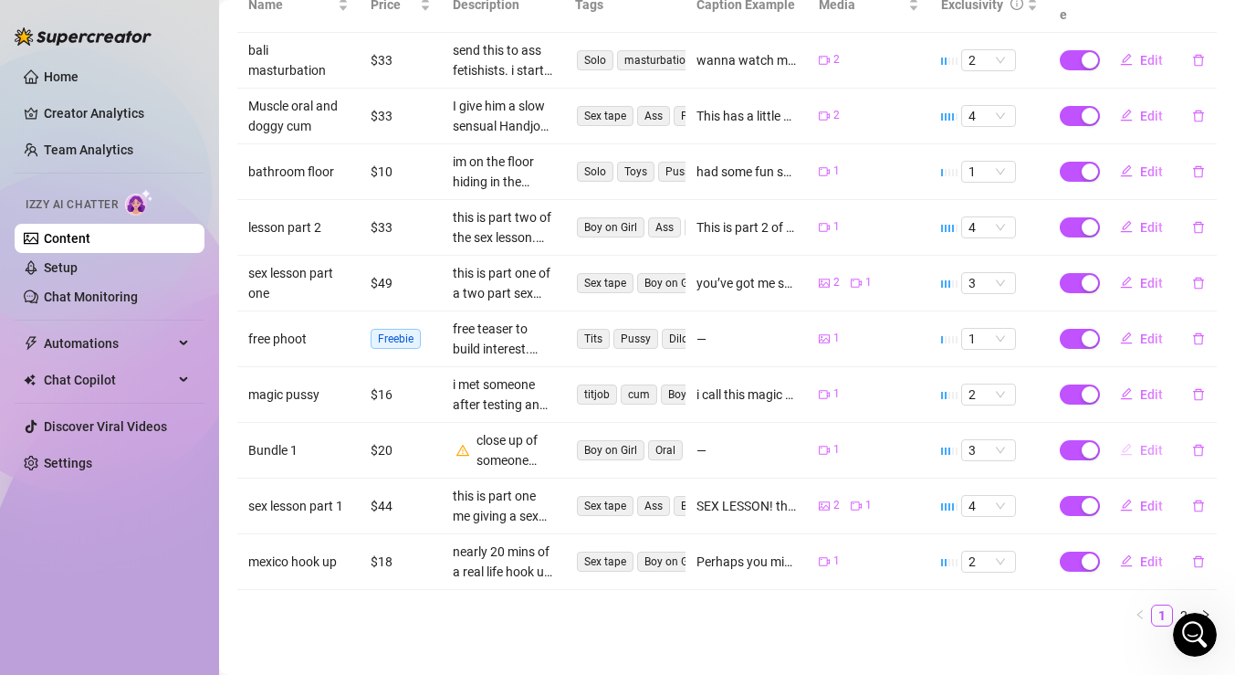
click at [1154, 443] on span "Edit" at bounding box center [1151, 450] width 23 height 15
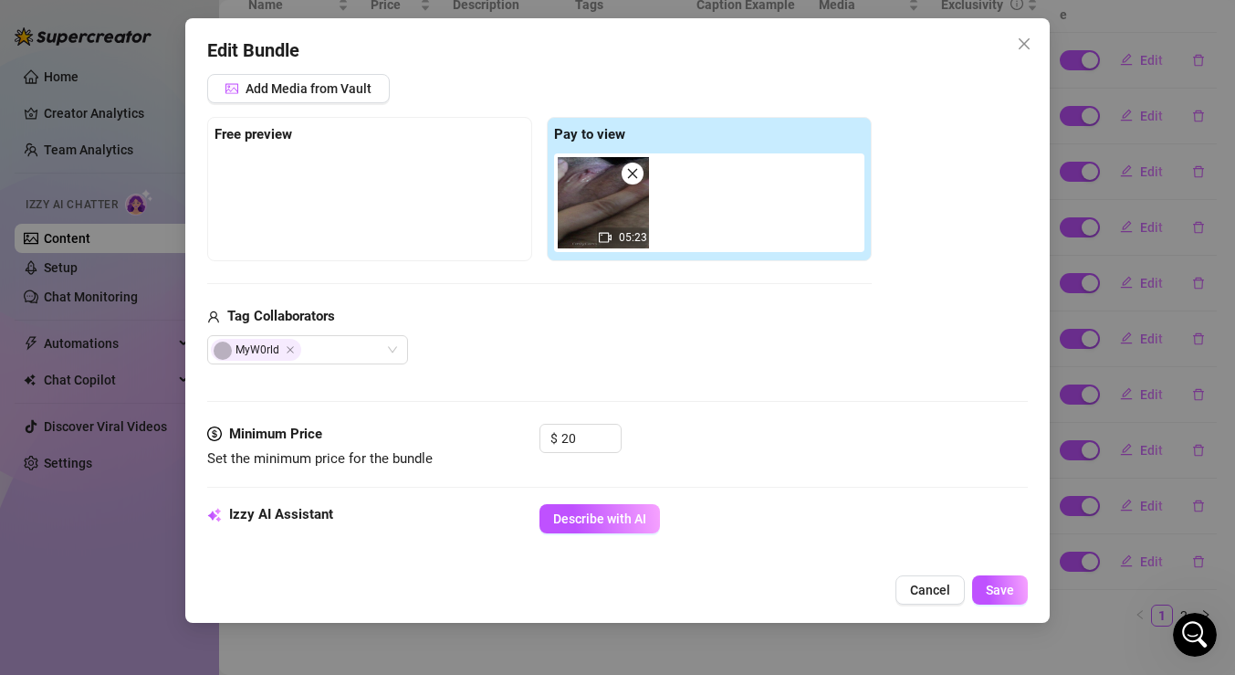
scroll to position [240, 0]
click at [288, 351] on icon "Close" at bounding box center [290, 348] width 7 height 7
click at [393, 343] on div "@ Tag creator" at bounding box center [307, 348] width 201 height 29
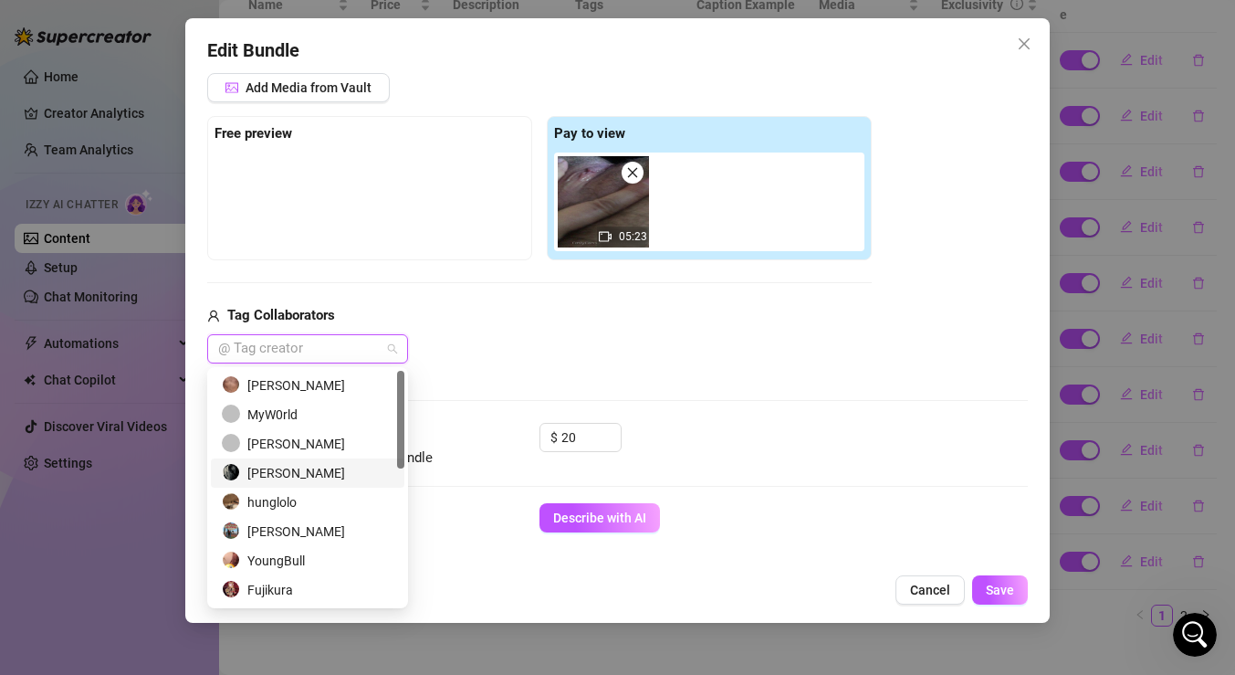
click at [351, 473] on div "[PERSON_NAME]" at bounding box center [308, 473] width 172 height 20
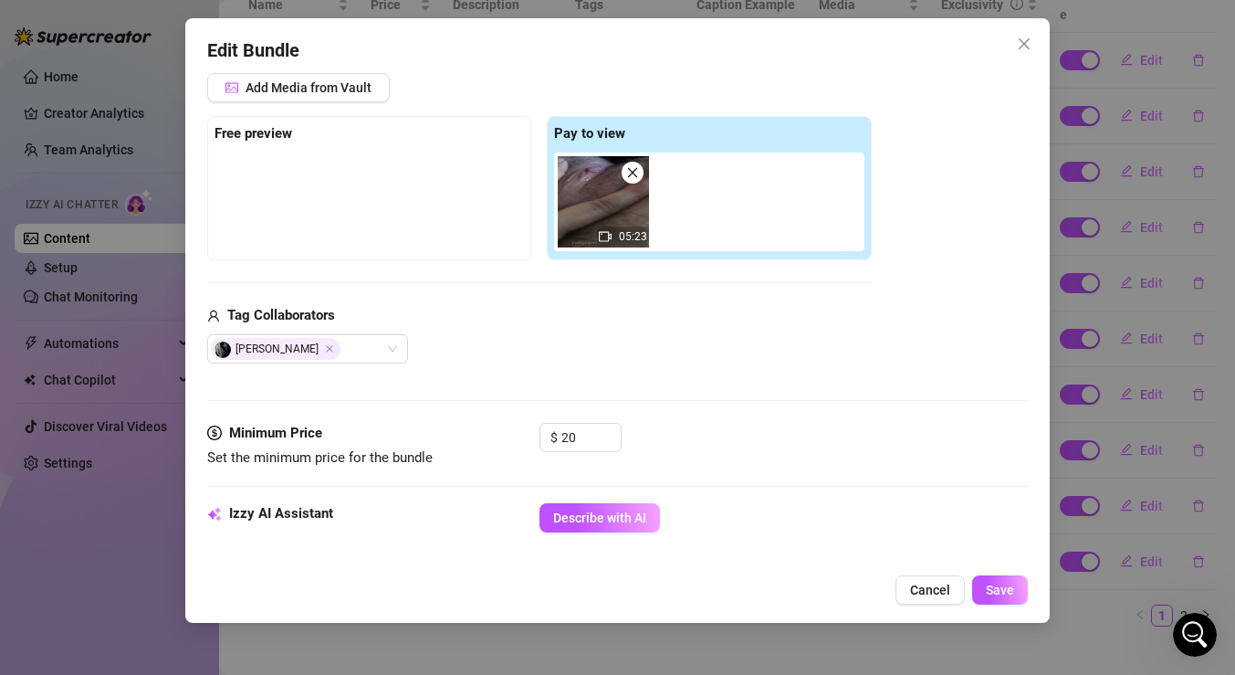
click at [474, 487] on div "Minimum Price Set the minimum price for the bundle $ 20" at bounding box center [617, 463] width 821 height 80
click at [558, 516] on span "Describe with AI" at bounding box center [599, 517] width 93 height 15
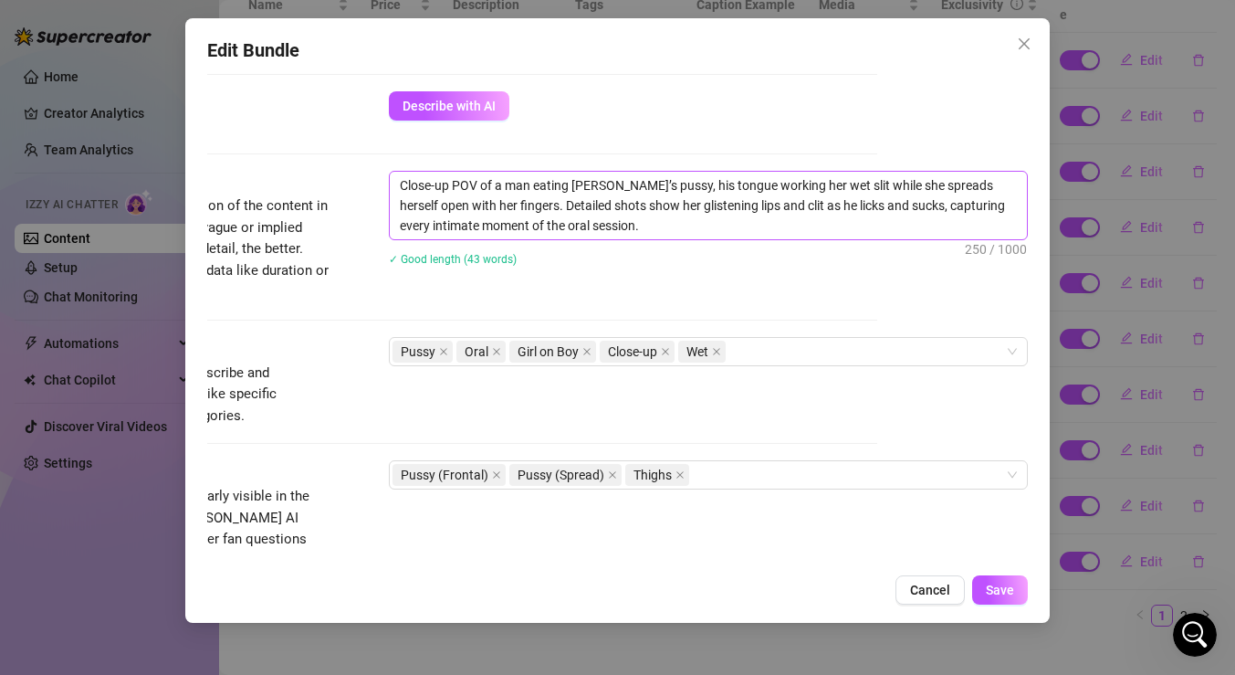
scroll to position [653, 151]
click at [572, 206] on textarea "Close-up POV of a man eating [PERSON_NAME]’s pussy, his tongue working her wet …" at bounding box center [708, 205] width 637 height 68
click at [678, 467] on span at bounding box center [680, 474] width 9 height 20
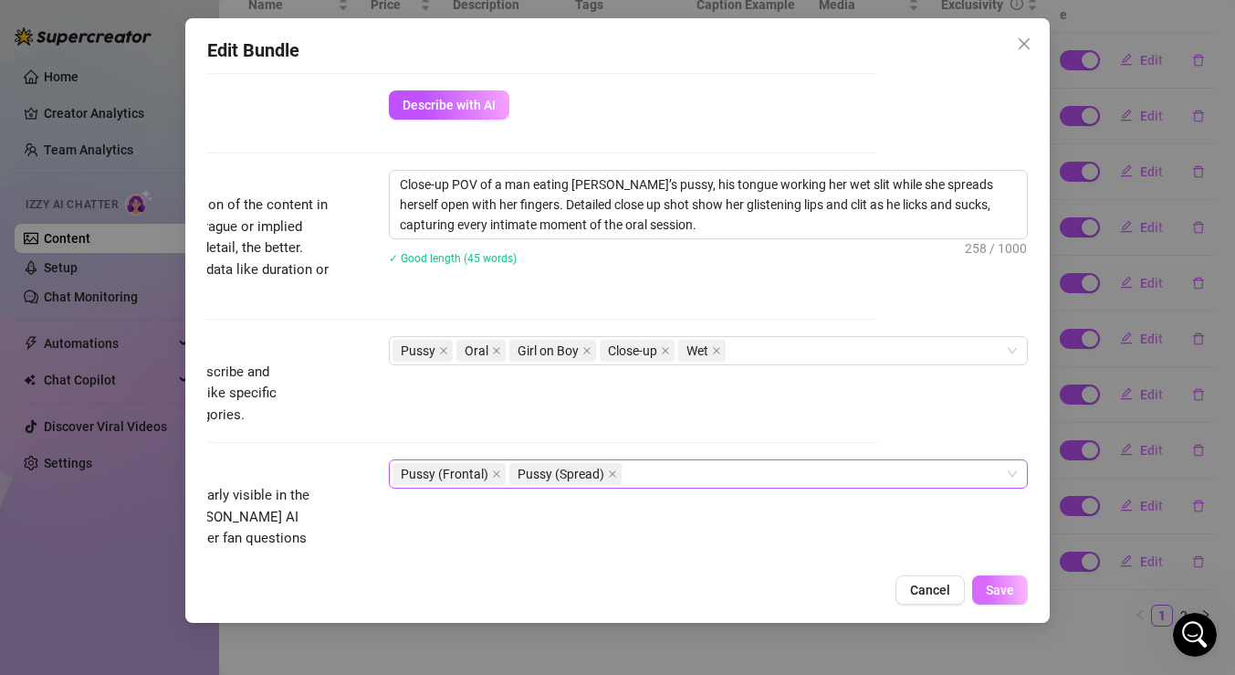
click at [1010, 601] on button "Save" at bounding box center [1000, 589] width 56 height 29
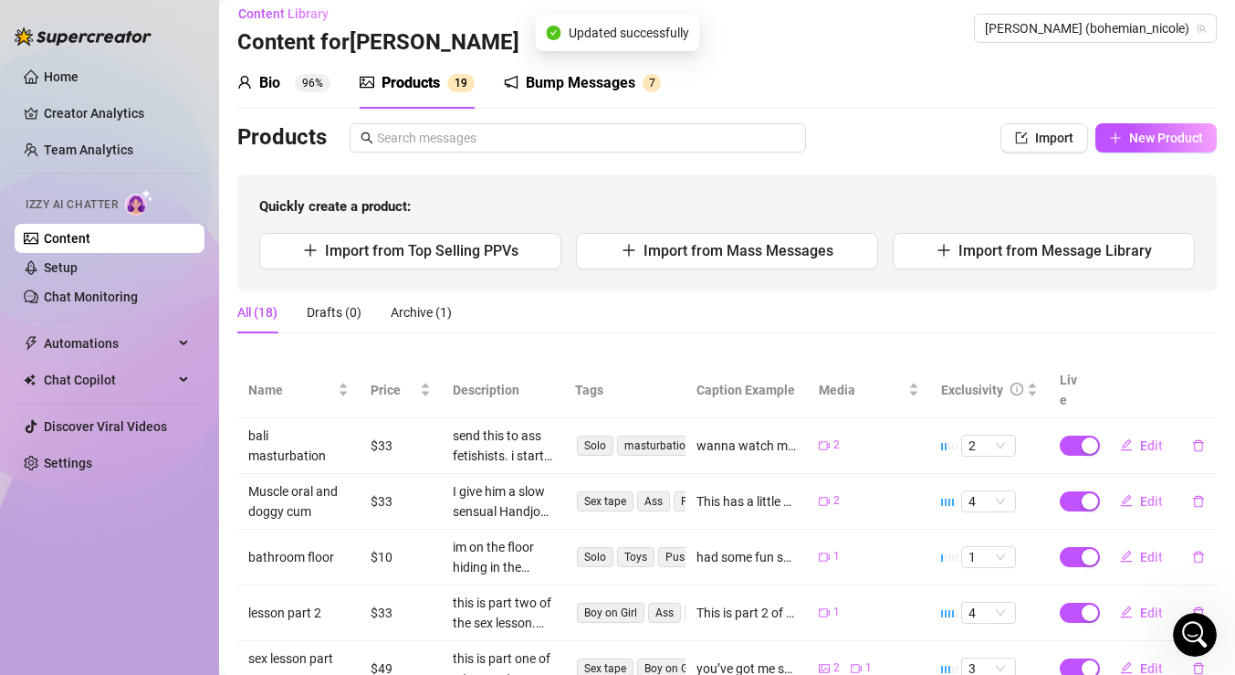
scroll to position [0, 0]
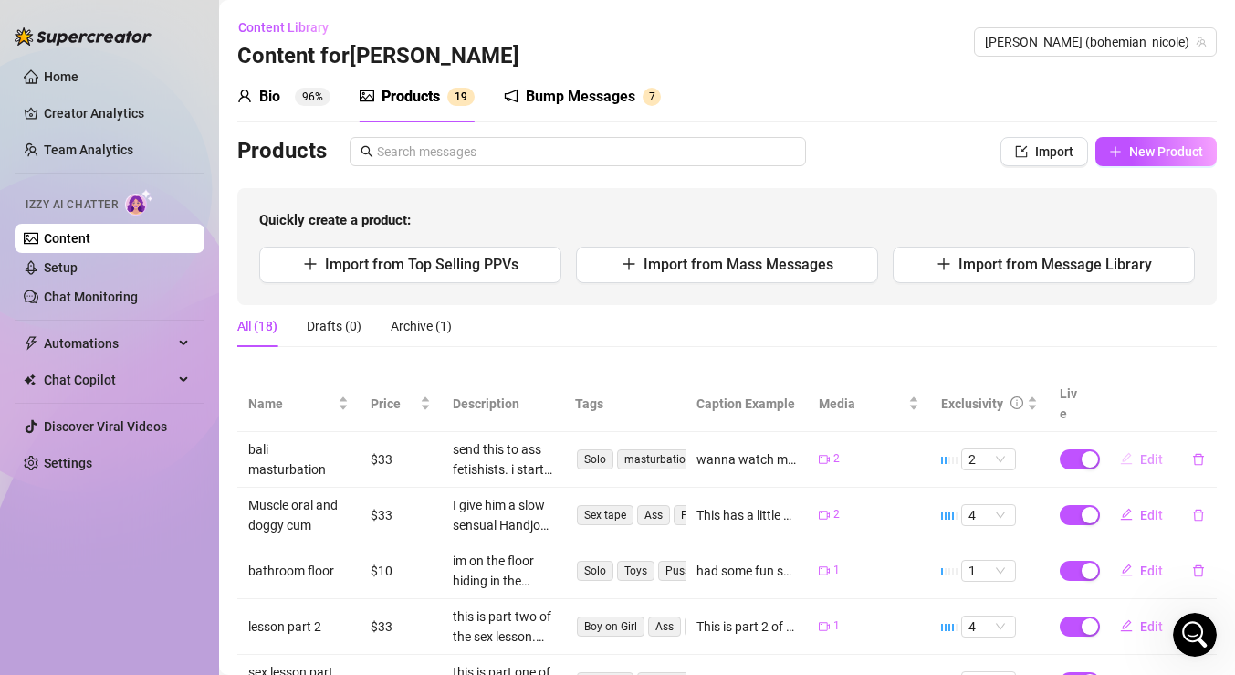
click at [1146, 452] on span "Edit" at bounding box center [1151, 459] width 23 height 15
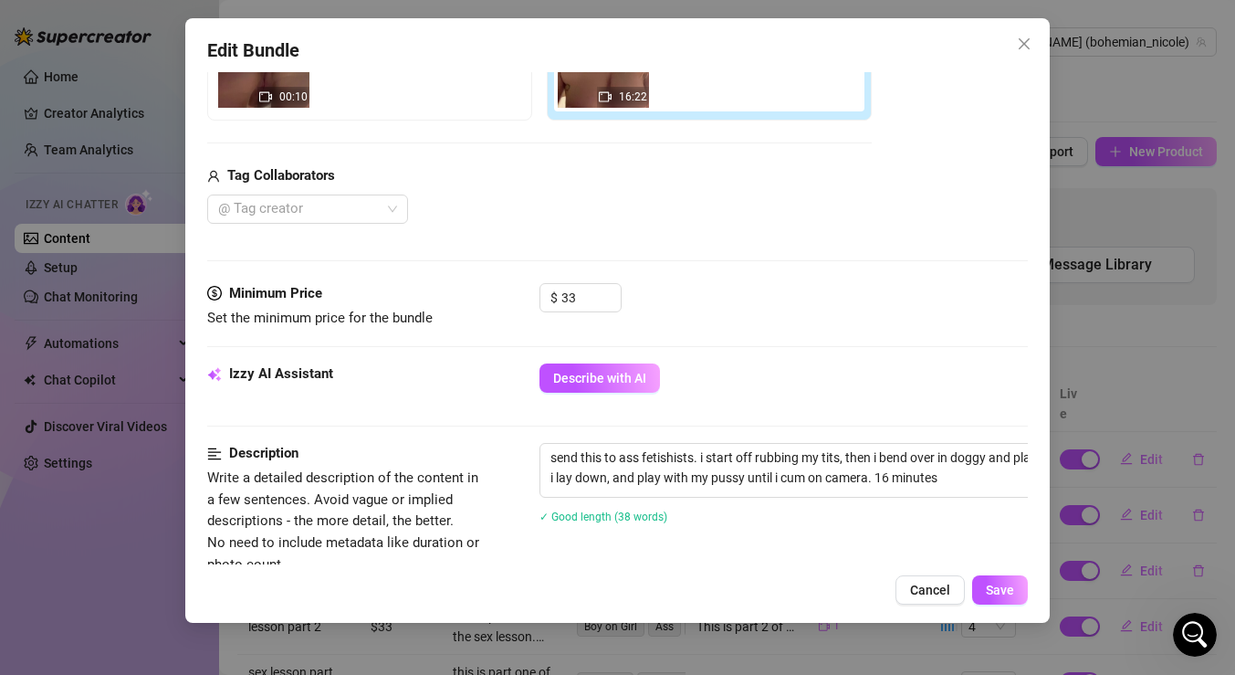
scroll to position [385, 0]
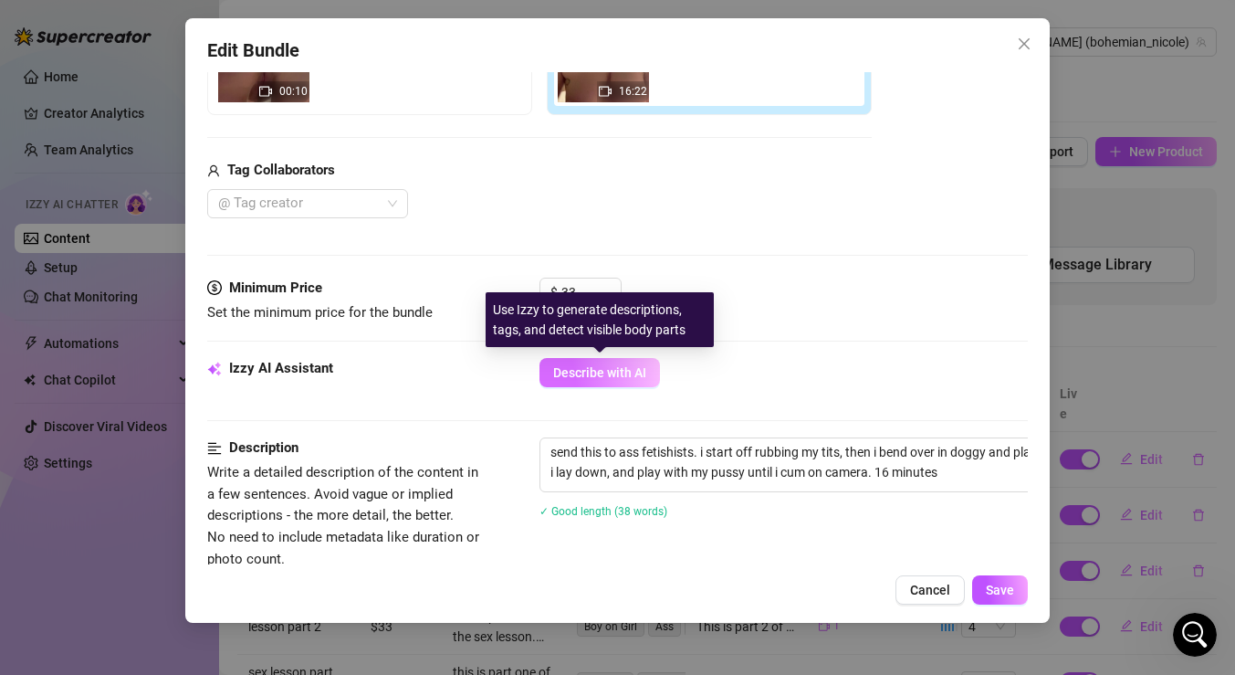
click at [620, 376] on span "Describe with AI" at bounding box center [599, 372] width 93 height 15
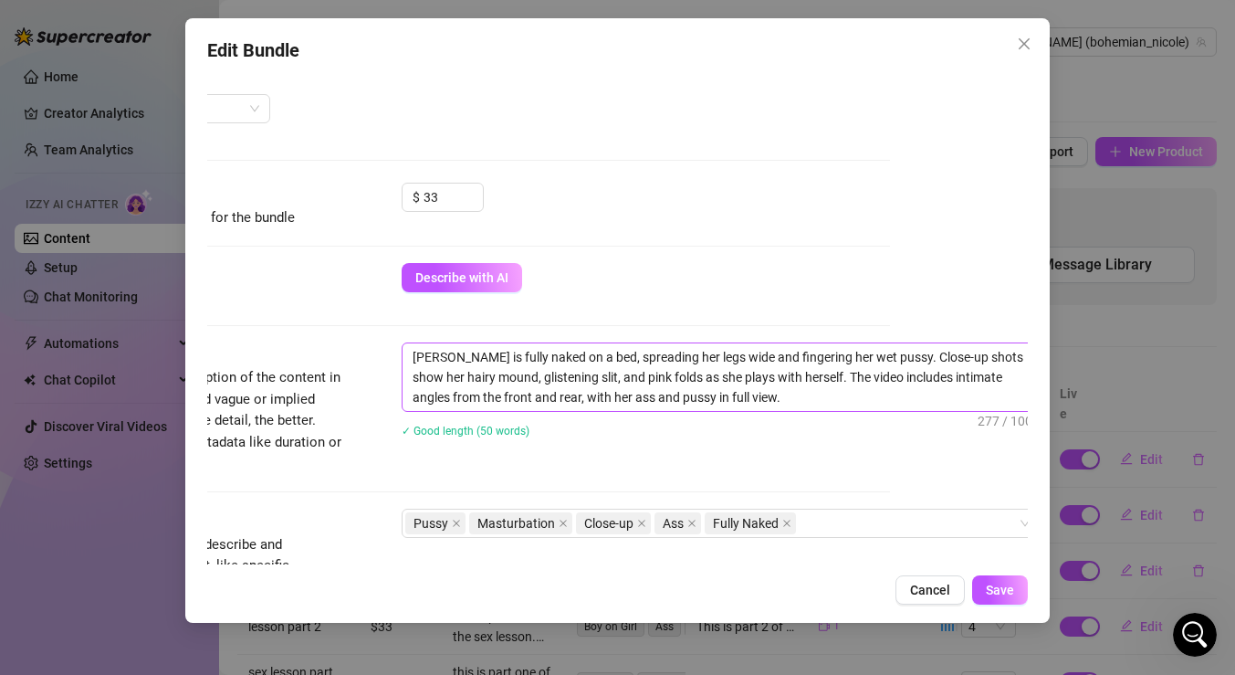
scroll to position [480, 151]
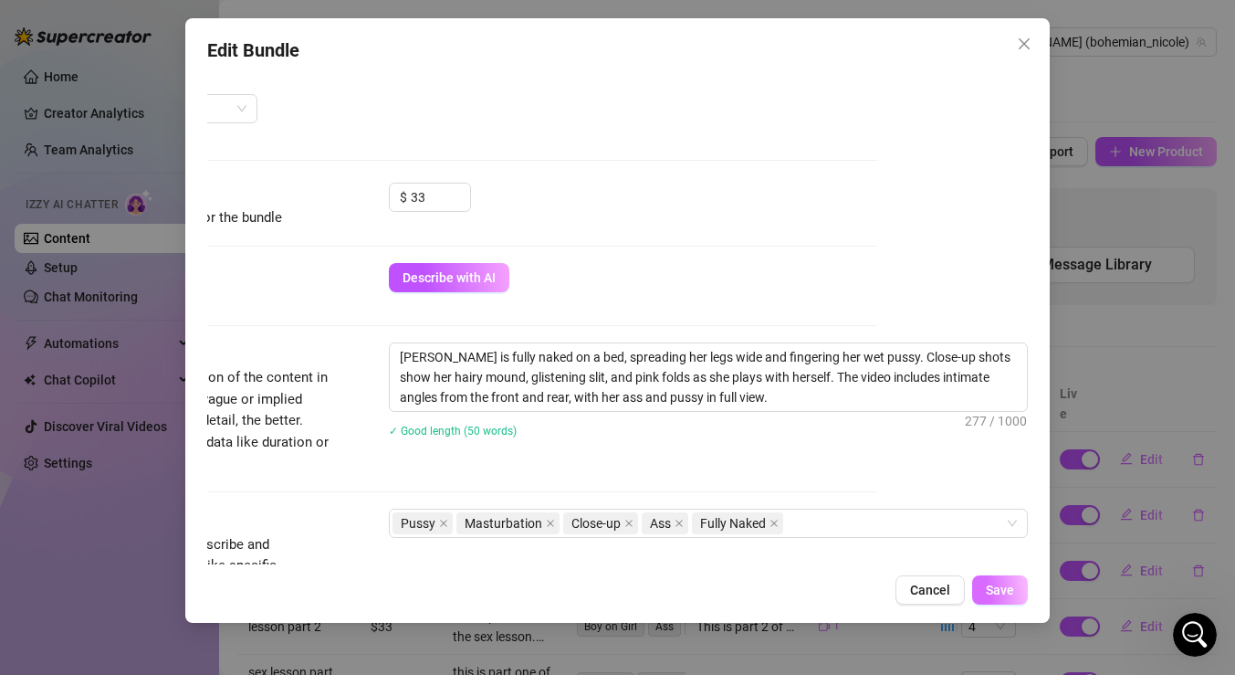
click at [1013, 590] on span "Save" at bounding box center [1000, 589] width 28 height 15
